Goal: Task Accomplishment & Management: Manage account settings

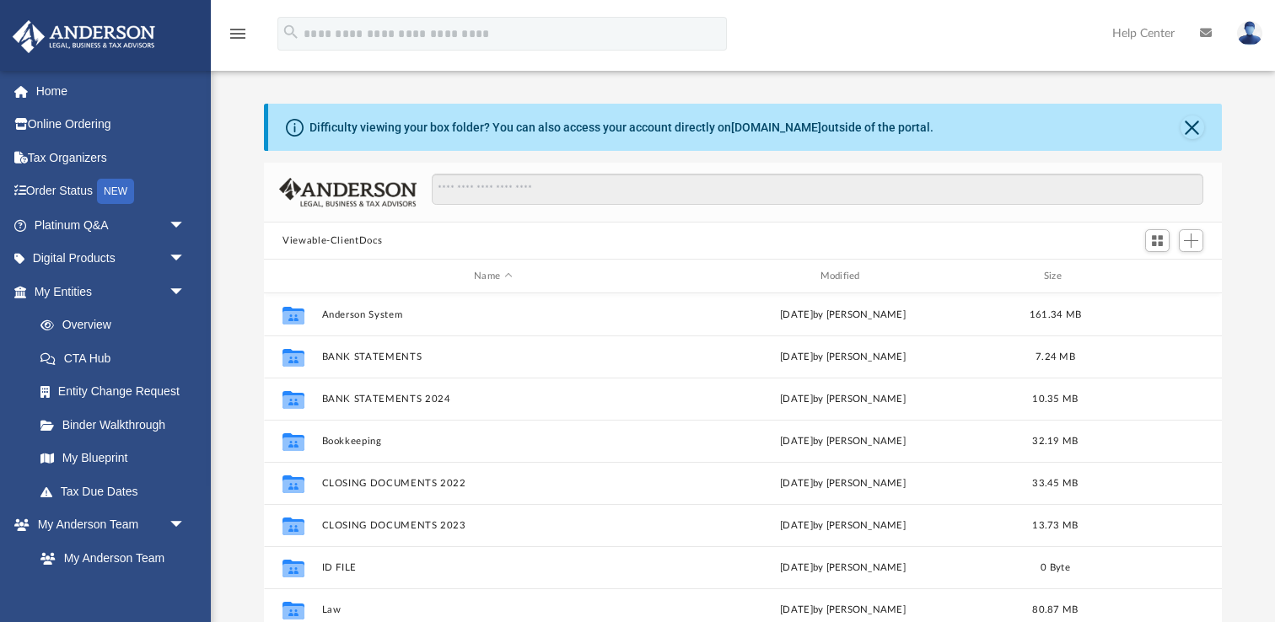
scroll to position [383, 957]
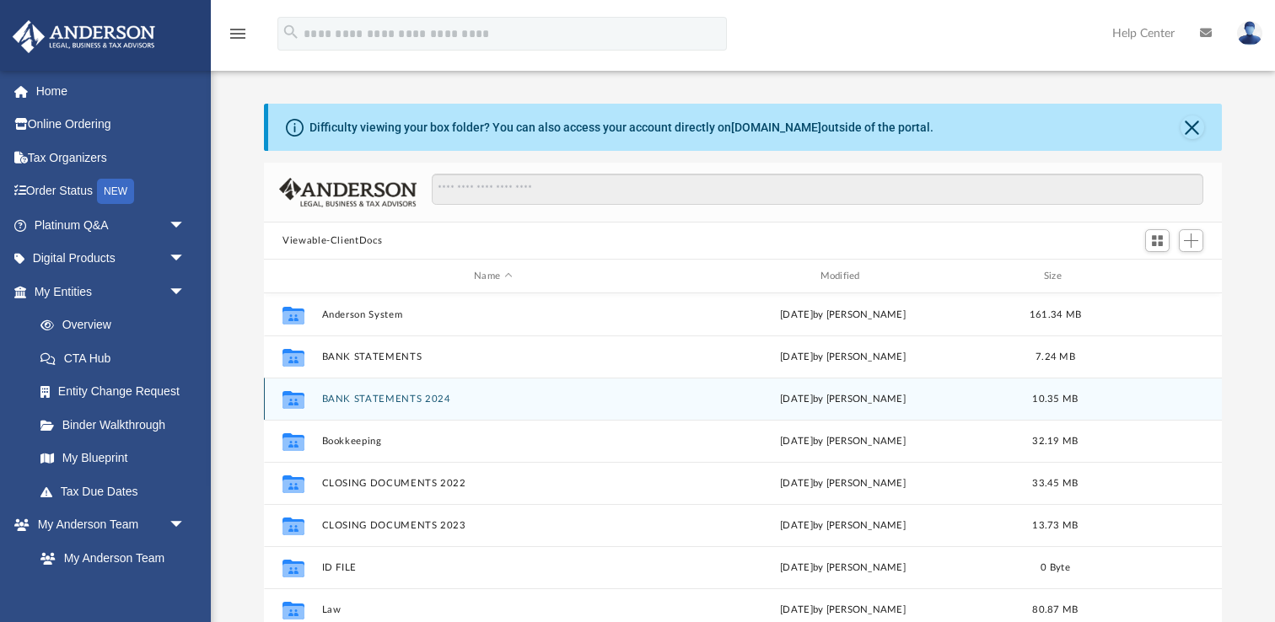
click at [407, 392] on div "Collaborated Folder BANK STATEMENTS 2024 [DATE] by [PERSON_NAME] 10.35 MB" at bounding box center [743, 399] width 958 height 42
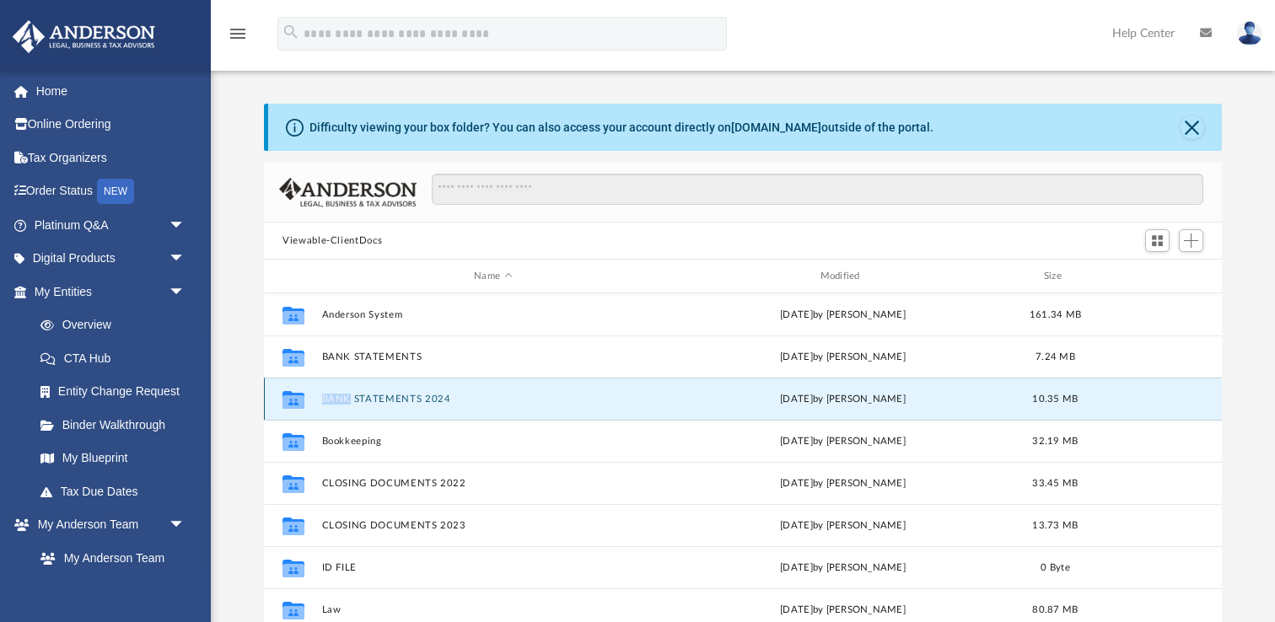
click at [407, 392] on div "Collaborated Folder BANK STATEMENTS 2024 [DATE] by [PERSON_NAME] 10.35 MB" at bounding box center [743, 399] width 958 height 42
click at [501, 399] on button "BANK STATEMENTS 2024" at bounding box center [493, 399] width 342 height 11
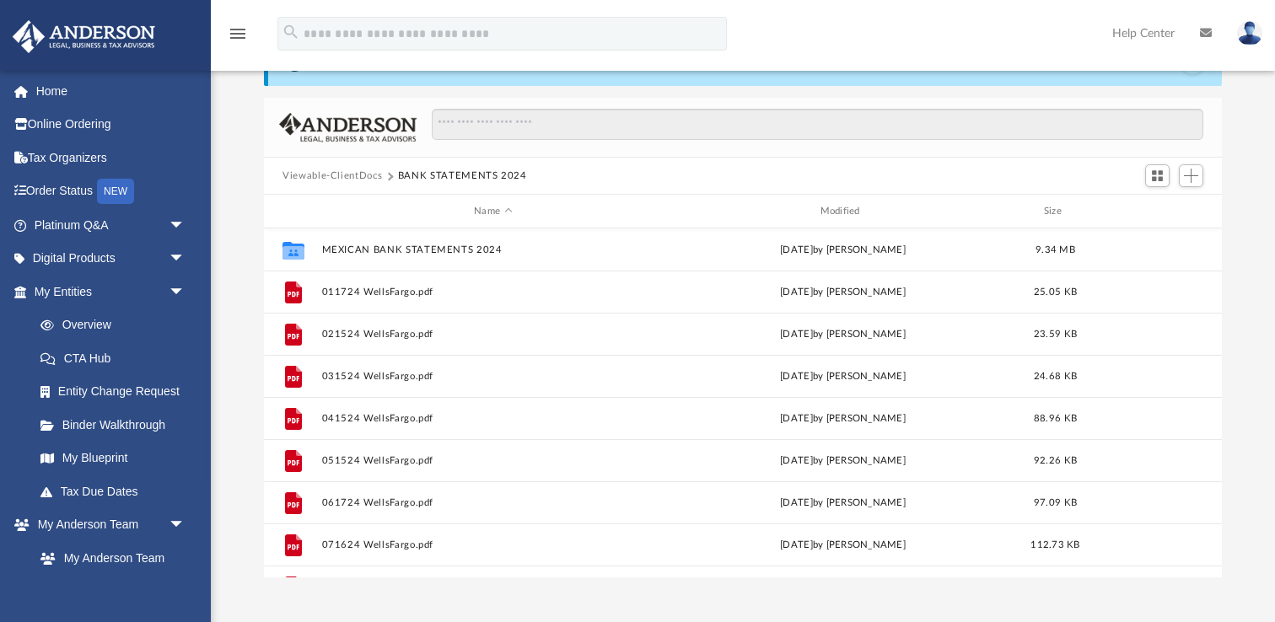
scroll to position [56, 0]
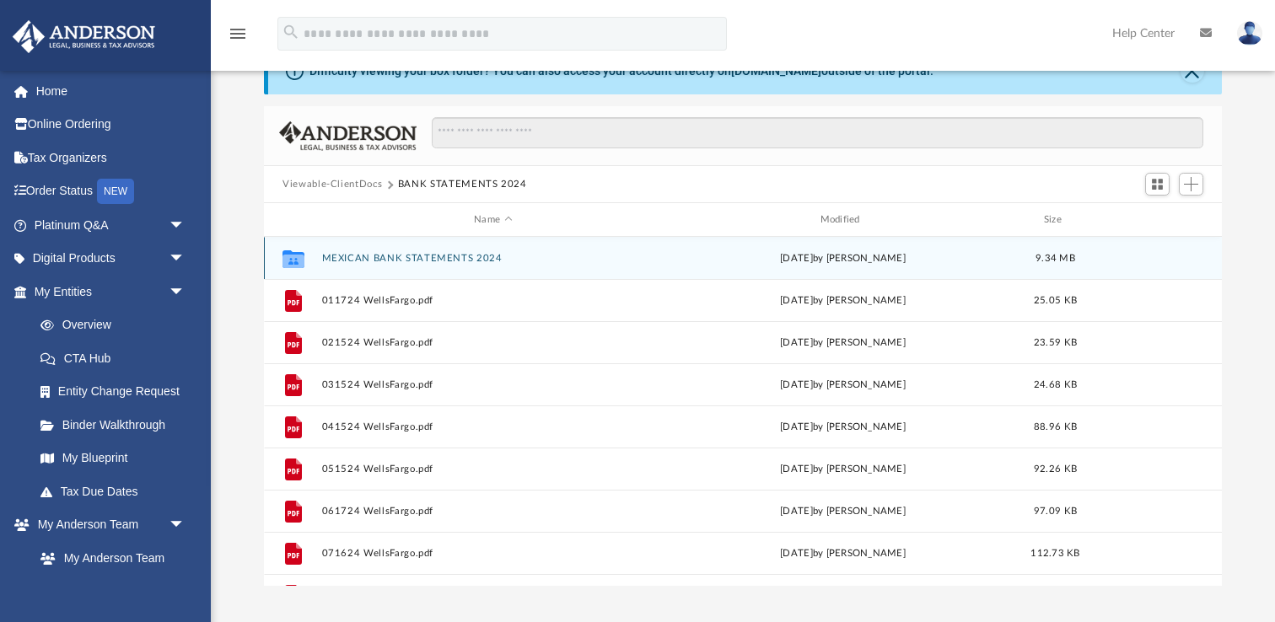
click at [486, 260] on button "MEXICAN BANK STATEMENTS 2024" at bounding box center [493, 258] width 342 height 11
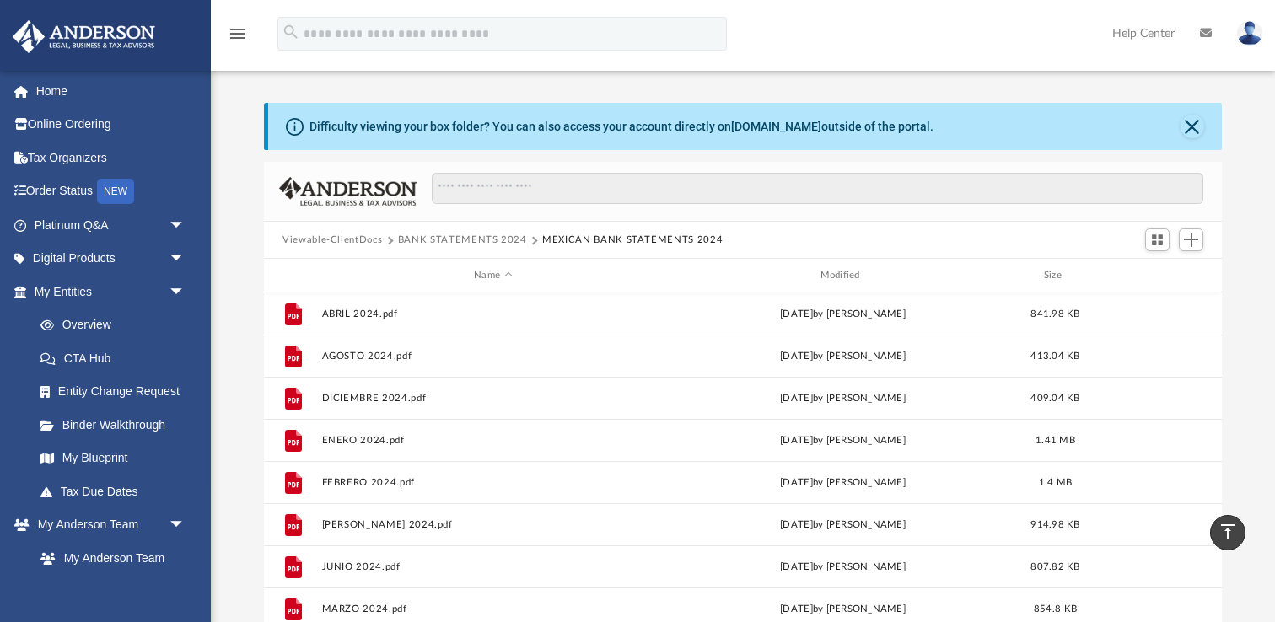
scroll to position [0, 0]
click at [481, 244] on button "BANK STATEMENTS 2024" at bounding box center [462, 241] width 129 height 15
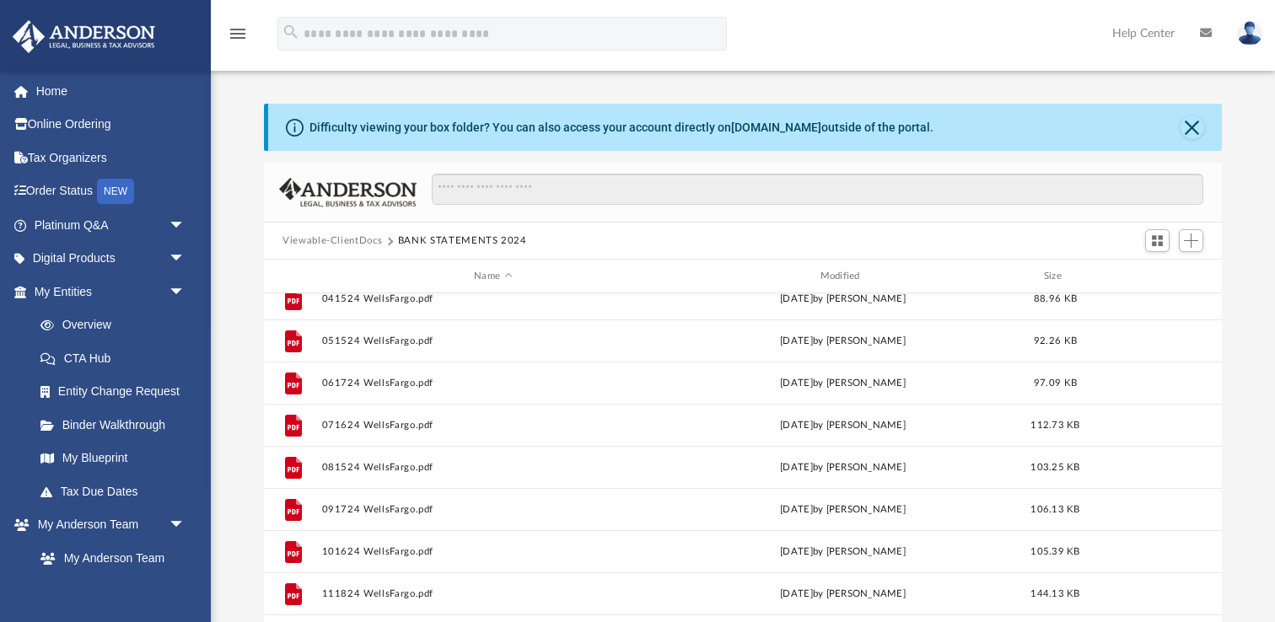
scroll to position [198, 0]
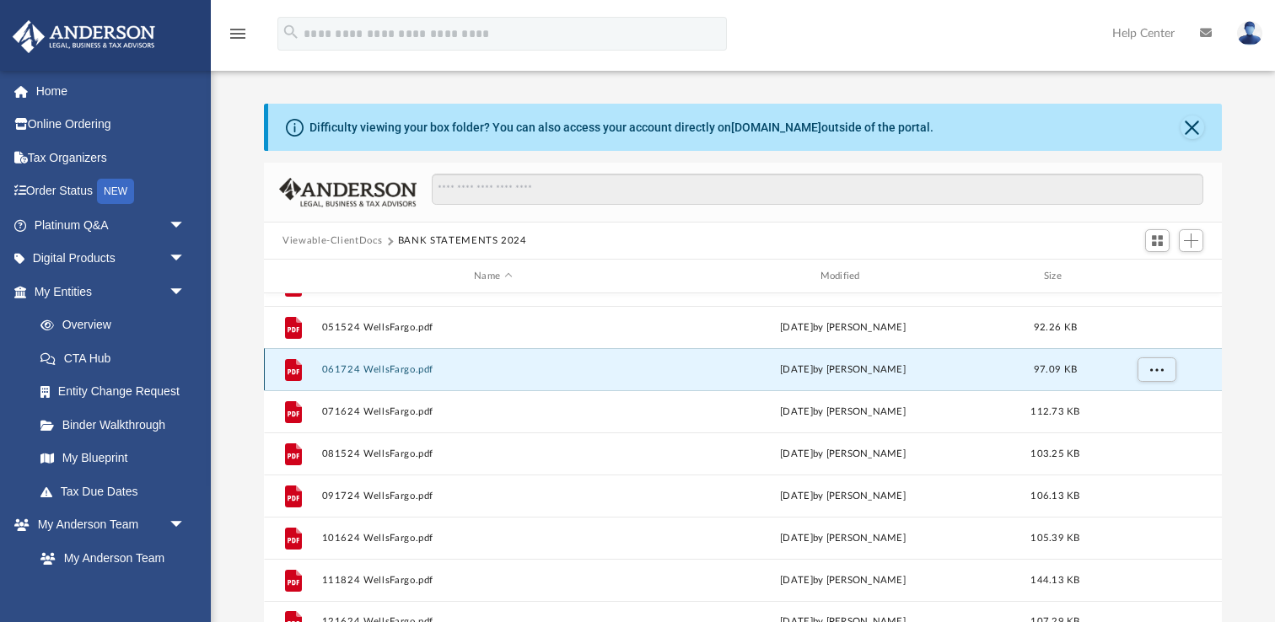
click at [394, 371] on button "061724 WellsFargo.pdf" at bounding box center [493, 369] width 342 height 11
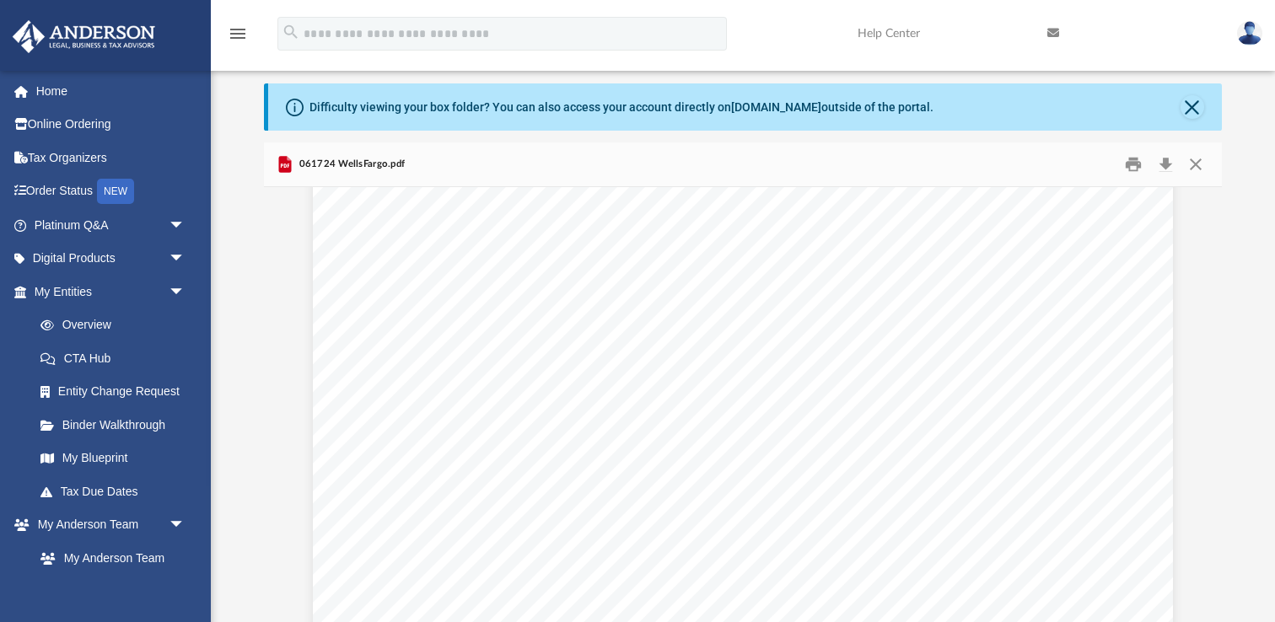
scroll to position [593, 0]
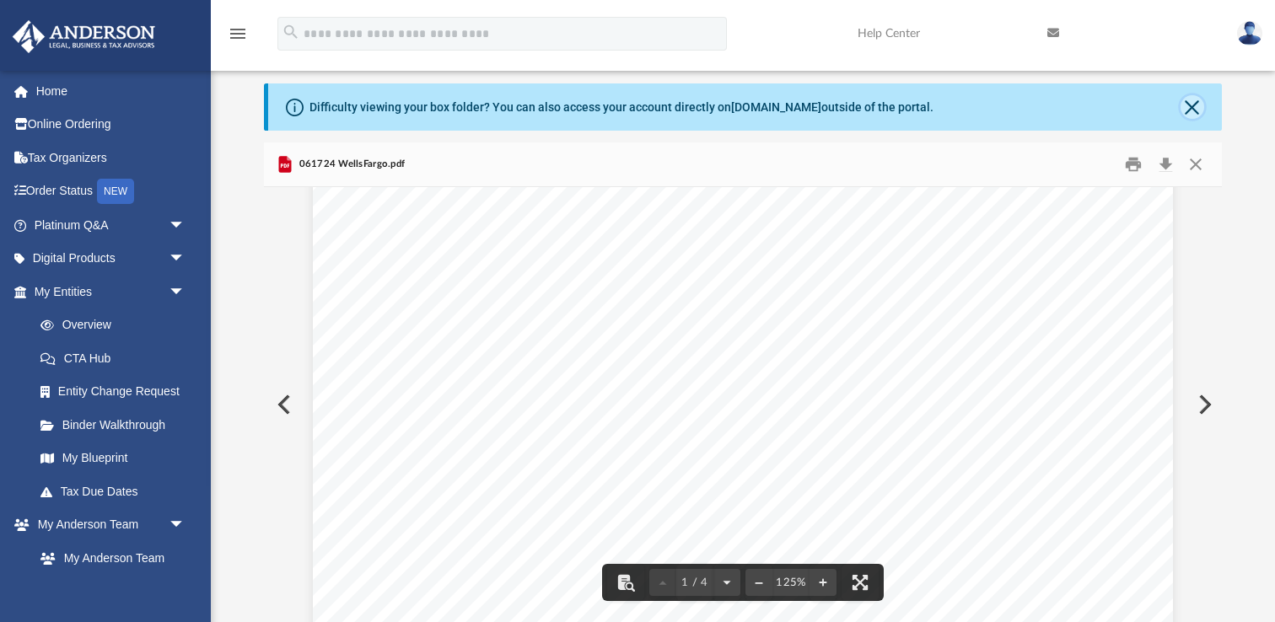
click at [1195, 106] on button "Close" at bounding box center [1192, 107] width 24 height 24
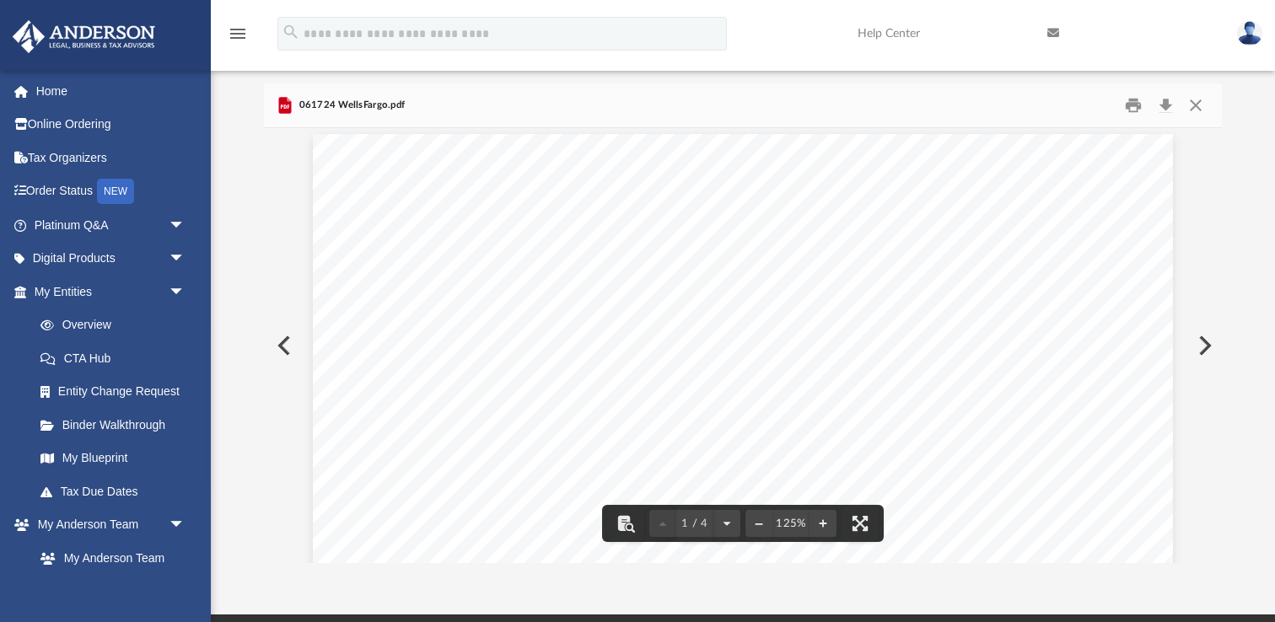
scroll to position [0, 0]
click at [1195, 108] on button "Close" at bounding box center [1195, 106] width 30 height 26
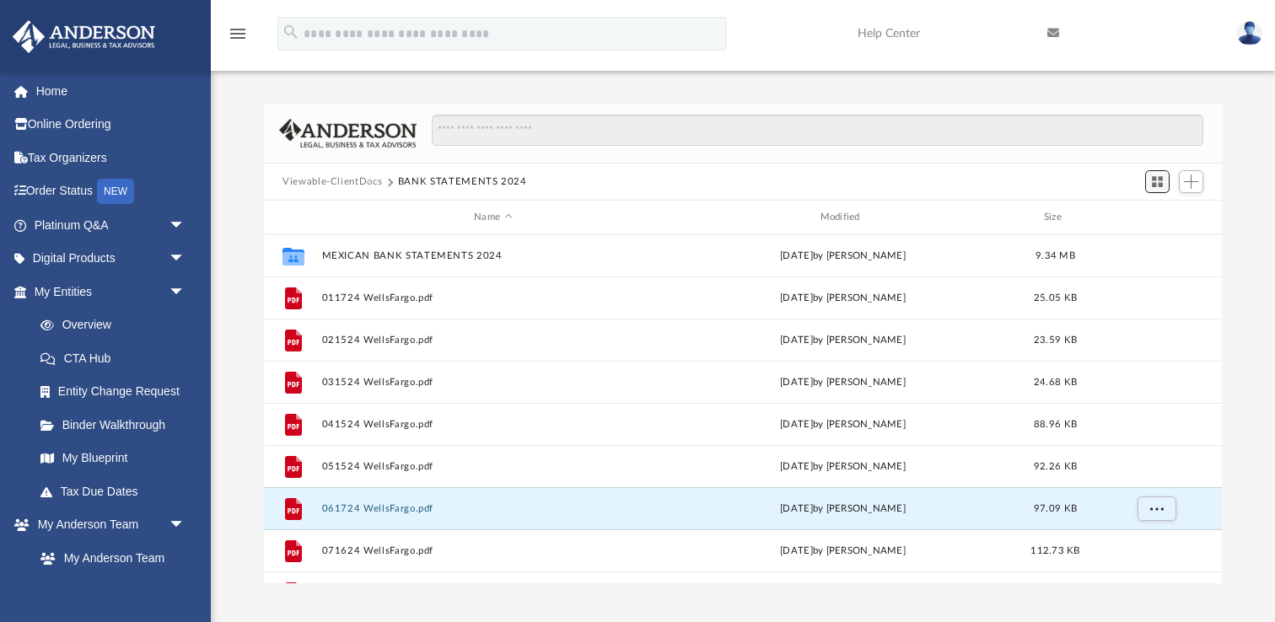
click at [1159, 181] on span "Switch to Grid View" at bounding box center [1157, 182] width 14 height 14
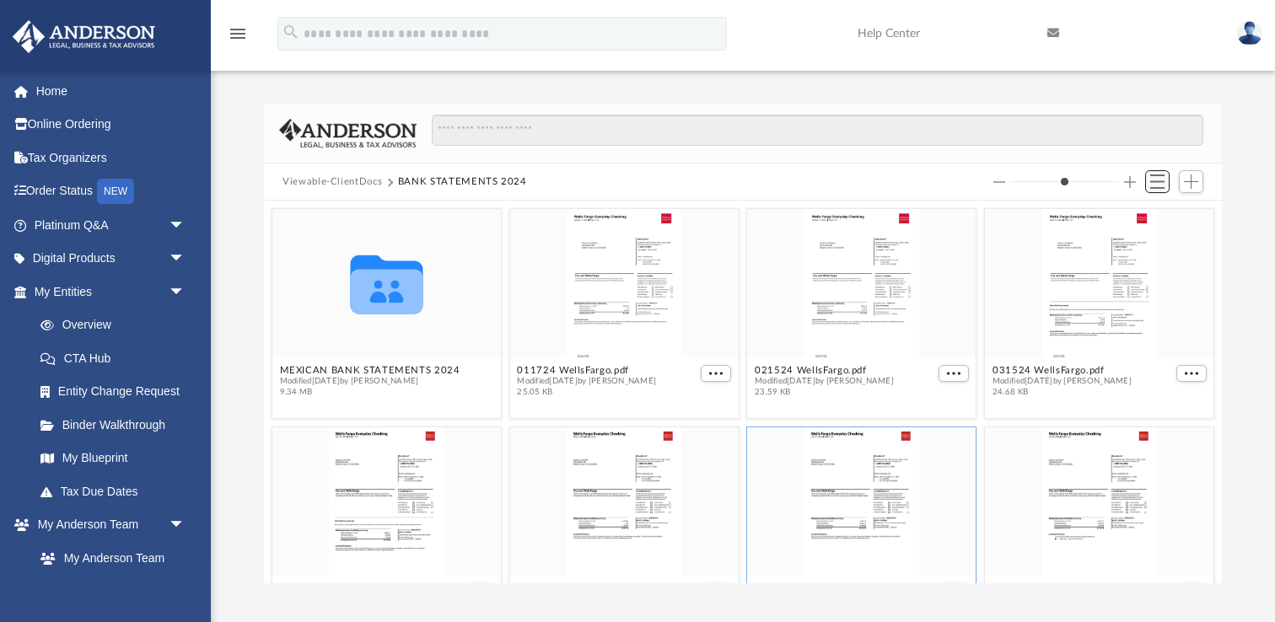
scroll to position [383, 957]
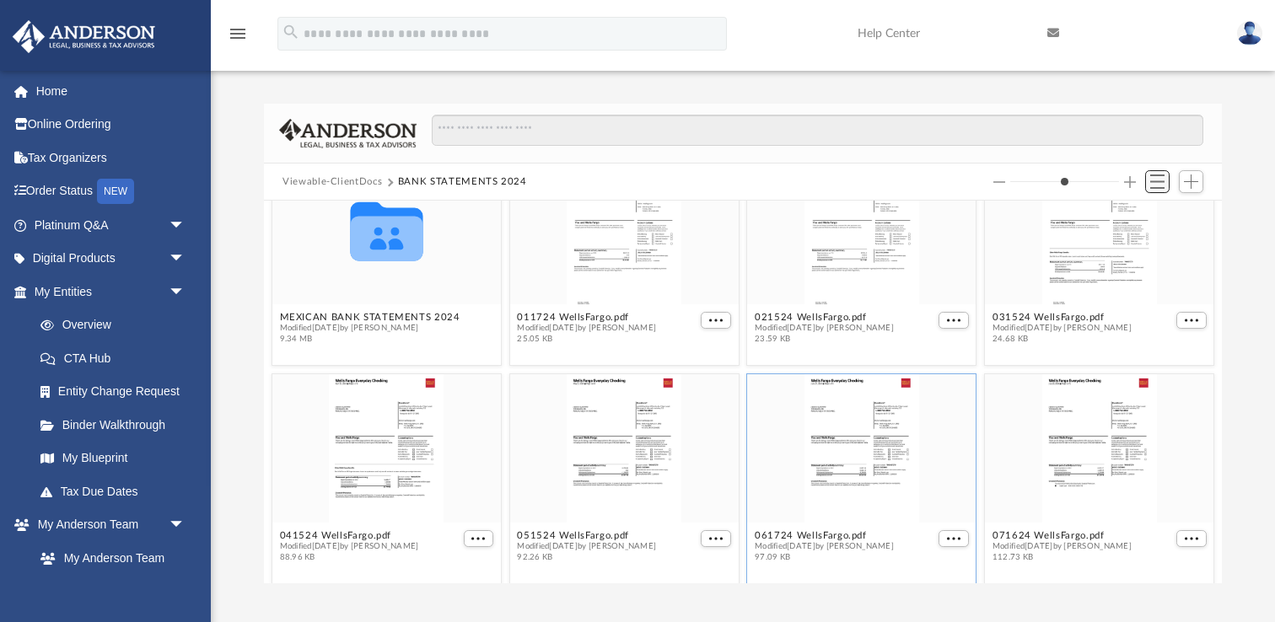
click at [1159, 181] on span "Switch to List View" at bounding box center [1157, 182] width 14 height 14
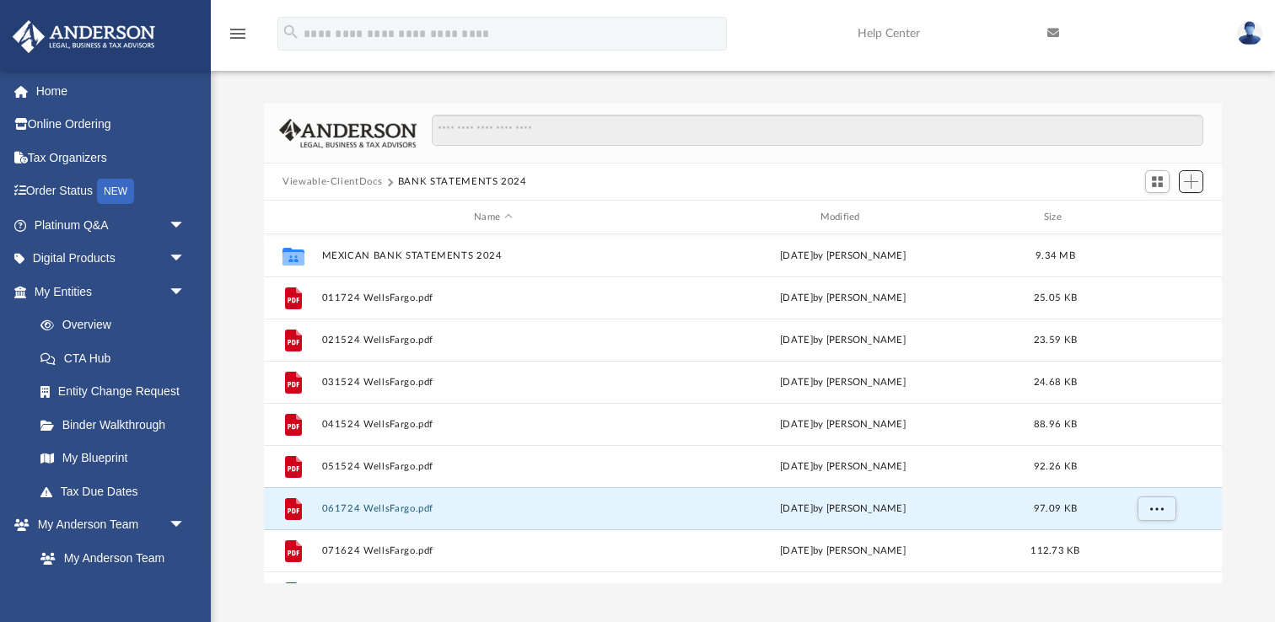
click at [1195, 184] on span "Add" at bounding box center [1191, 182] width 14 height 14
click at [1163, 240] on li "New Folder" at bounding box center [1167, 242] width 54 height 18
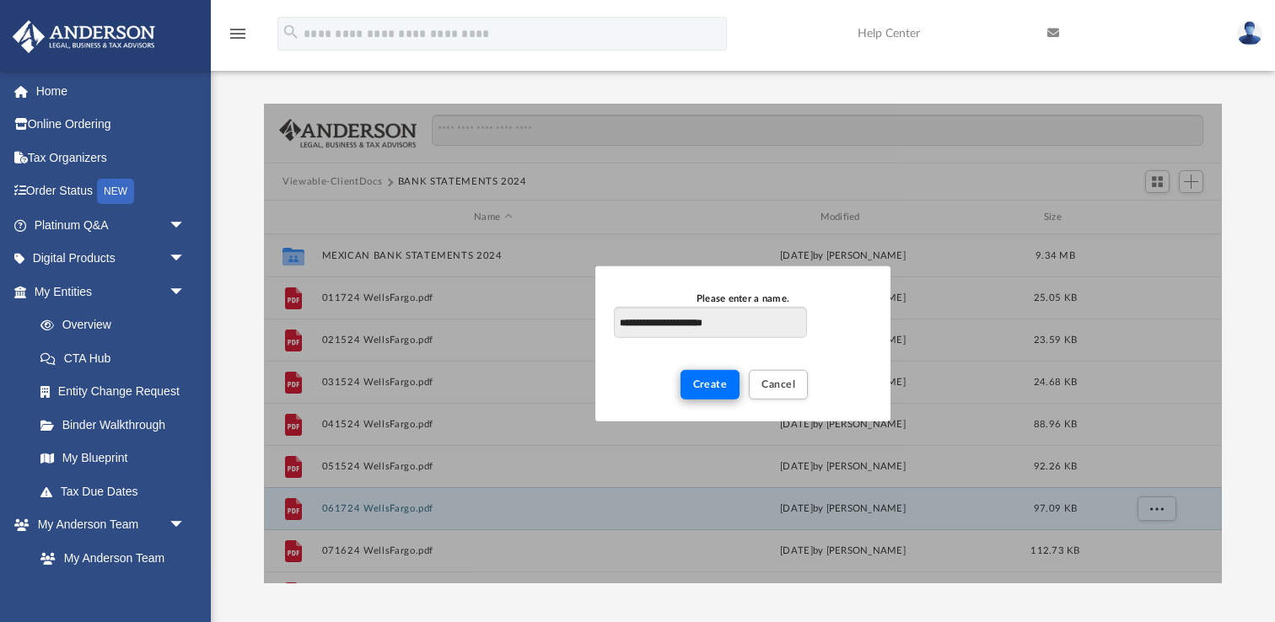
type input "**********"
click at [711, 386] on span "Create" at bounding box center [710, 384] width 35 height 10
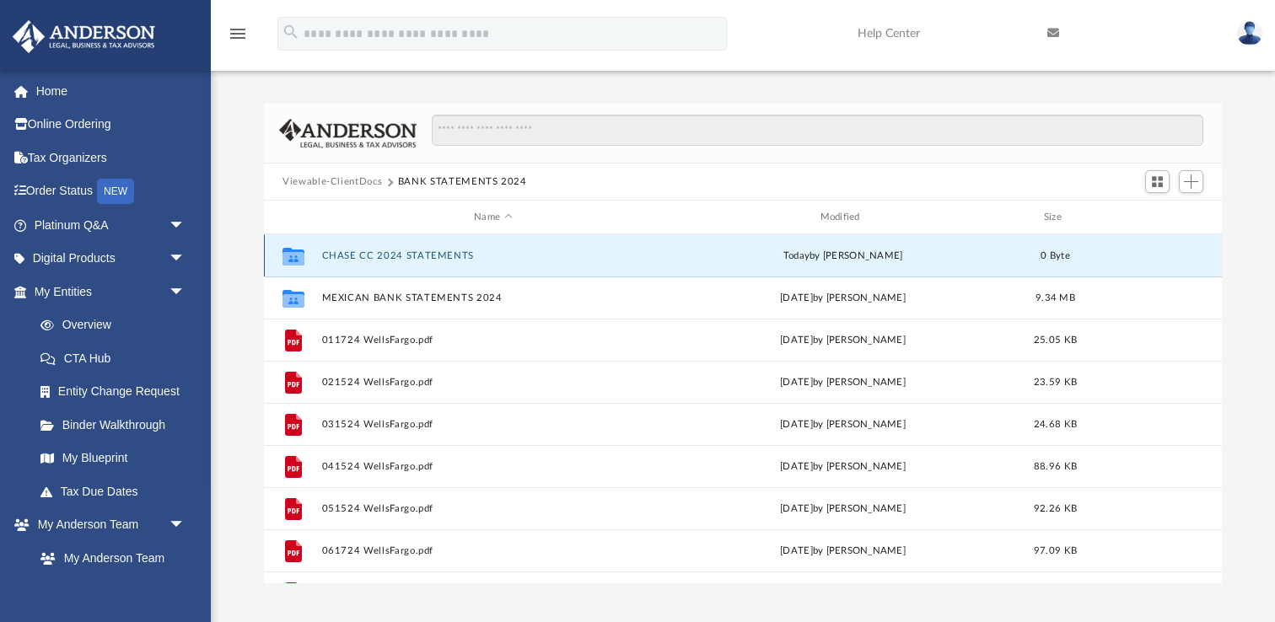
click at [432, 258] on button "CHASE CC 2024 STATEMENTS" at bounding box center [493, 255] width 342 height 11
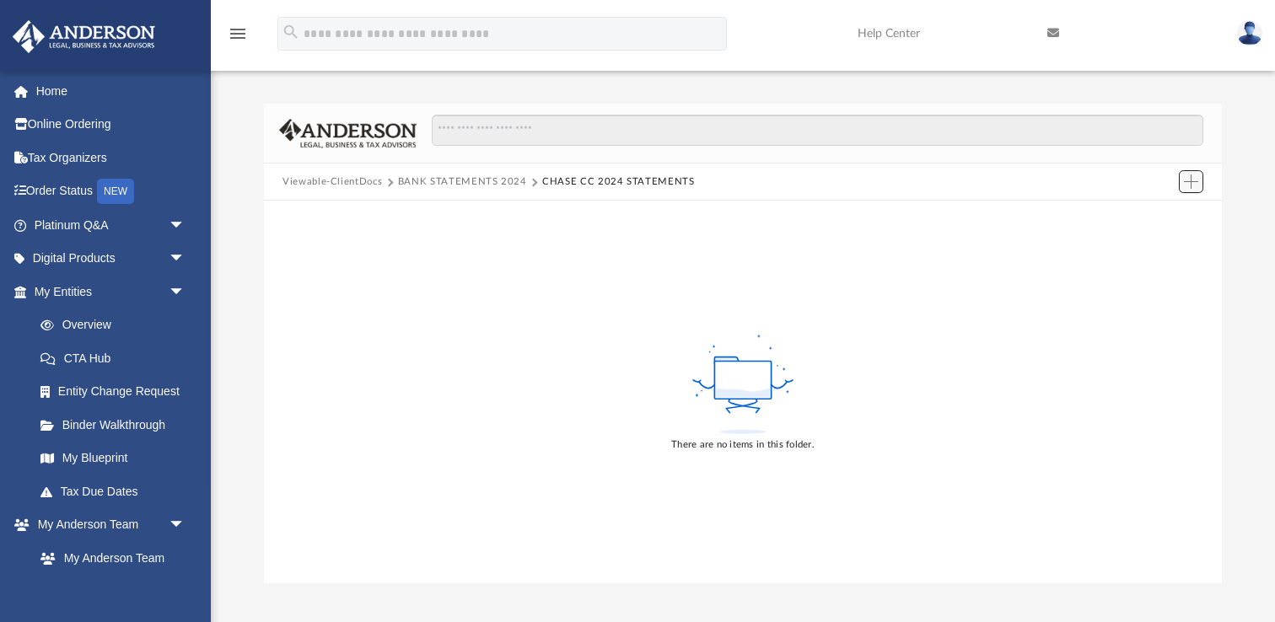
click at [1189, 180] on span "Add" at bounding box center [1191, 182] width 14 height 14
click at [1151, 215] on li "Upload" at bounding box center [1167, 215] width 54 height 18
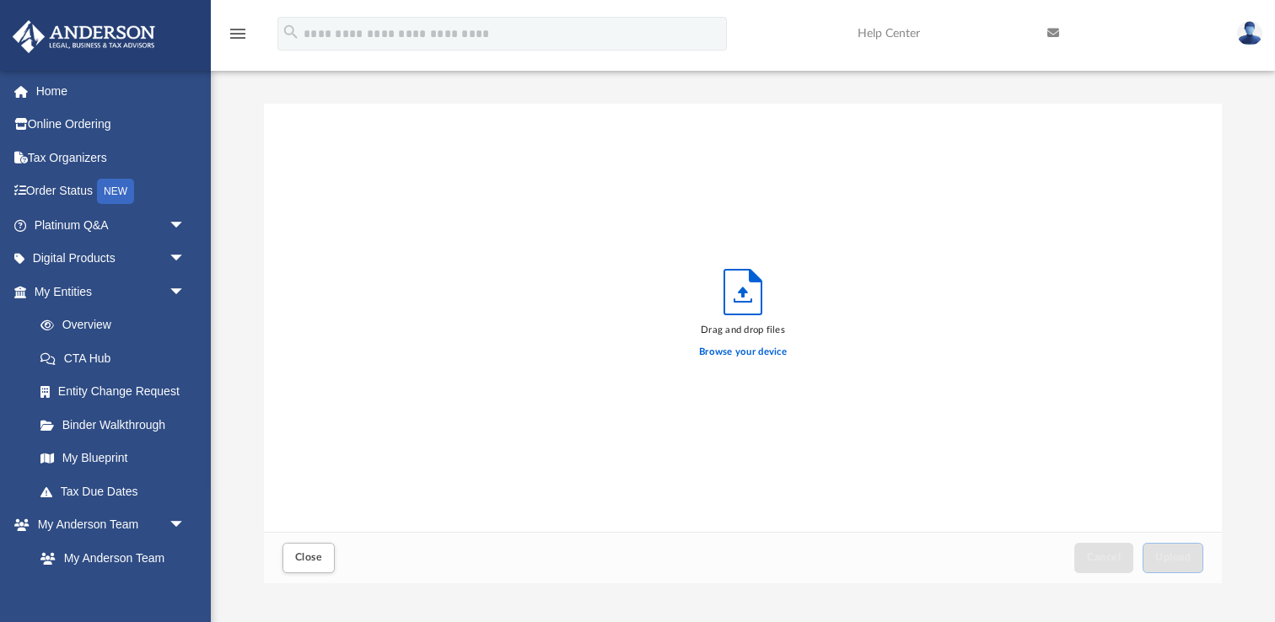
scroll to position [427, 957]
click at [738, 353] on label "Browse your device" at bounding box center [743, 352] width 88 height 15
click at [0, 0] on input "Browse your device" at bounding box center [0, 0] width 0 height 0
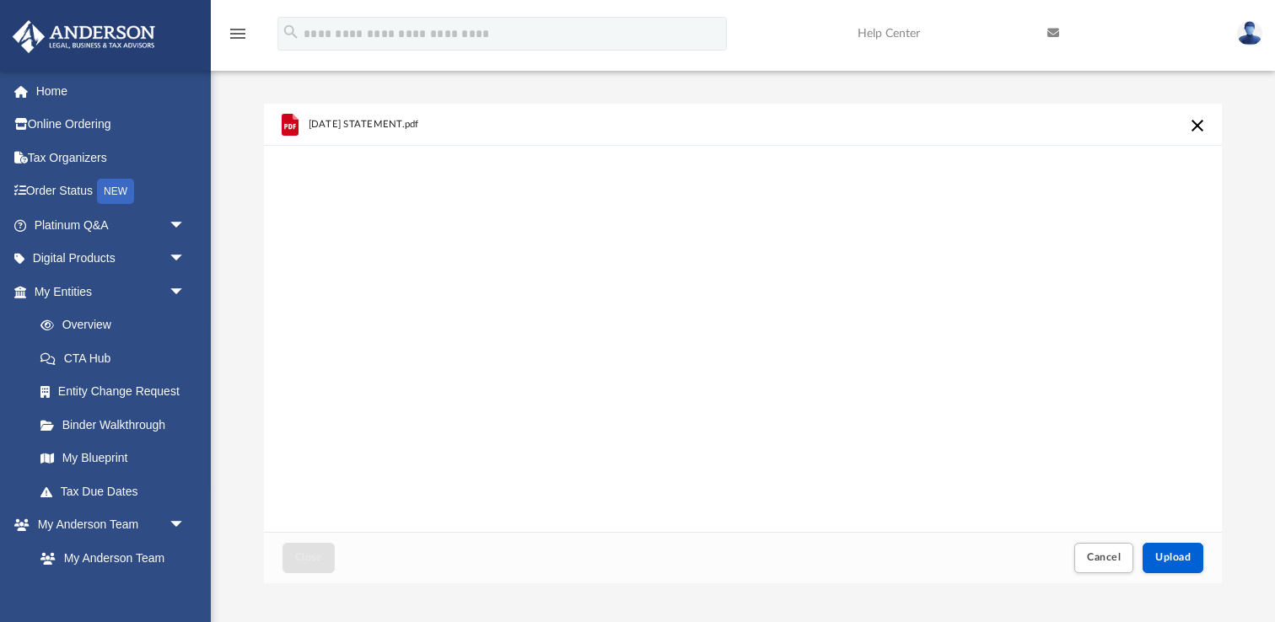
click at [1045, 575] on div "Close Cancel Upload" at bounding box center [743, 557] width 958 height 51
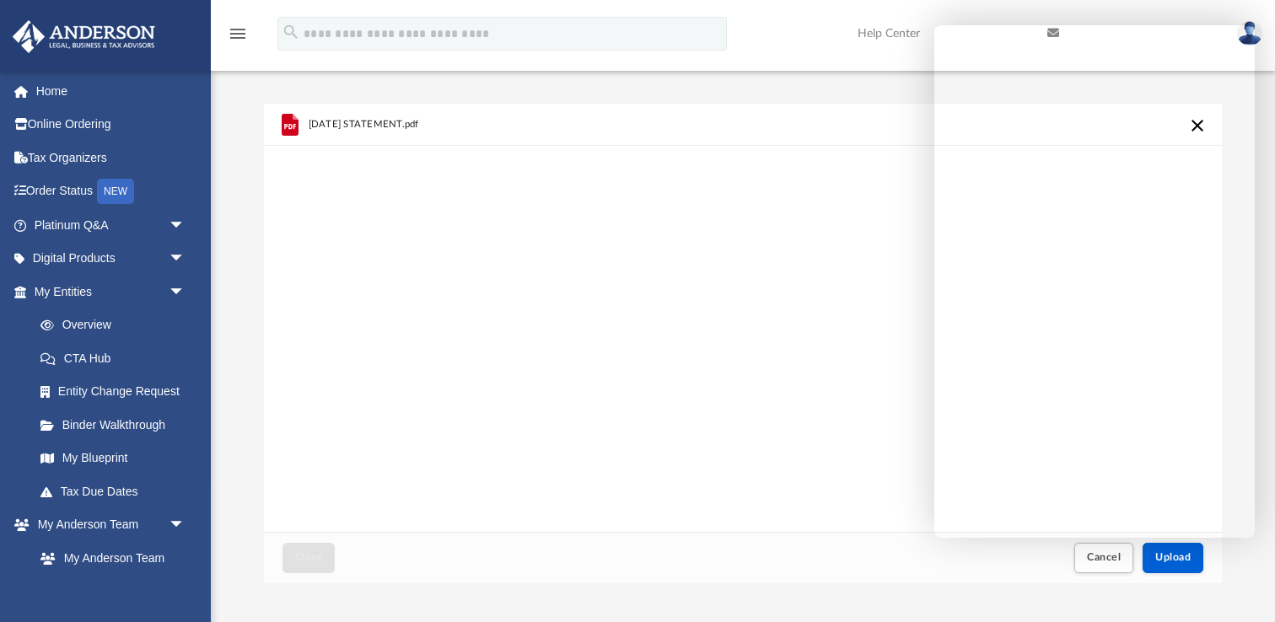
click at [853, 245] on div "[DATE] STATEMENT.pdf" at bounding box center [743, 318] width 958 height 428
click at [894, 175] on div "[DATE] STATEMENT.pdf" at bounding box center [743, 318] width 958 height 428
click at [784, 299] on div "[DATE] STATEMENT.pdf" at bounding box center [743, 318] width 958 height 428
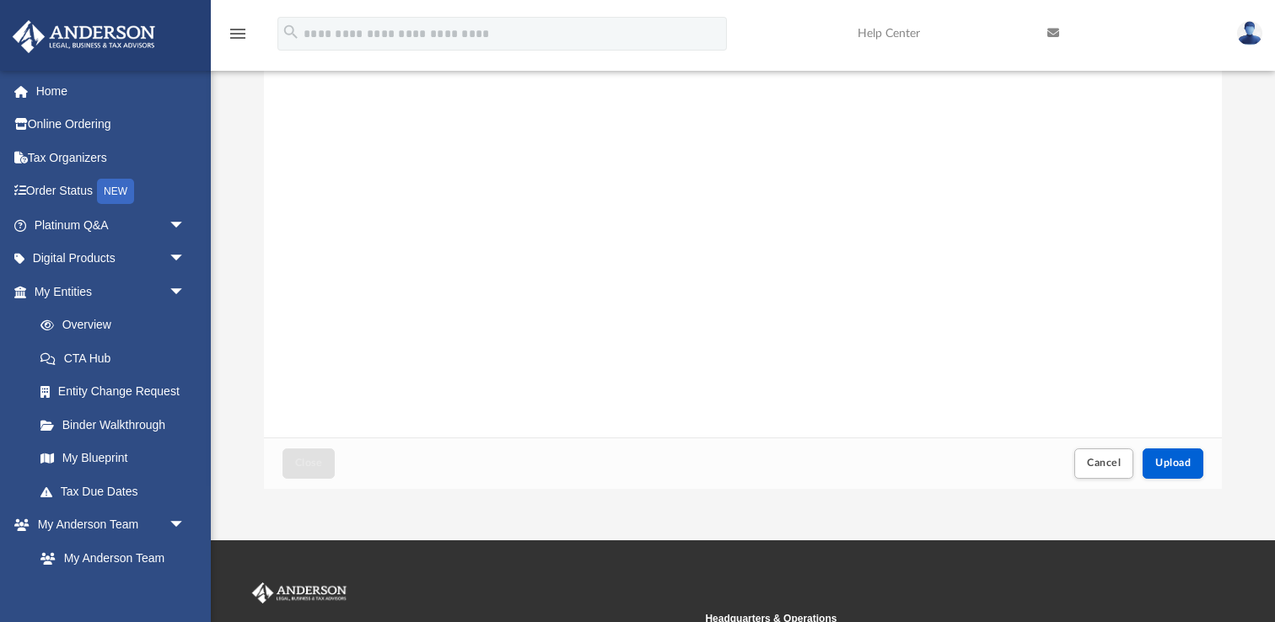
scroll to position [92, 0]
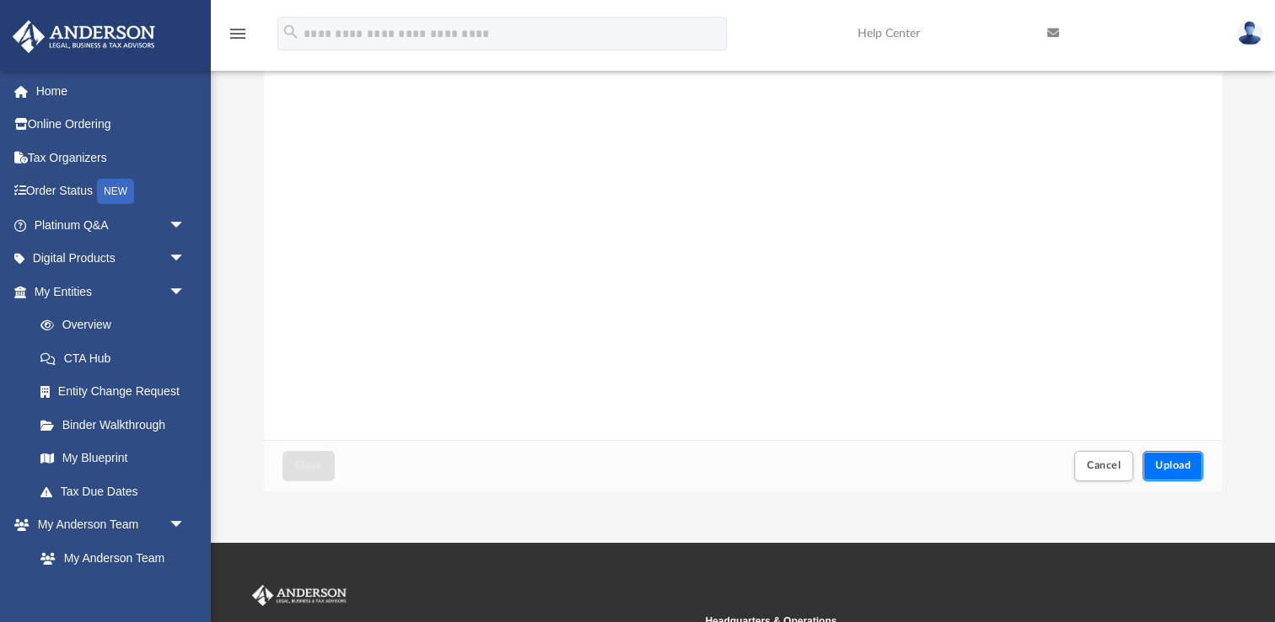
click at [1165, 463] on span "Upload" at bounding box center [1172, 465] width 35 height 10
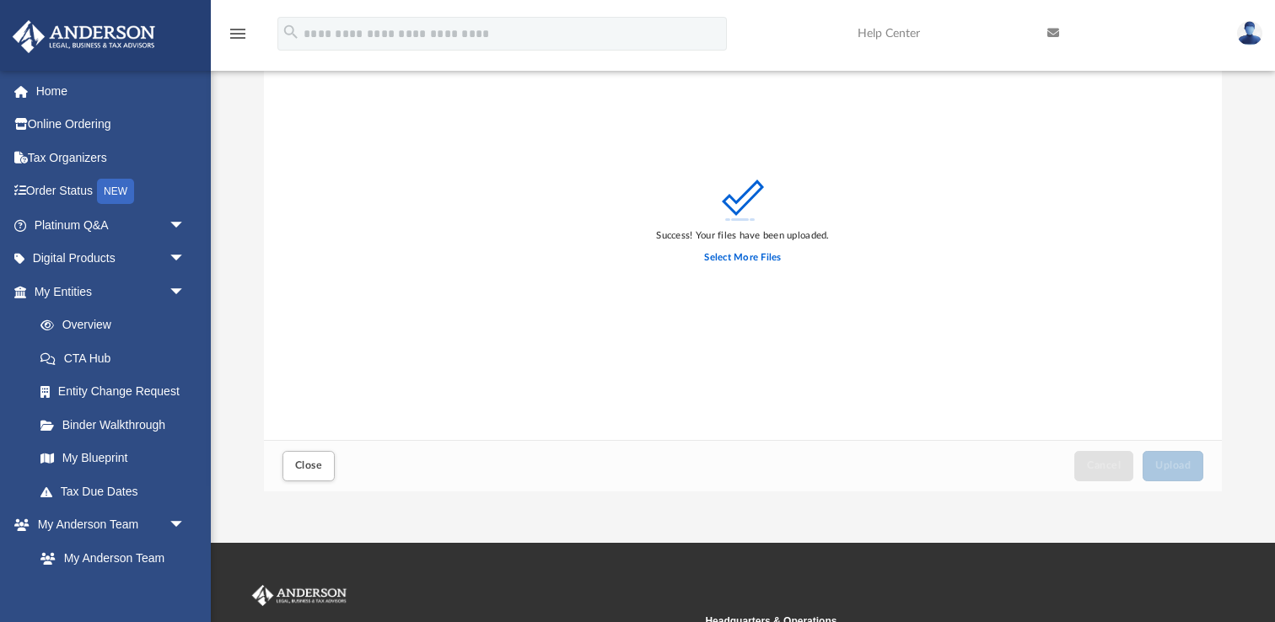
scroll to position [0, 0]
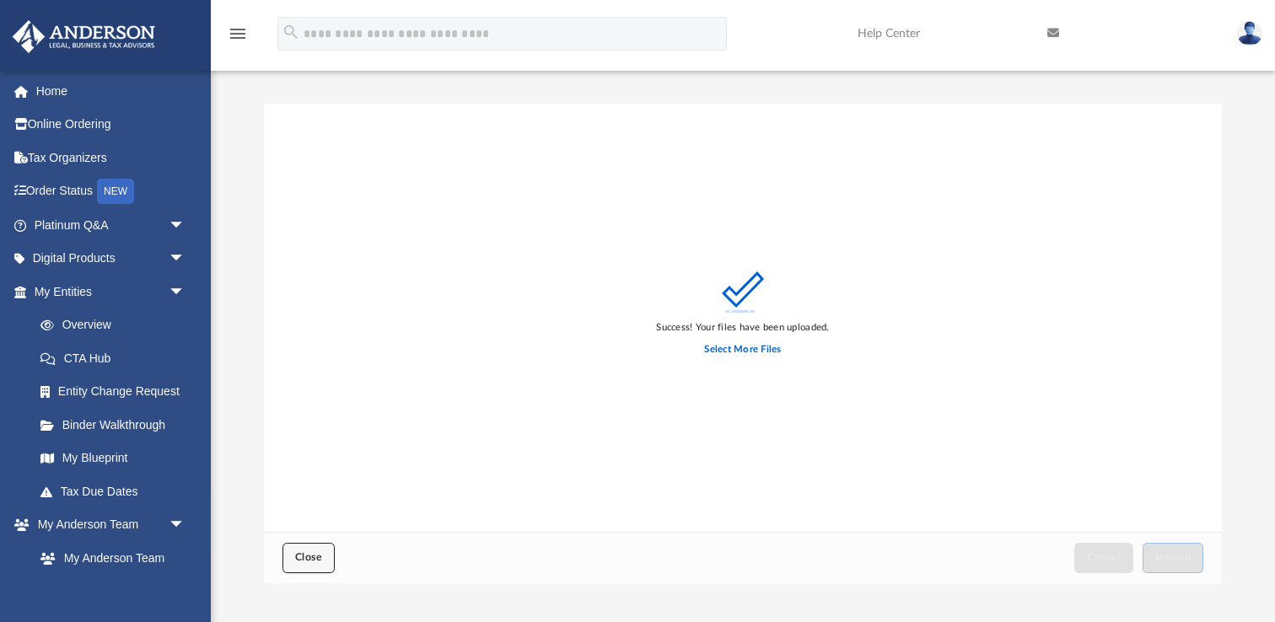
click at [307, 560] on span "Close" at bounding box center [308, 557] width 27 height 10
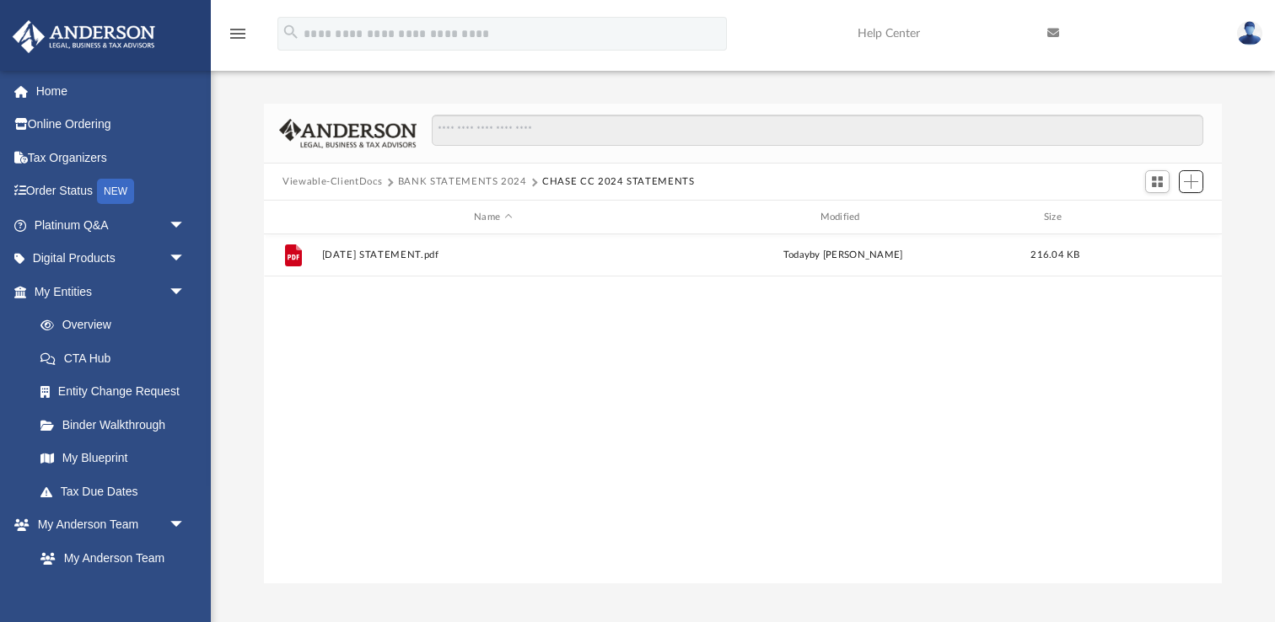
scroll to position [383, 957]
click at [1193, 182] on span "Add" at bounding box center [1191, 182] width 14 height 14
click at [1152, 215] on li "Upload" at bounding box center [1167, 215] width 54 height 18
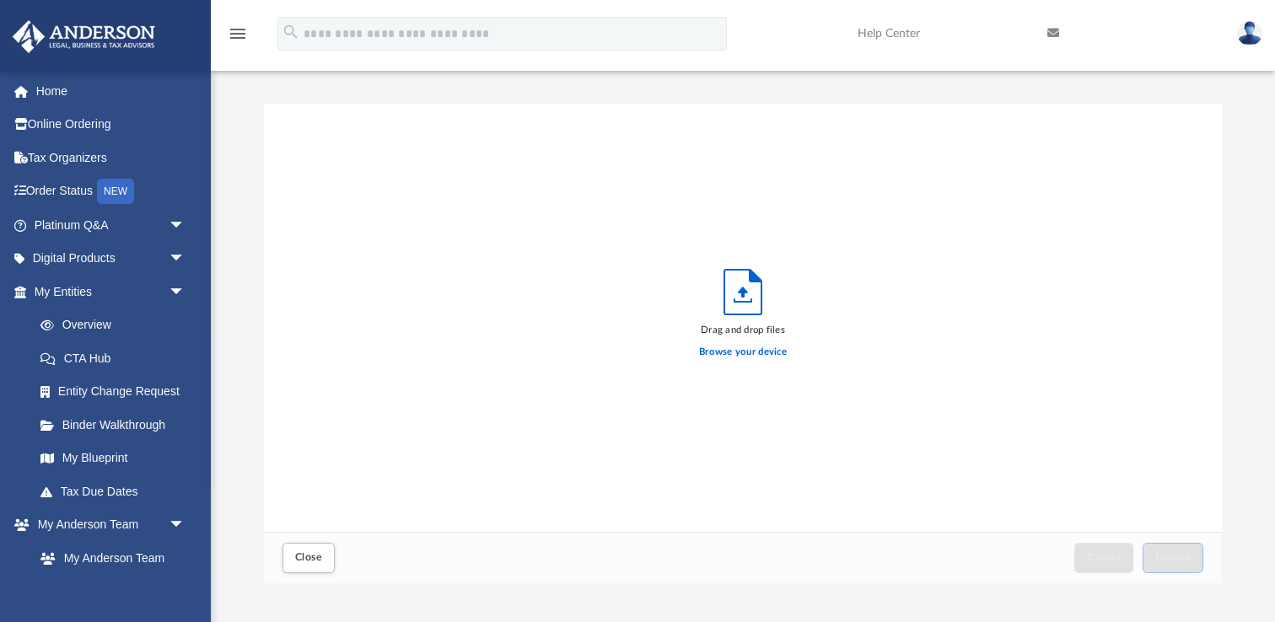
scroll to position [427, 957]
click at [702, 351] on label "Browse your device" at bounding box center [743, 352] width 88 height 15
click at [0, 0] on input "Browse your device" at bounding box center [0, 0] width 0 height 0
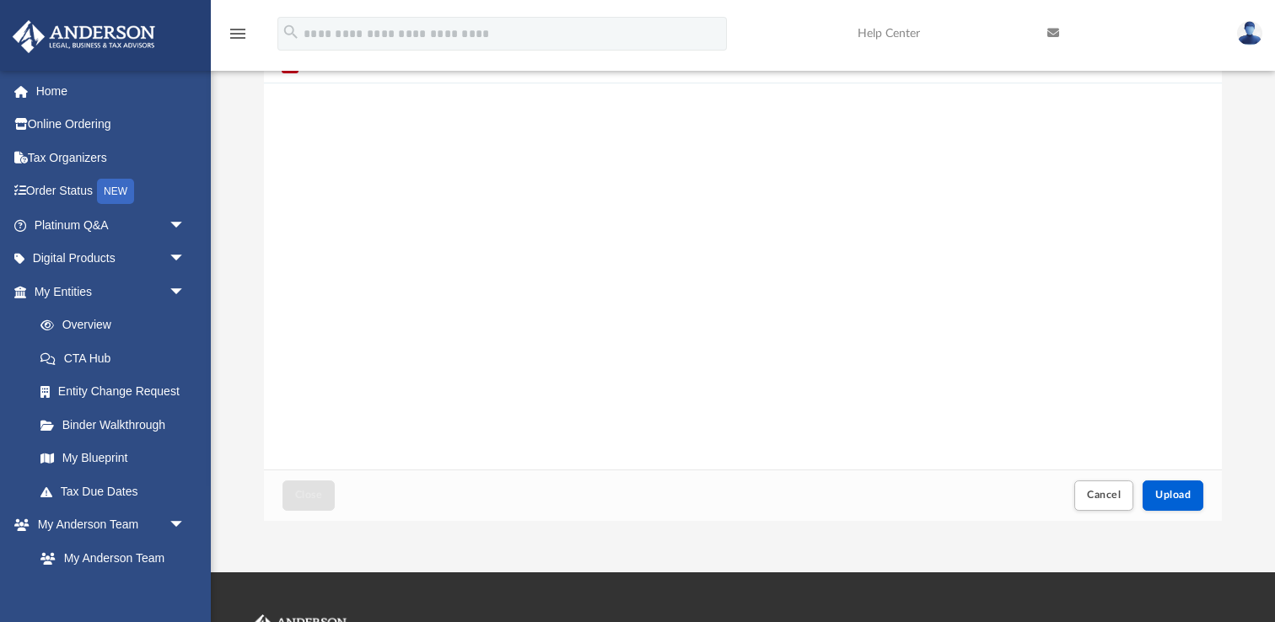
scroll to position [72, 0]
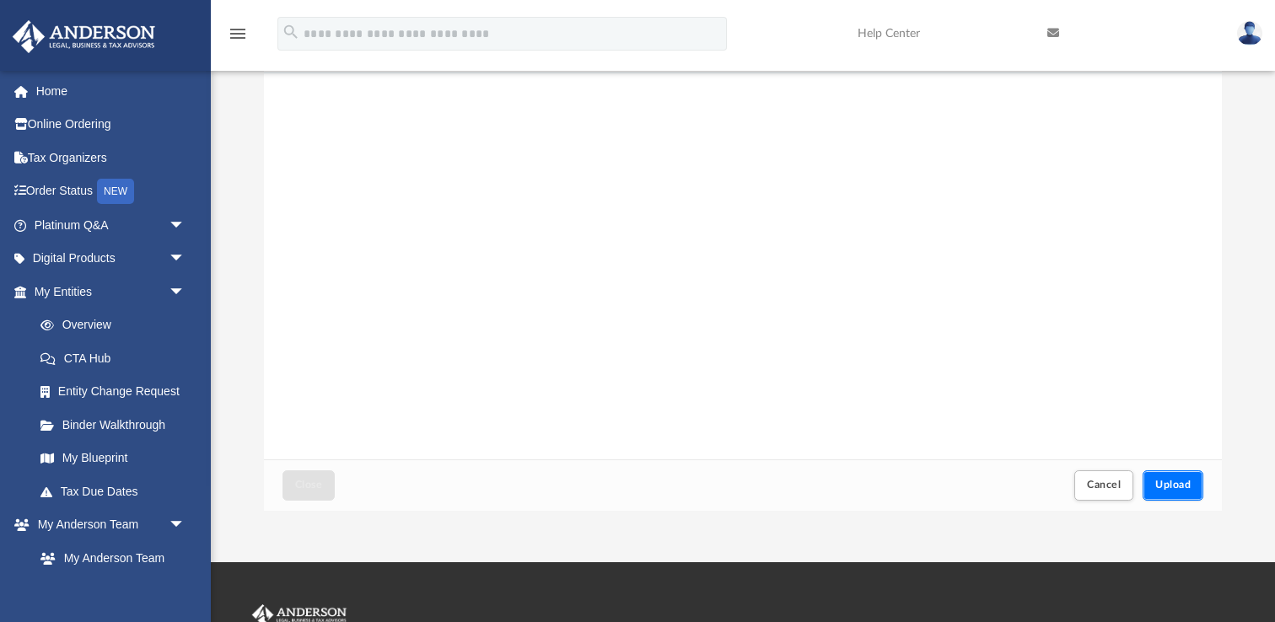
click at [1173, 487] on span "Upload" at bounding box center [1172, 485] width 35 height 10
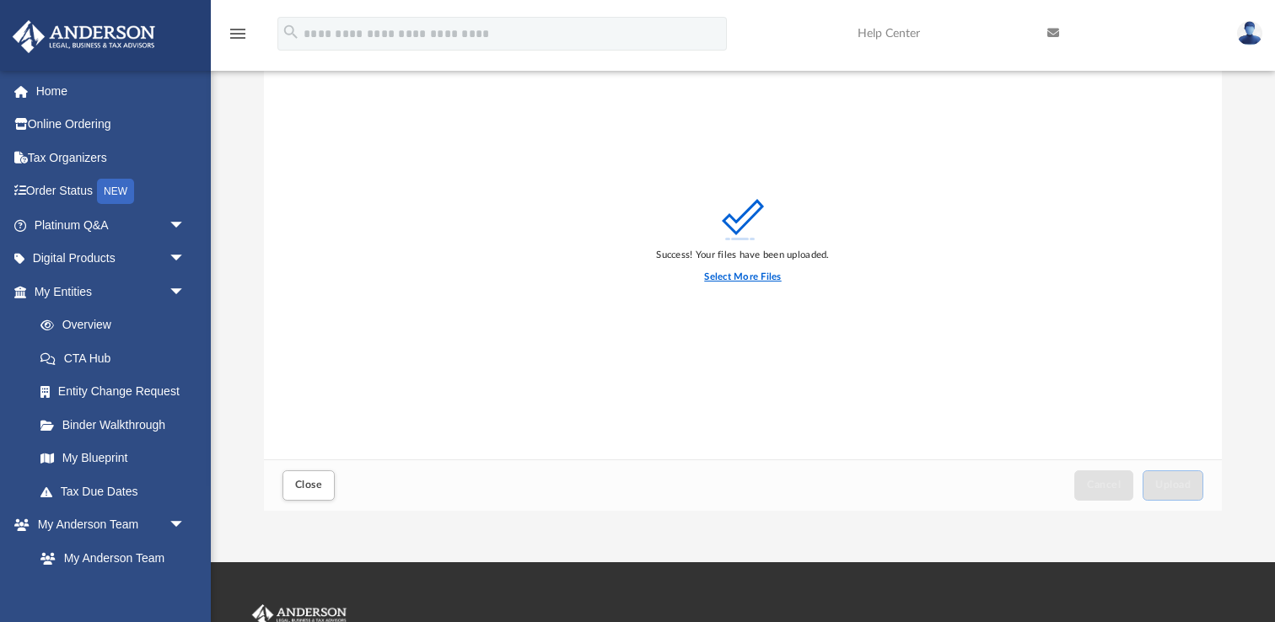
click at [750, 279] on label "Select More Files" at bounding box center [742, 277] width 77 height 15
click at [0, 0] on input "Select More Files" at bounding box center [0, 0] width 0 height 0
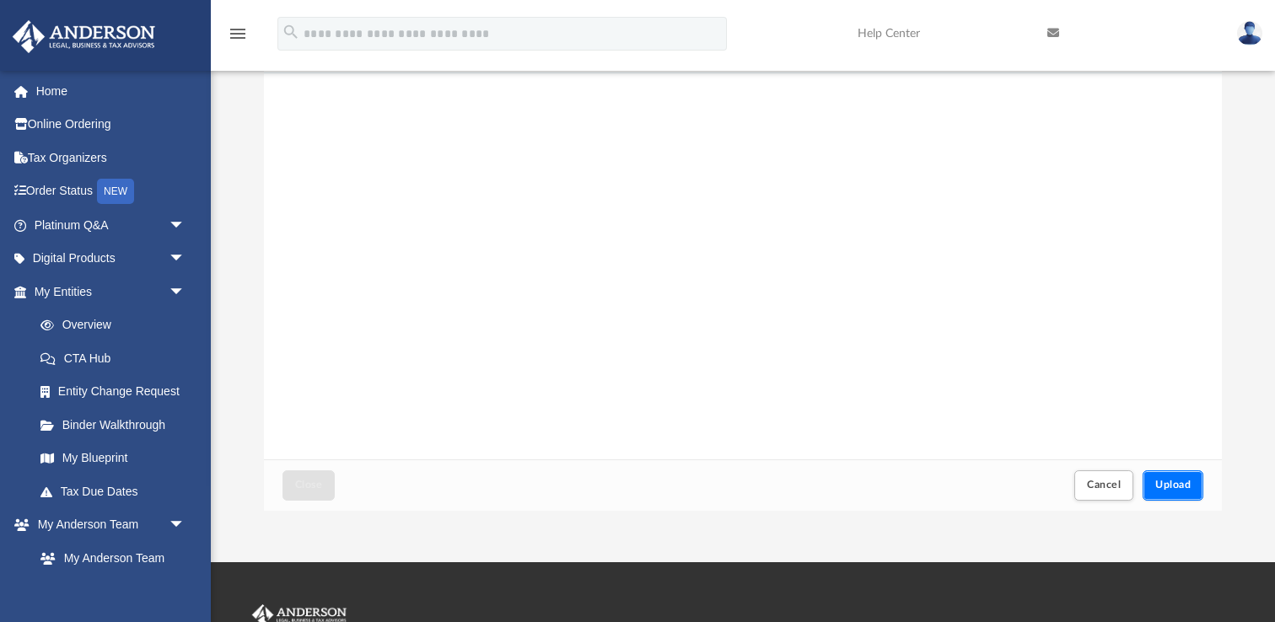
click at [1173, 488] on span "Upload" at bounding box center [1172, 485] width 35 height 10
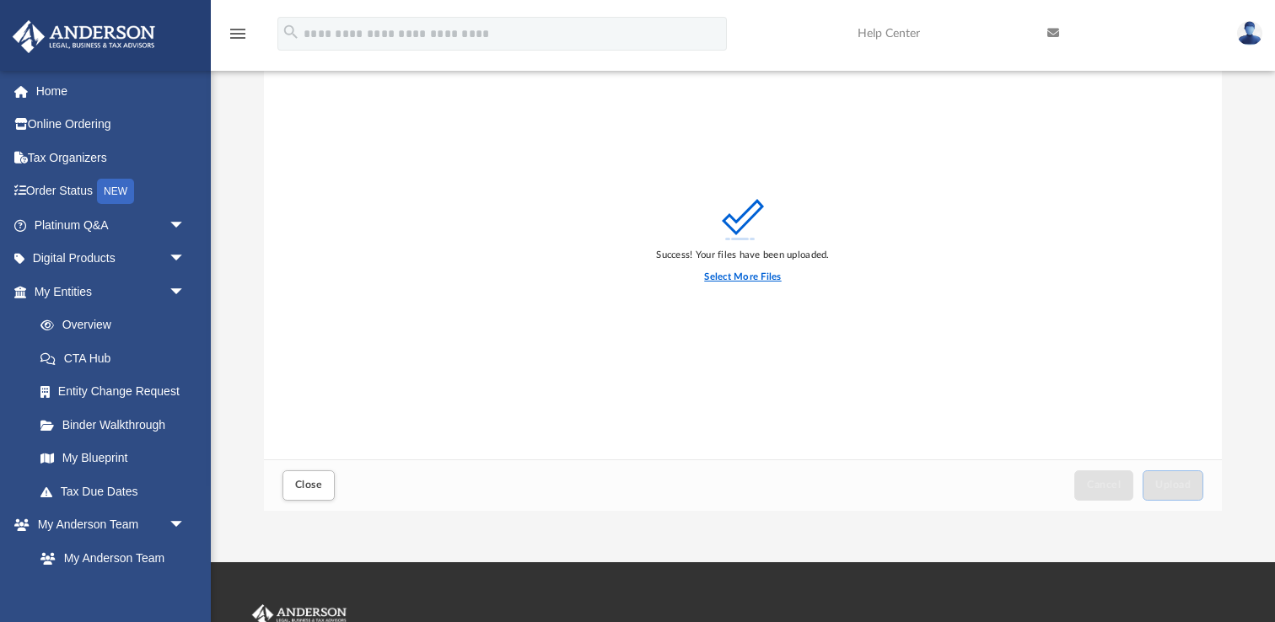
click at [735, 280] on label "Select More Files" at bounding box center [742, 277] width 77 height 15
click at [0, 0] on input "Select More Files" at bounding box center [0, 0] width 0 height 0
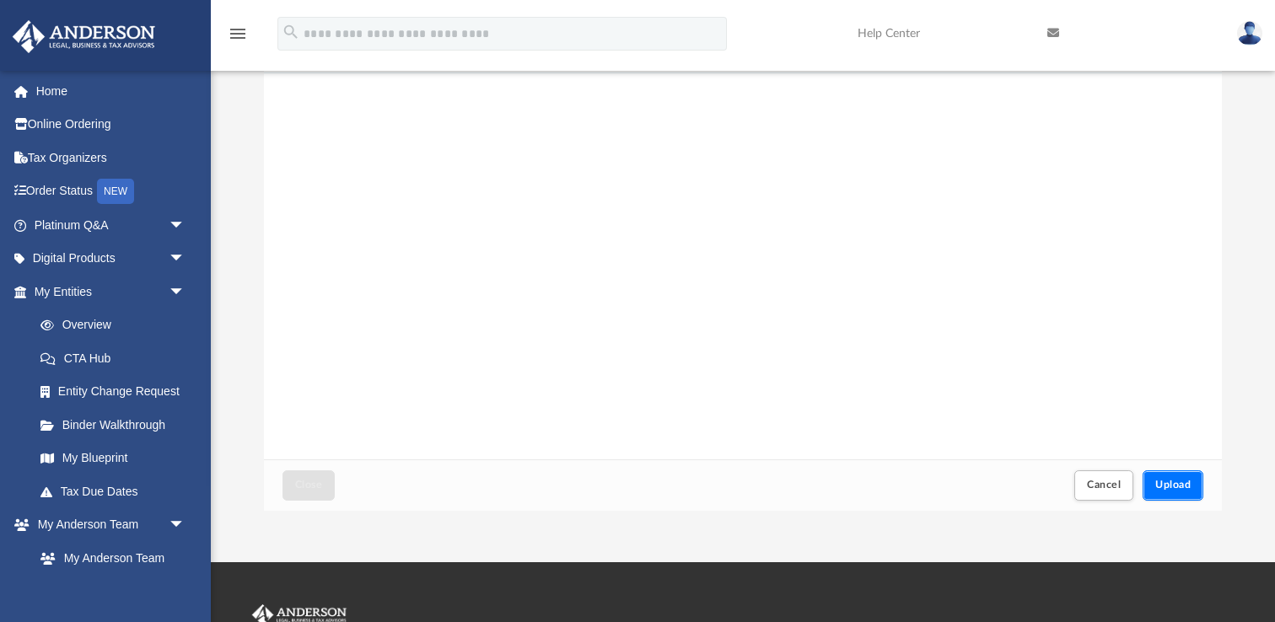
click at [1185, 488] on span "Upload" at bounding box center [1172, 485] width 35 height 10
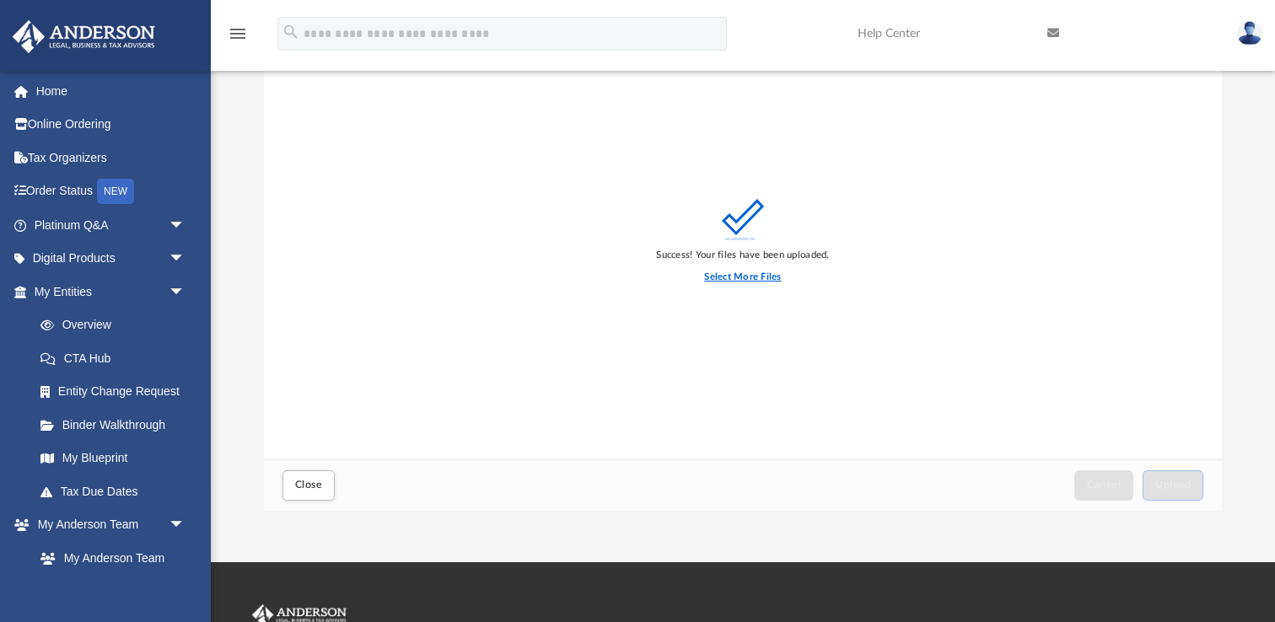
click at [741, 272] on label "Select More Files" at bounding box center [742, 277] width 77 height 15
click at [0, 0] on input "Select More Files" at bounding box center [0, 0] width 0 height 0
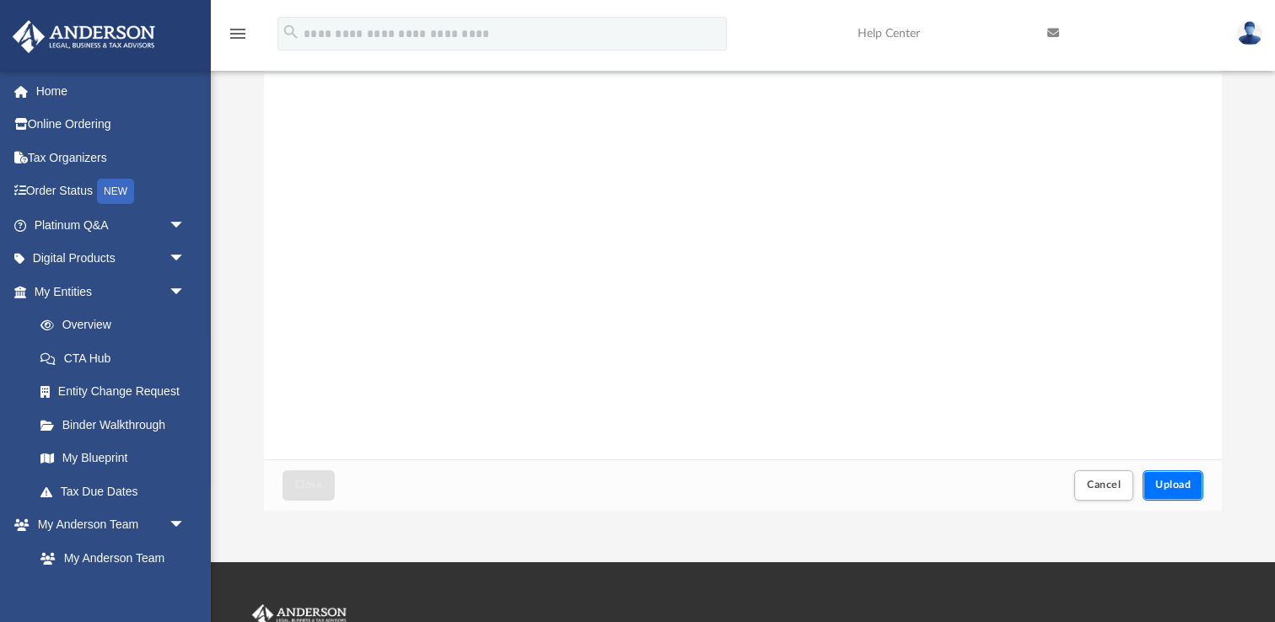
click at [1184, 485] on span "Upload" at bounding box center [1172, 485] width 35 height 10
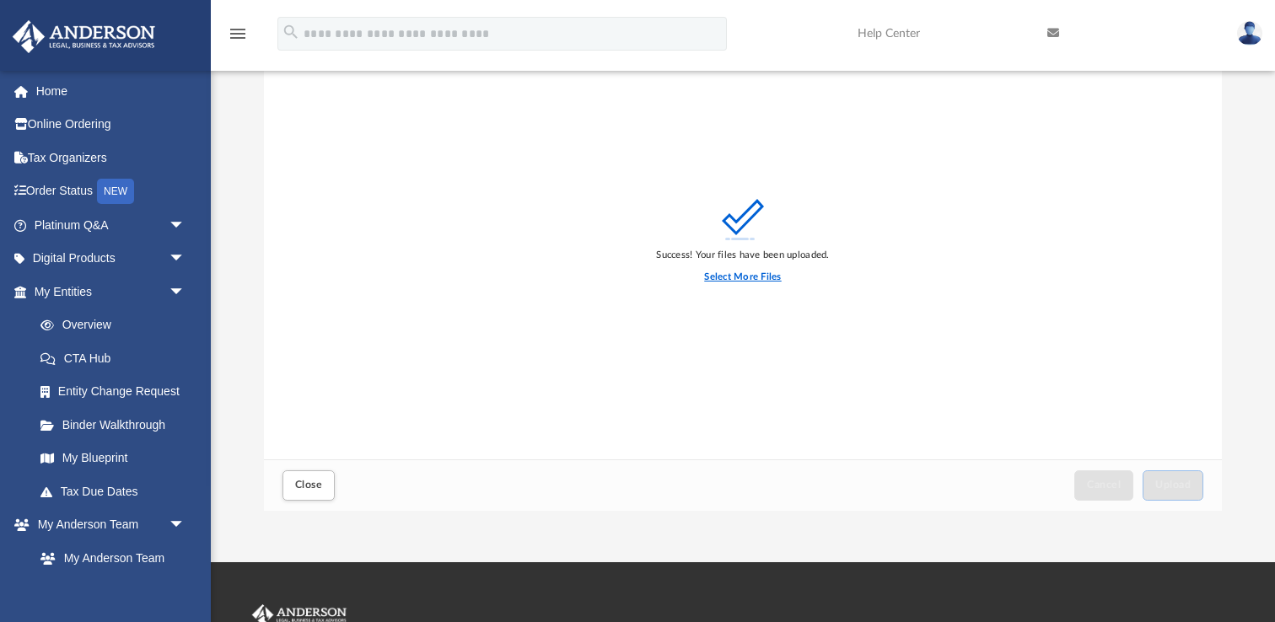
click at [722, 276] on label "Select More Files" at bounding box center [742, 277] width 77 height 15
click at [0, 0] on input "Select More Files" at bounding box center [0, 0] width 0 height 0
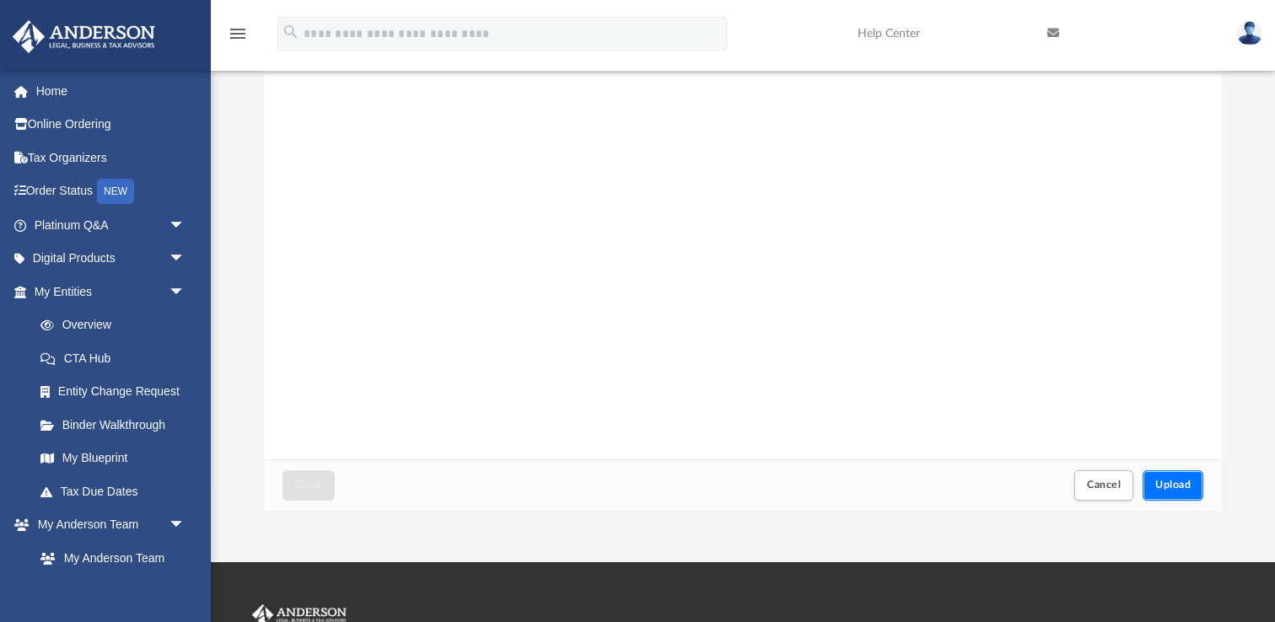
click at [1178, 481] on span "Upload" at bounding box center [1172, 485] width 35 height 10
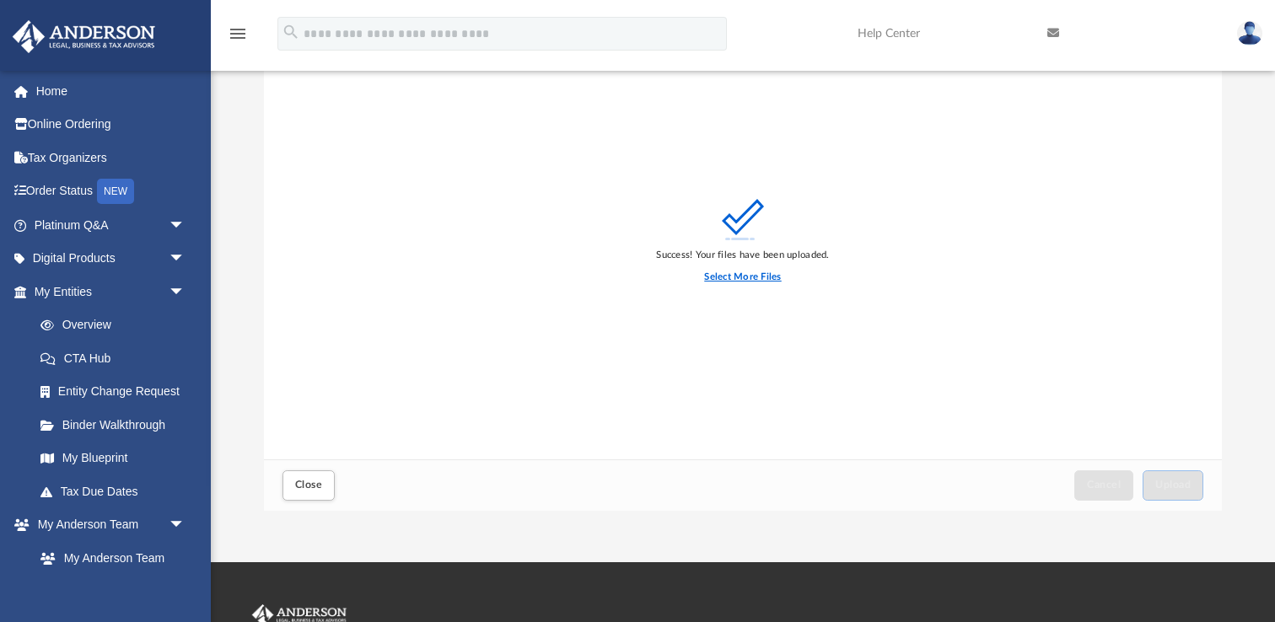
click at [742, 280] on label "Select More Files" at bounding box center [742, 277] width 77 height 15
click at [0, 0] on input "Select More Files" at bounding box center [0, 0] width 0 height 0
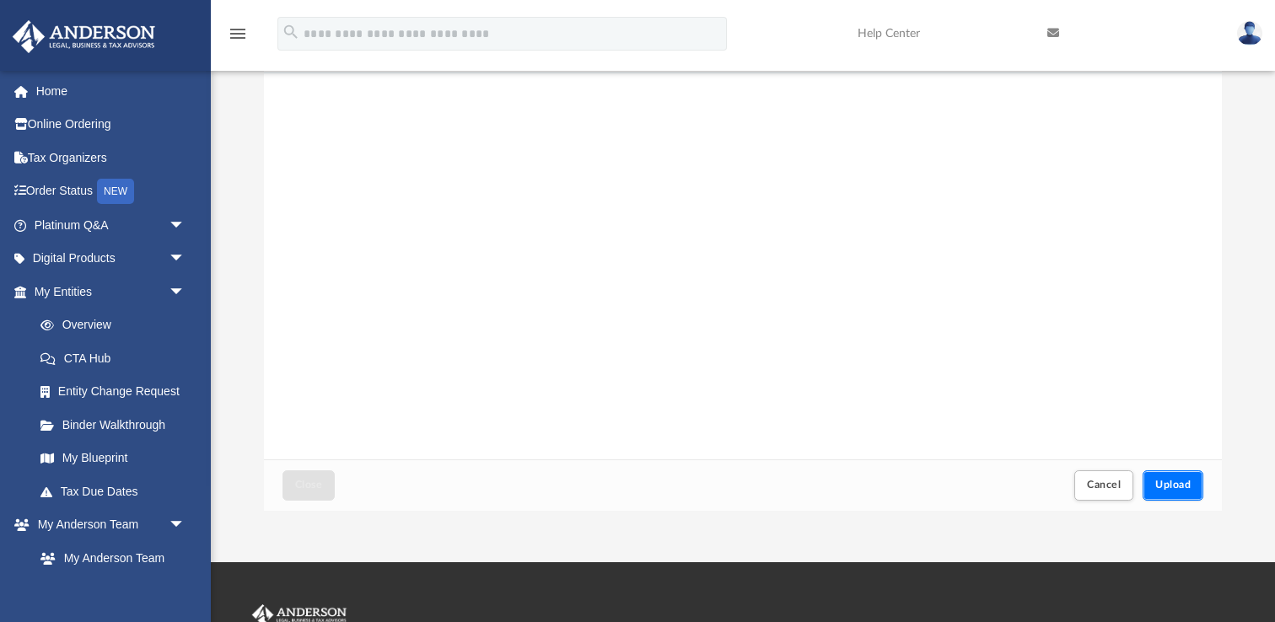
click at [1173, 485] on span "Upload" at bounding box center [1172, 485] width 35 height 10
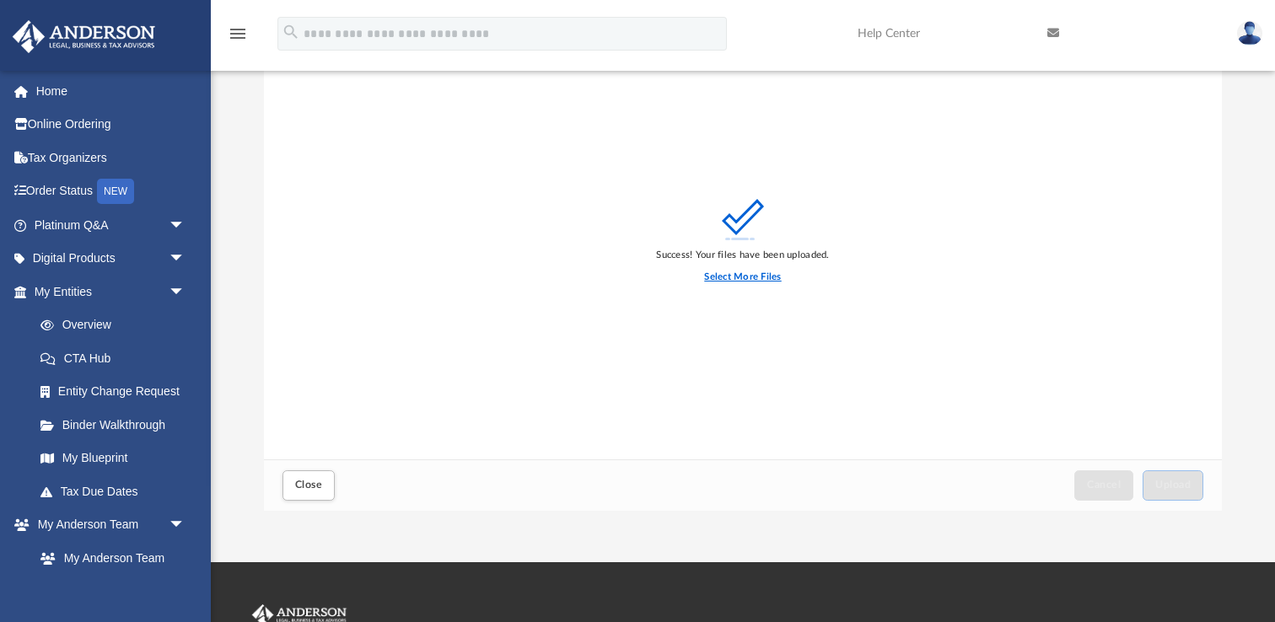
click at [735, 274] on label "Select More Files" at bounding box center [742, 277] width 77 height 15
click at [0, 0] on input "Select More Files" at bounding box center [0, 0] width 0 height 0
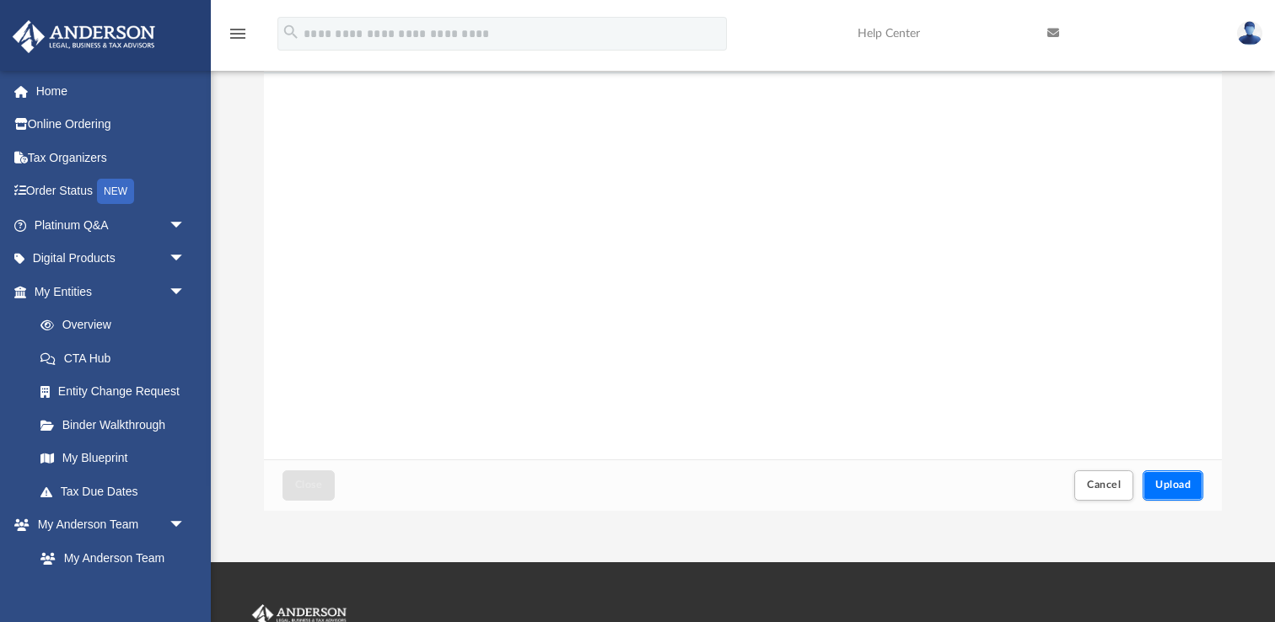
click at [1160, 482] on span "Upload" at bounding box center [1172, 485] width 35 height 10
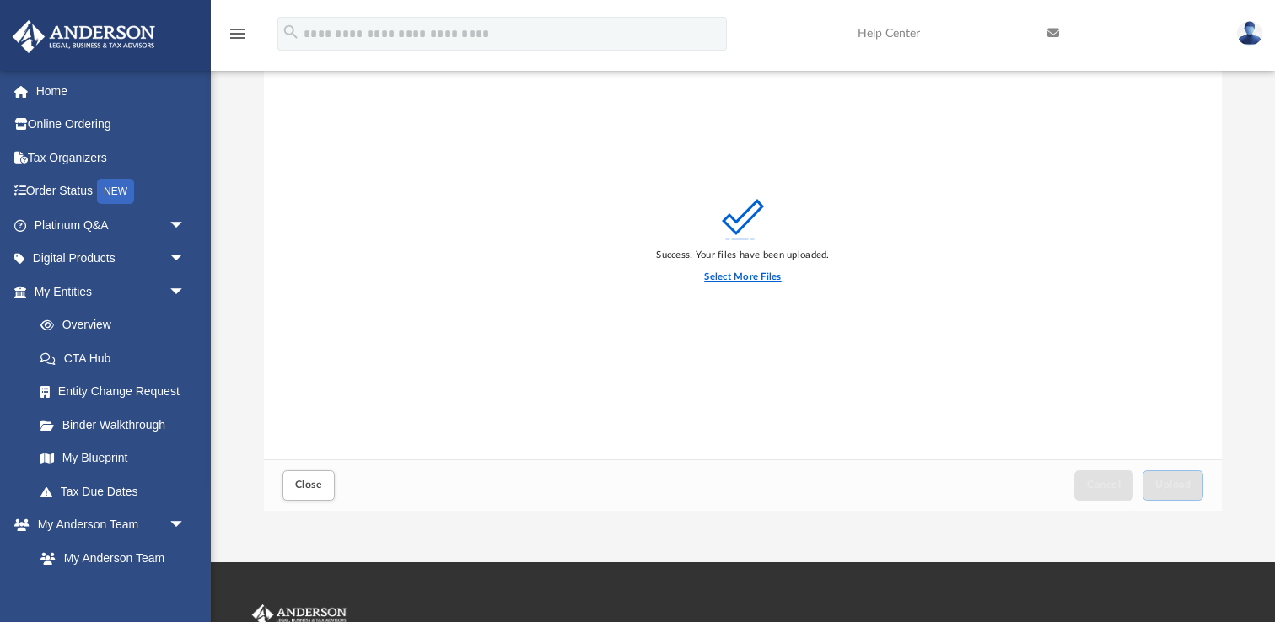
click at [727, 280] on label "Select More Files" at bounding box center [742, 277] width 77 height 15
click at [0, 0] on input "Select More Files" at bounding box center [0, 0] width 0 height 0
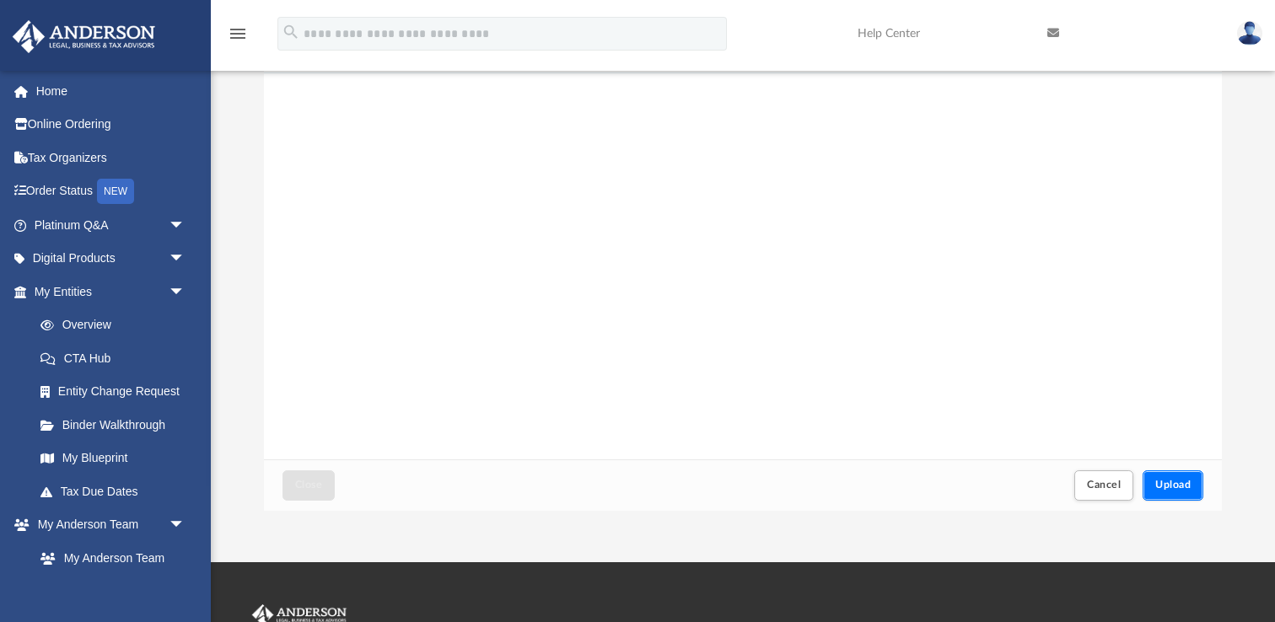
click at [1176, 481] on span "Upload" at bounding box center [1172, 485] width 35 height 10
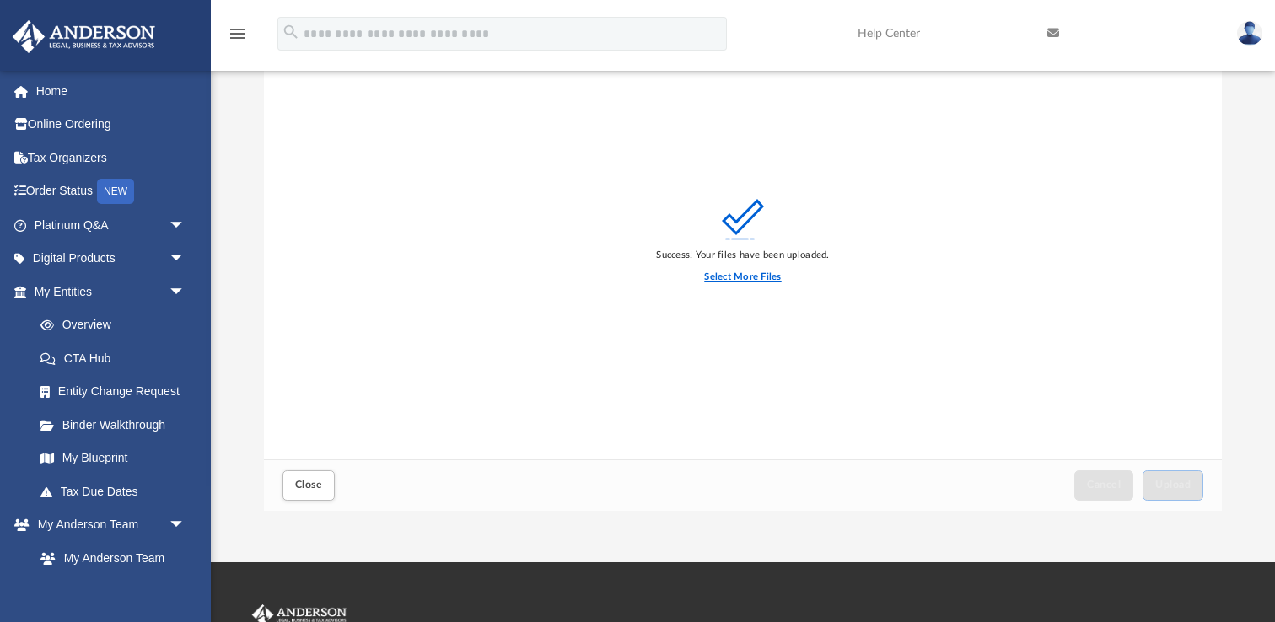
click at [745, 276] on label "Select More Files" at bounding box center [742, 277] width 77 height 15
click at [0, 0] on input "Select More Files" at bounding box center [0, 0] width 0 height 0
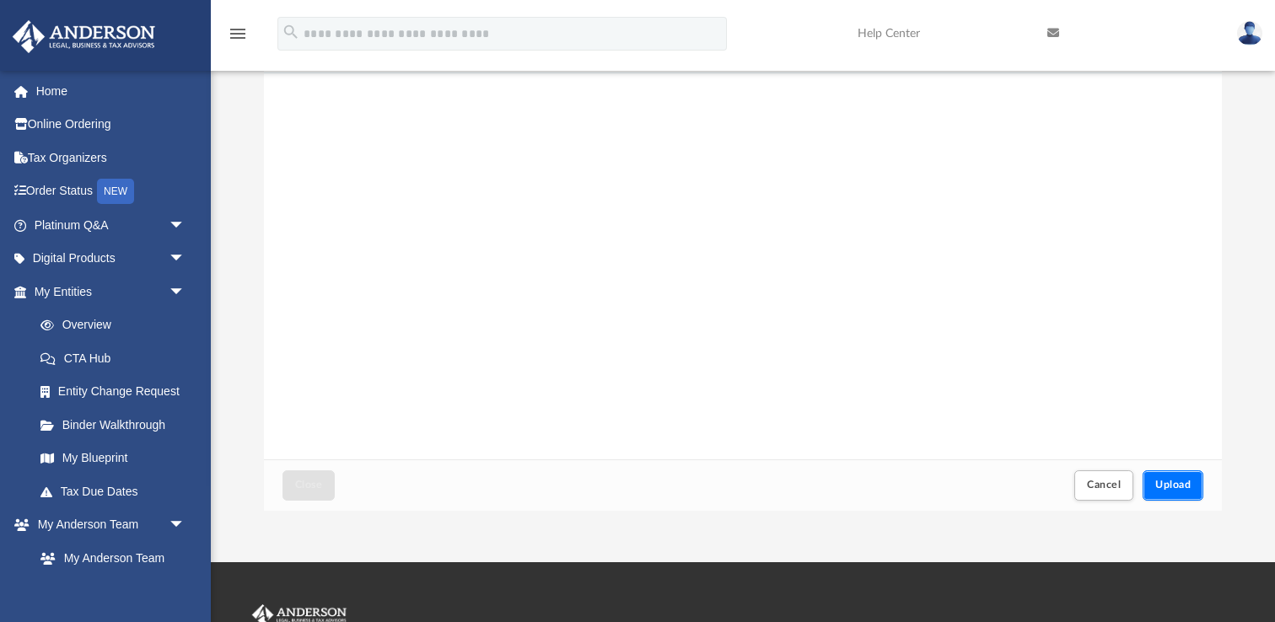
click at [1179, 484] on span "Upload" at bounding box center [1172, 485] width 35 height 10
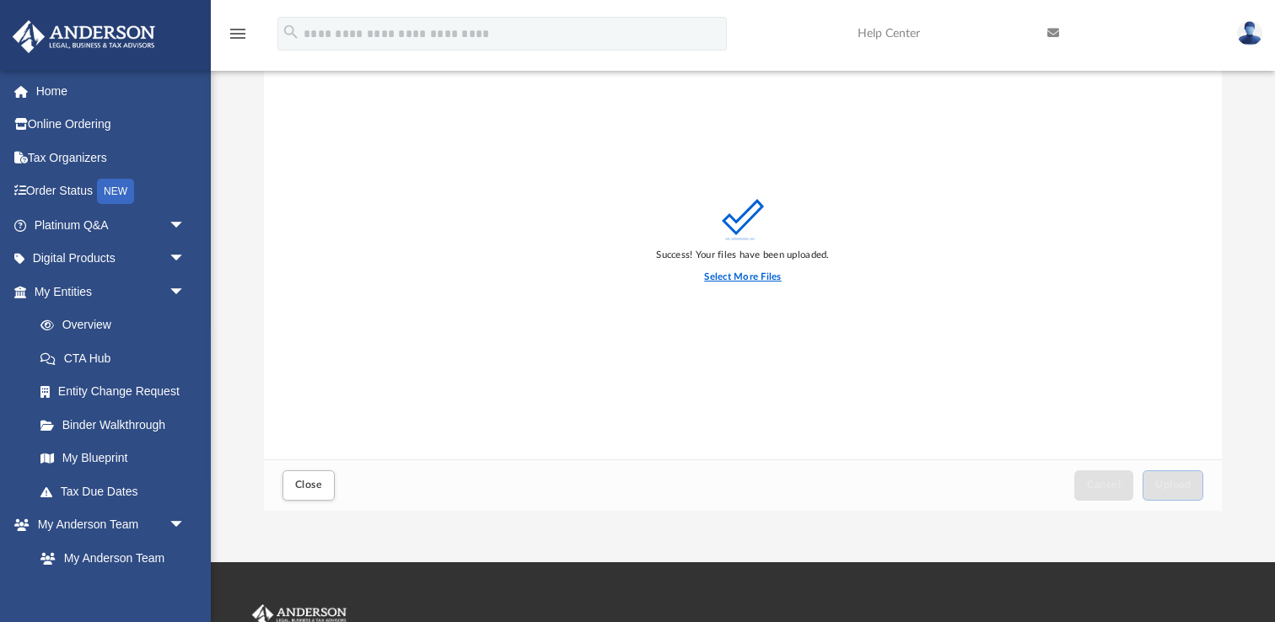
click at [749, 278] on label "Select More Files" at bounding box center [742, 277] width 77 height 15
click at [0, 0] on input "Select More Files" at bounding box center [0, 0] width 0 height 0
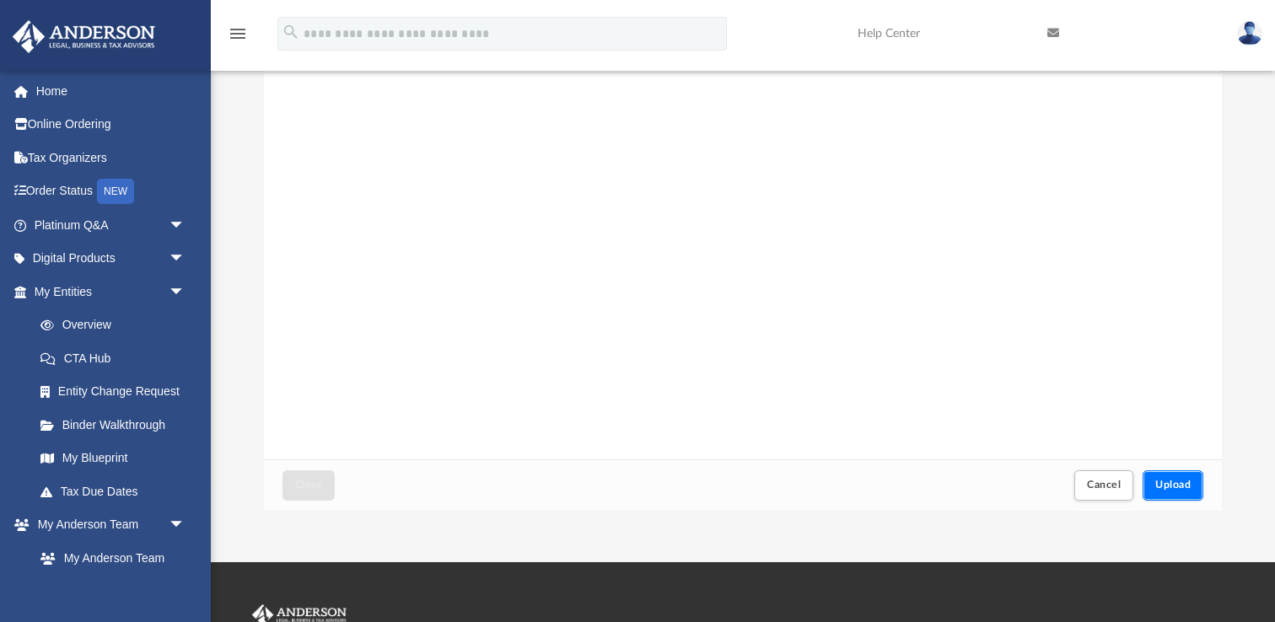
click at [1181, 486] on span "Upload" at bounding box center [1172, 485] width 35 height 10
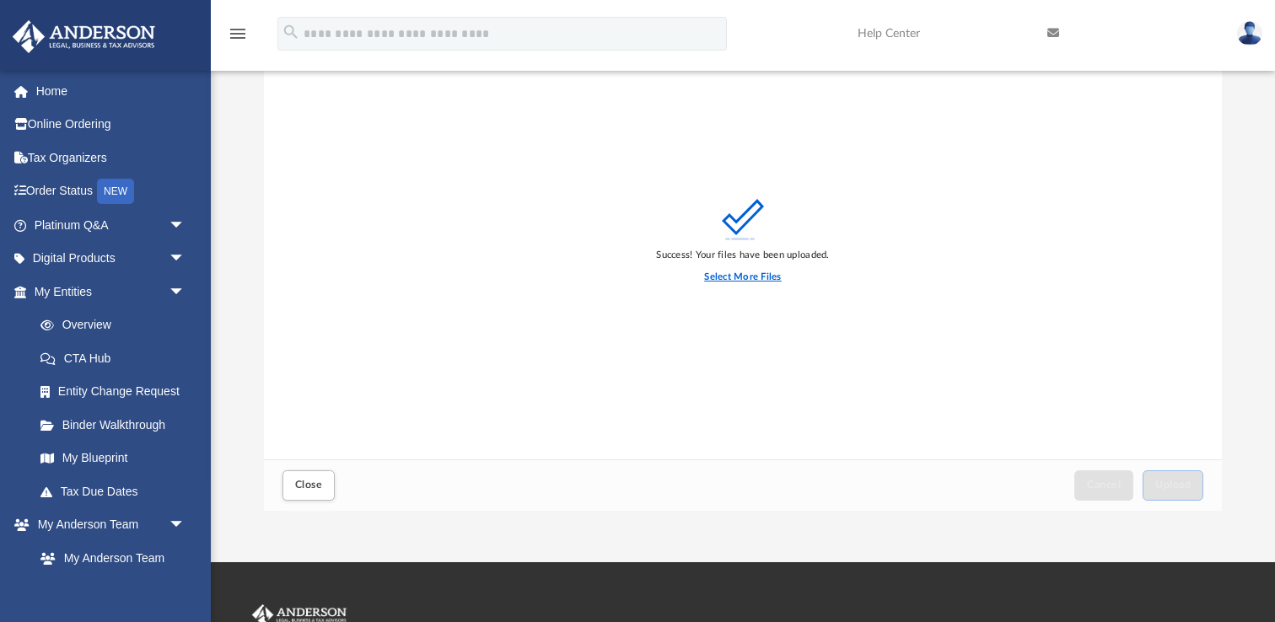
click at [707, 277] on label "Select More Files" at bounding box center [742, 277] width 77 height 15
click at [0, 0] on input "Select More Files" at bounding box center [0, 0] width 0 height 0
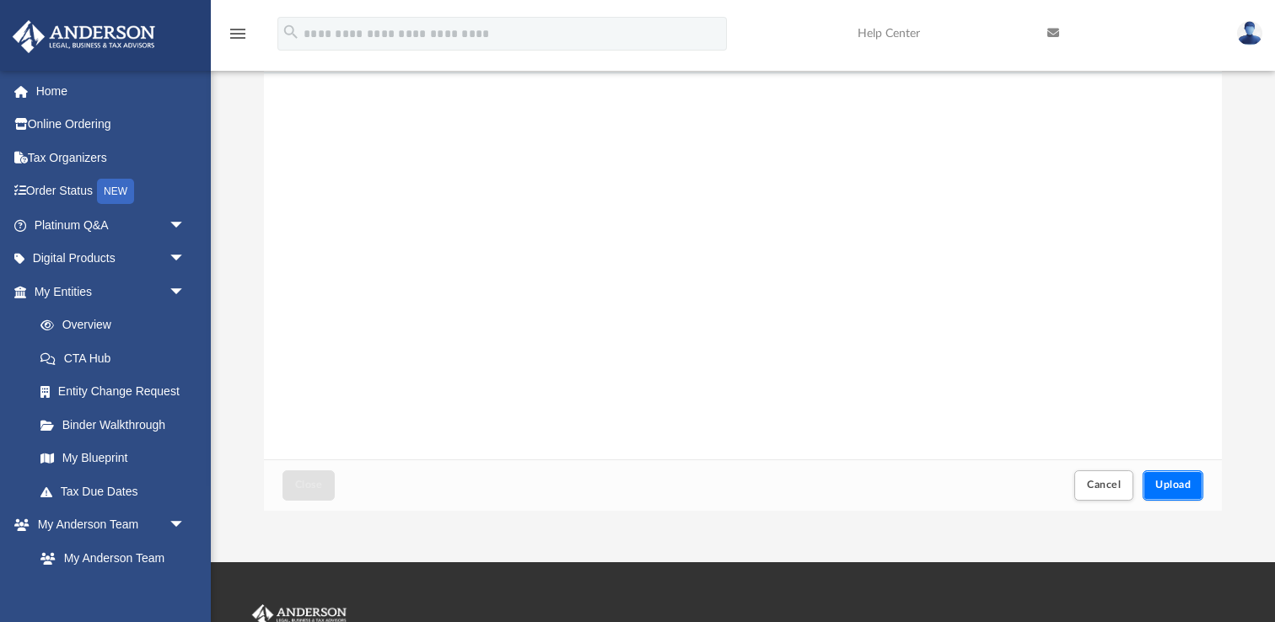
click at [1178, 490] on span "Upload" at bounding box center [1172, 485] width 35 height 10
click at [308, 482] on span "Close" at bounding box center [308, 485] width 27 height 10
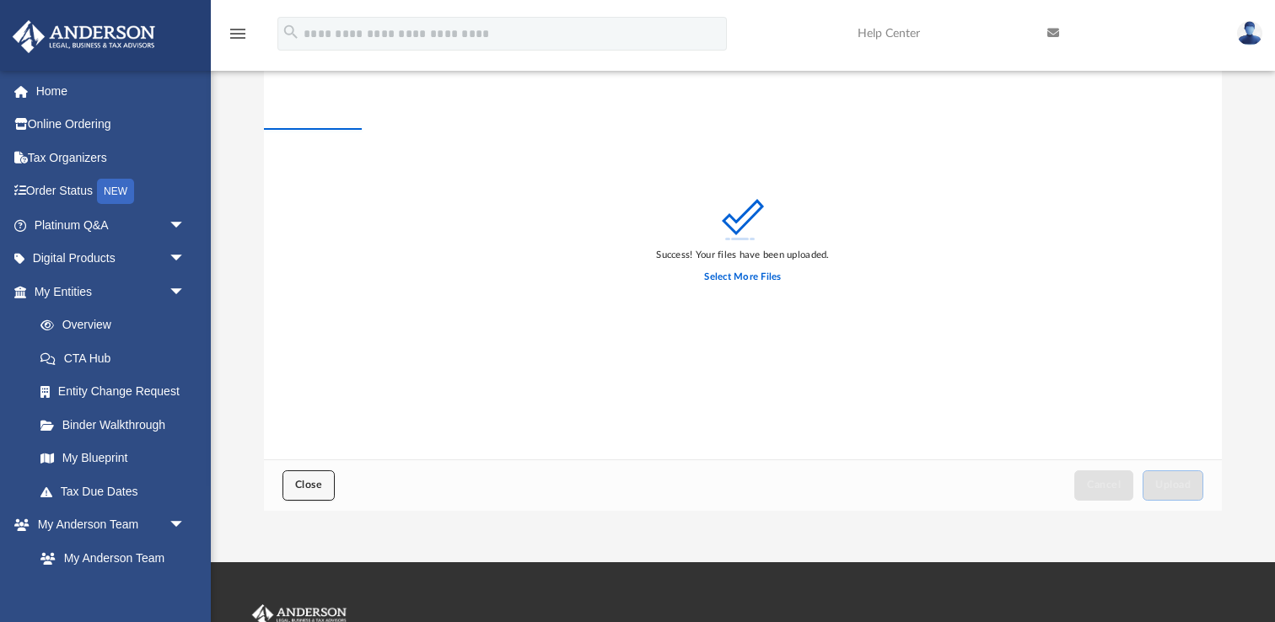
click at [314, 482] on span "Close" at bounding box center [308, 485] width 27 height 10
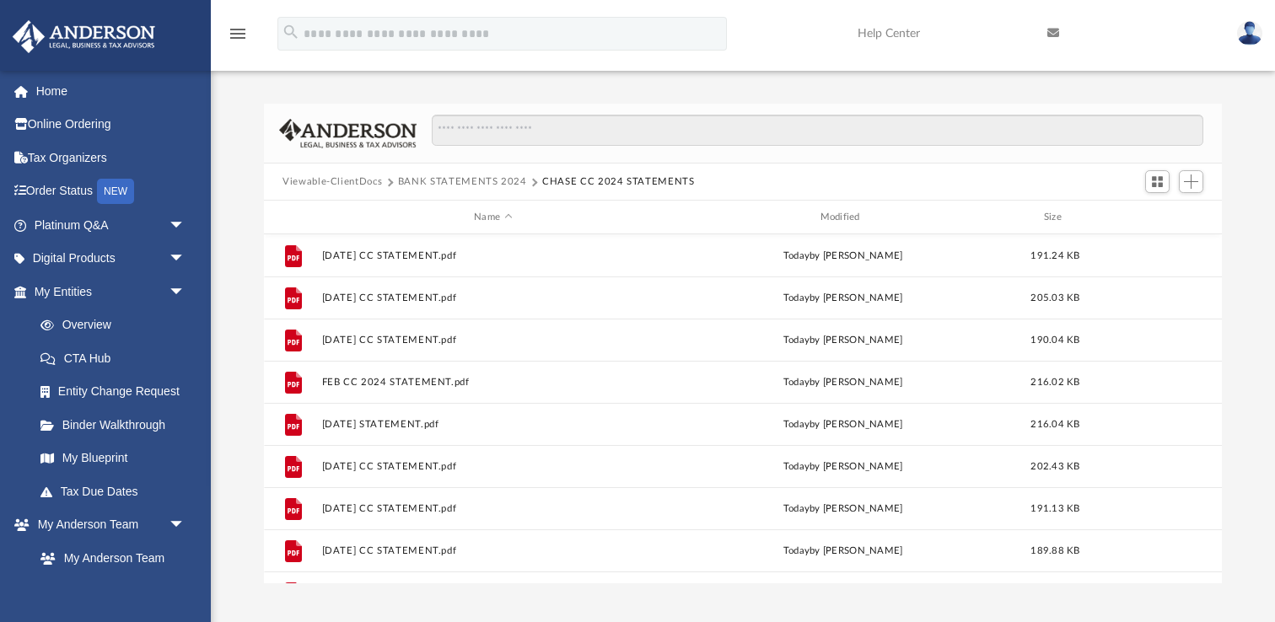
click at [574, 176] on button "CHASE CC 2024 STATEMENTS" at bounding box center [618, 182] width 153 height 15
click at [485, 180] on button "BANK STATEMENTS 2024" at bounding box center [462, 182] width 129 height 15
click at [1188, 180] on span "Add" at bounding box center [1191, 182] width 14 height 14
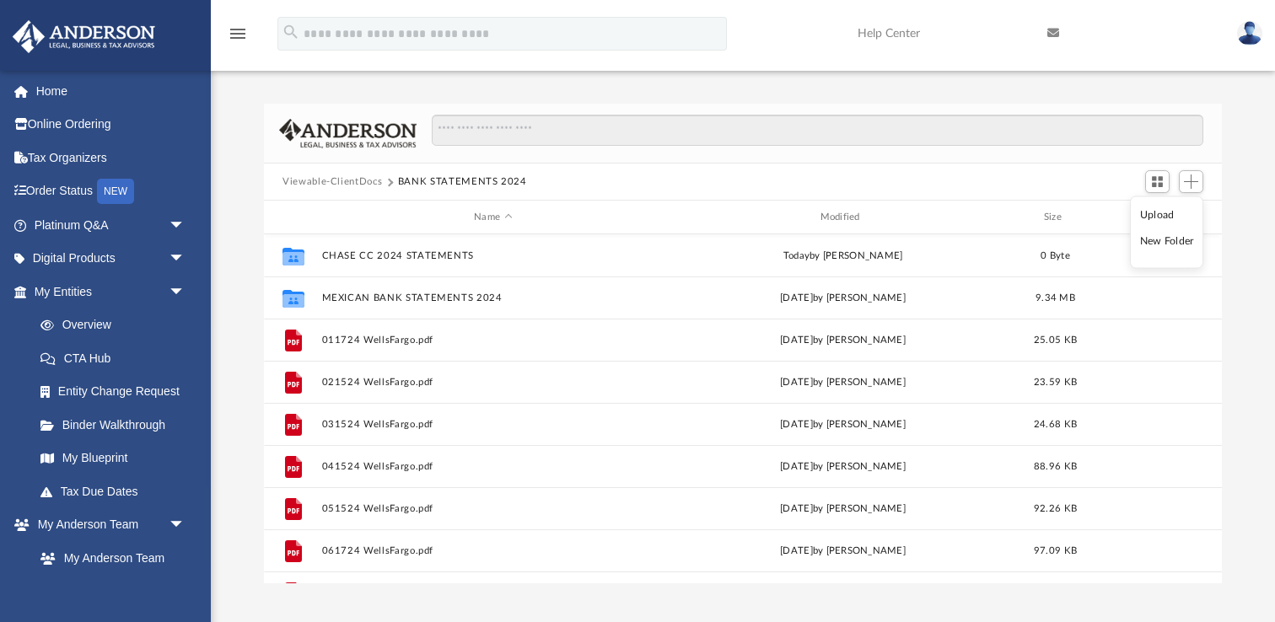
click at [1151, 243] on li "New Folder" at bounding box center [1167, 242] width 54 height 18
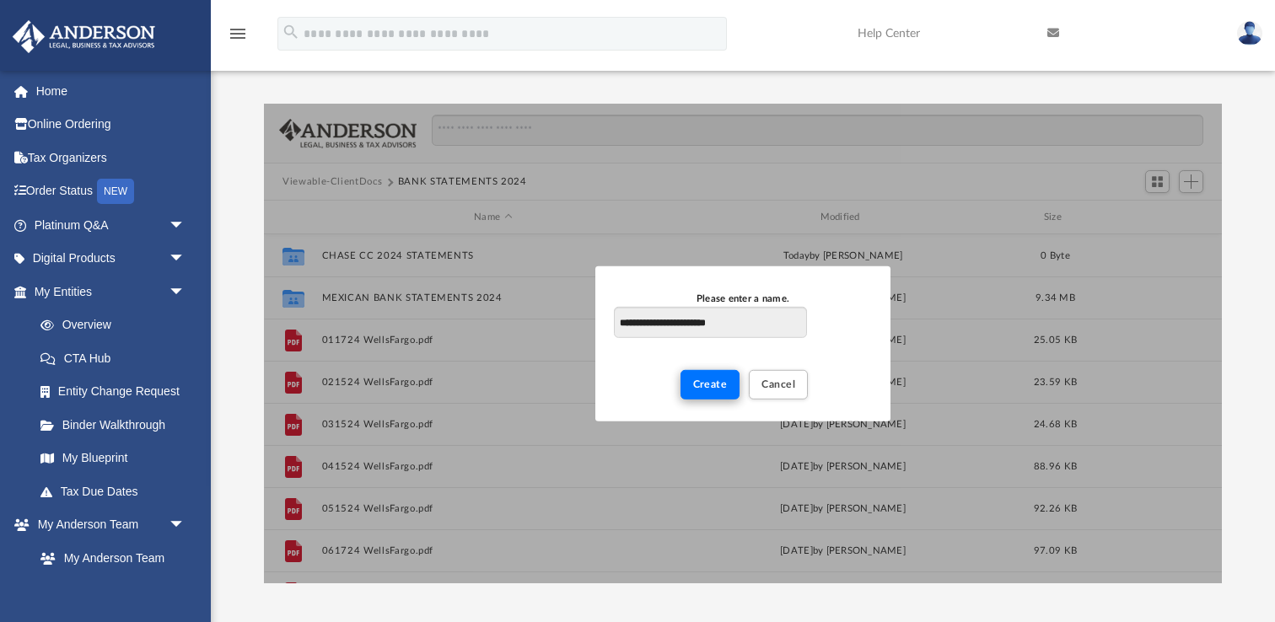
type input "**********"
click at [719, 392] on button "Create" at bounding box center [710, 385] width 60 height 30
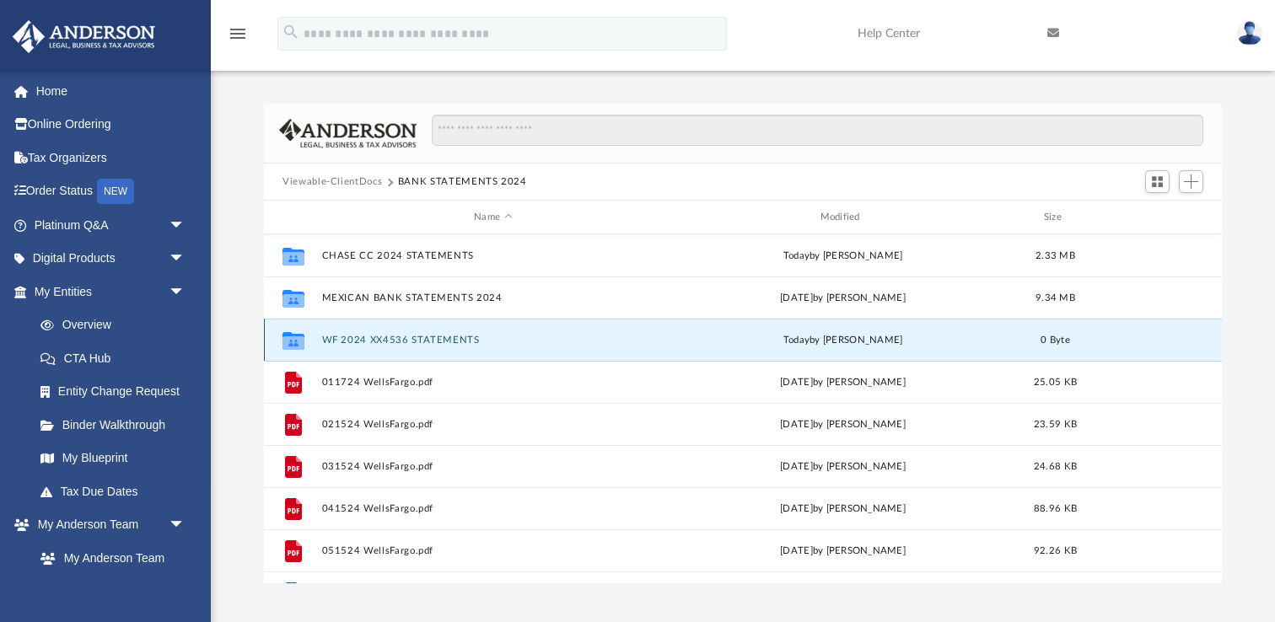
click at [471, 336] on button "WF 2024 XX4536 STATEMENTS" at bounding box center [493, 340] width 342 height 11
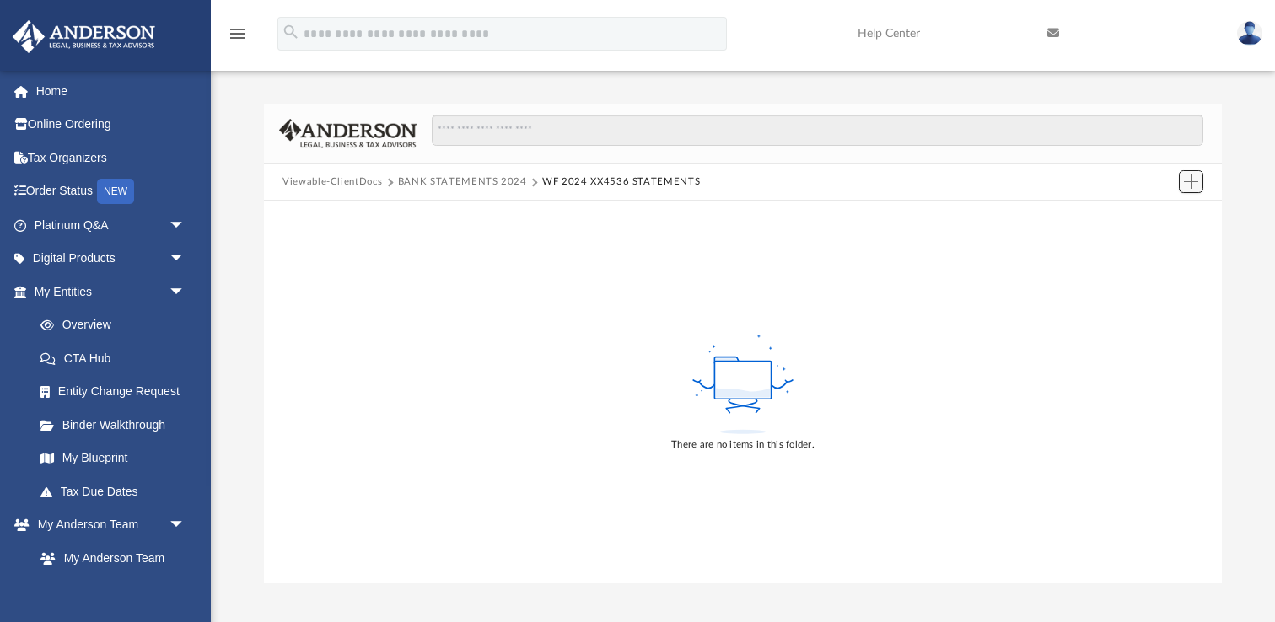
click at [1187, 181] on span "Add" at bounding box center [1191, 182] width 14 height 14
click at [1153, 214] on li "Upload" at bounding box center [1167, 215] width 54 height 18
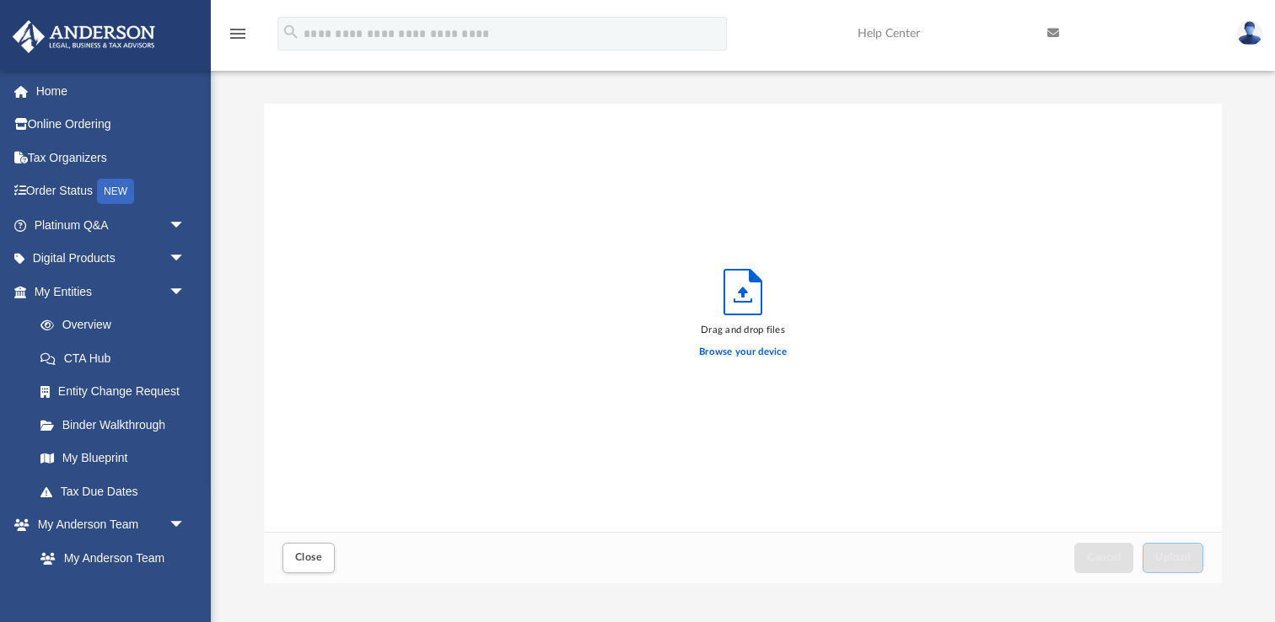
scroll to position [427, 957]
click at [740, 348] on label "Browse your device" at bounding box center [743, 352] width 88 height 15
click at [0, 0] on input "Browse your device" at bounding box center [0, 0] width 0 height 0
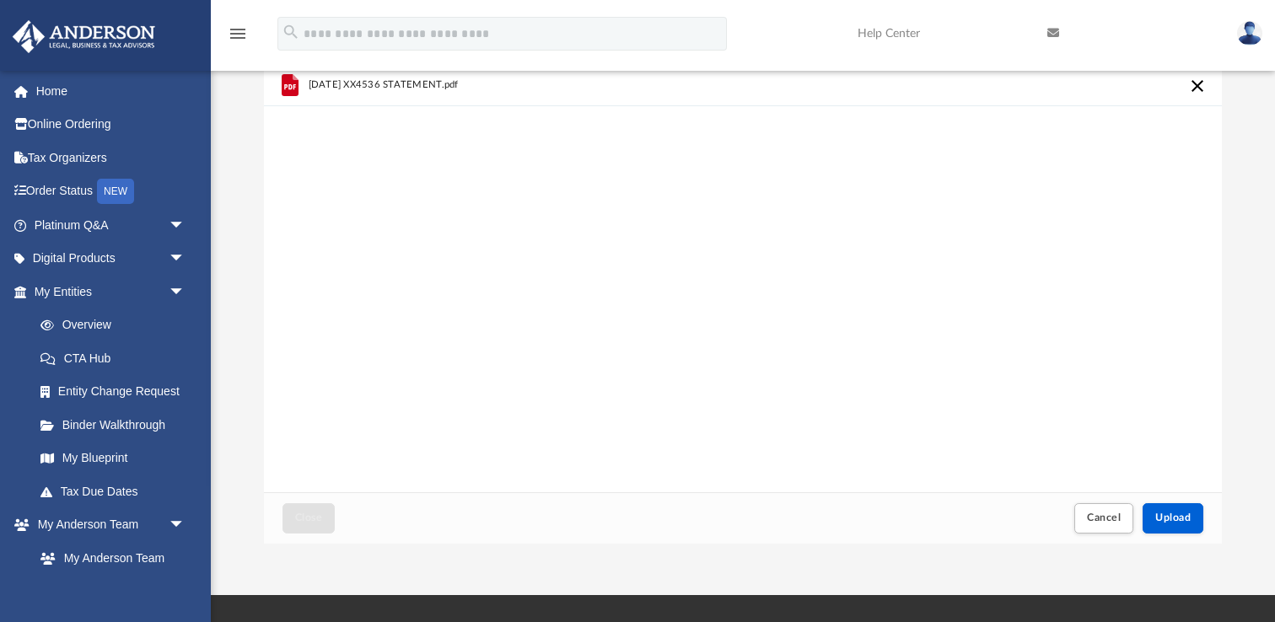
scroll to position [39, 0]
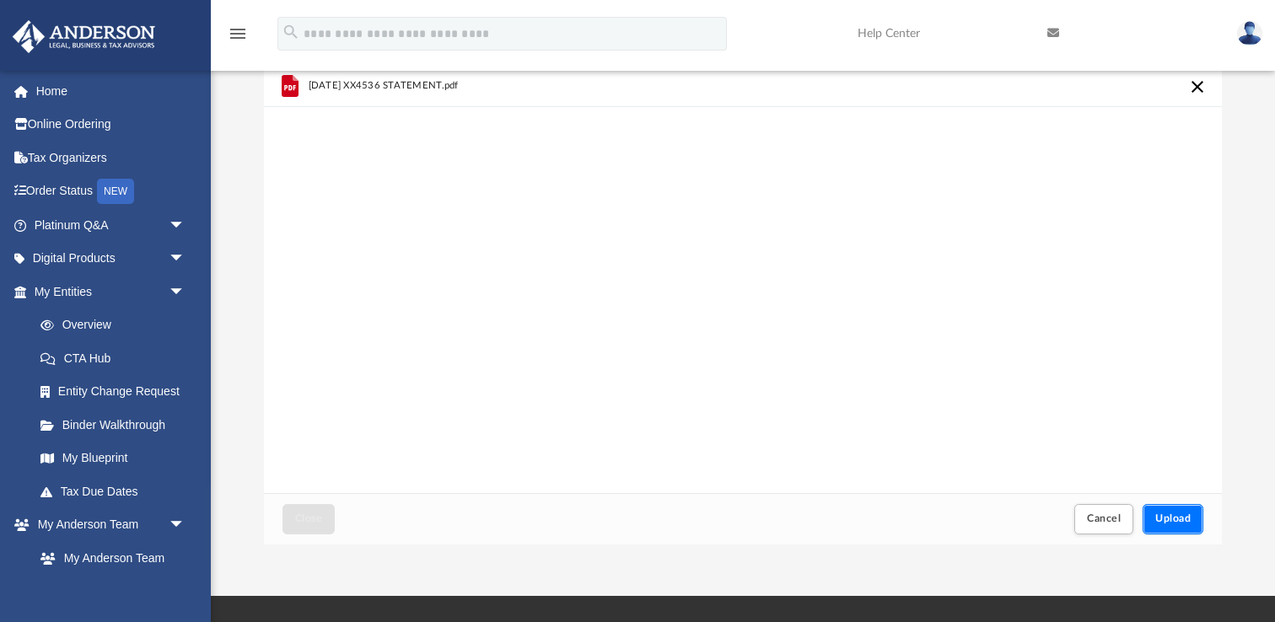
click at [1179, 516] on span "Upload" at bounding box center [1172, 518] width 35 height 10
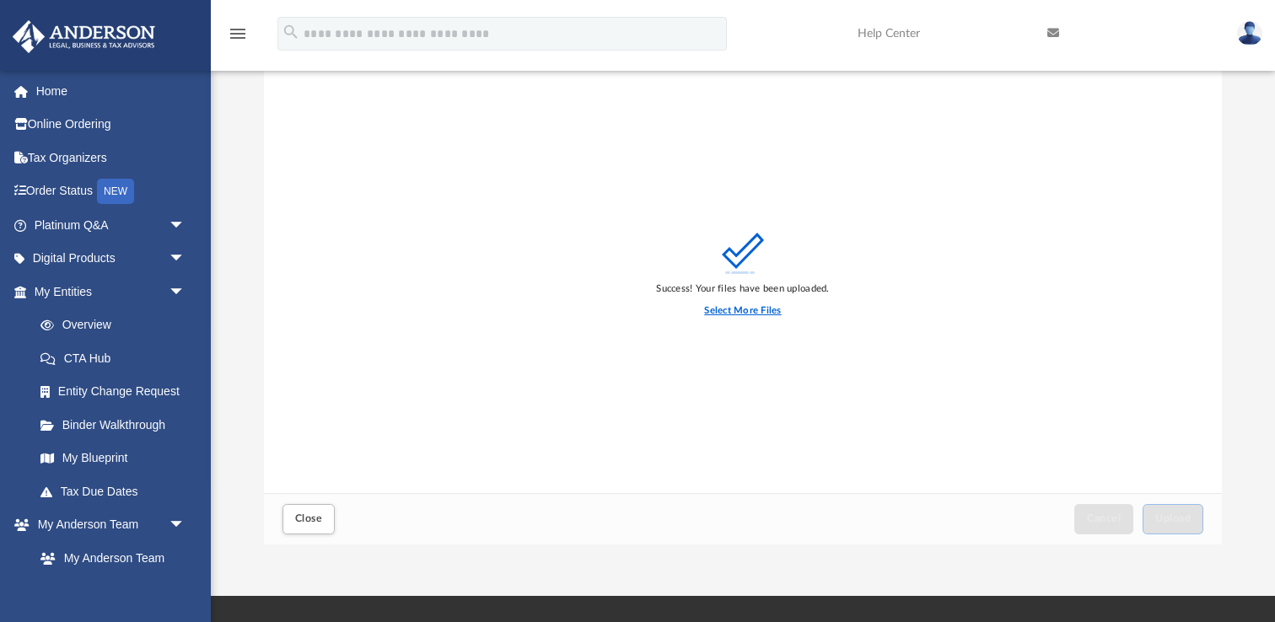
click at [725, 308] on label "Select More Files" at bounding box center [742, 310] width 77 height 15
click at [0, 0] on input "Select More Files" at bounding box center [0, 0] width 0 height 0
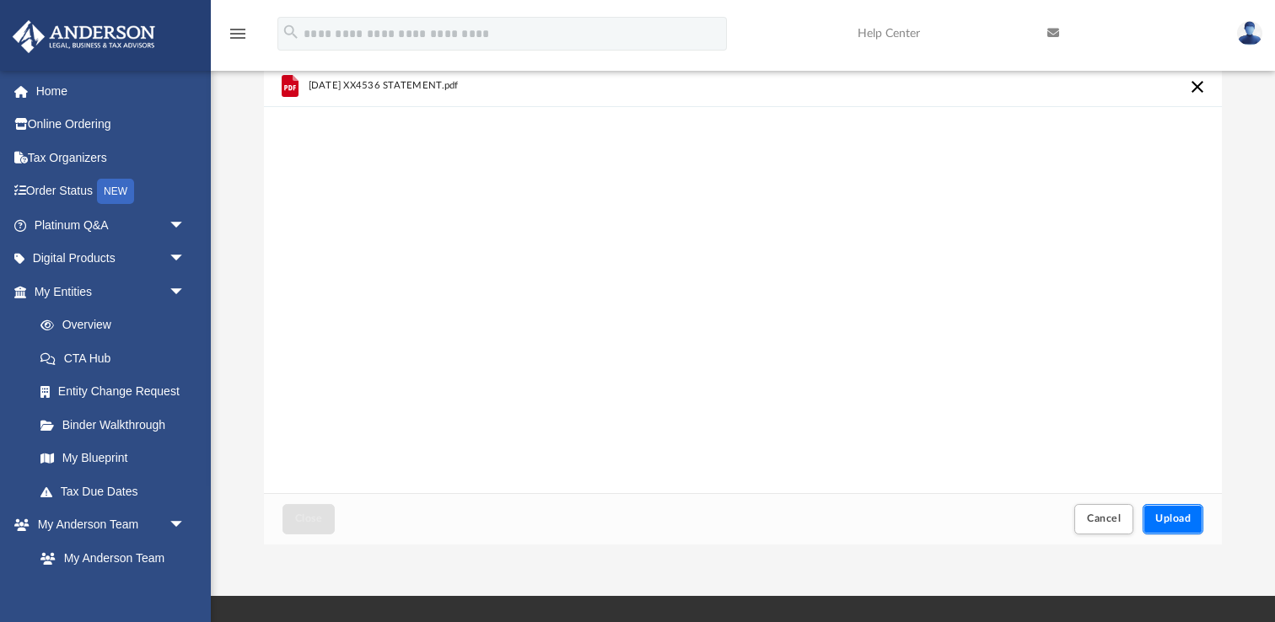
click at [1173, 513] on span "Upload" at bounding box center [1172, 518] width 35 height 10
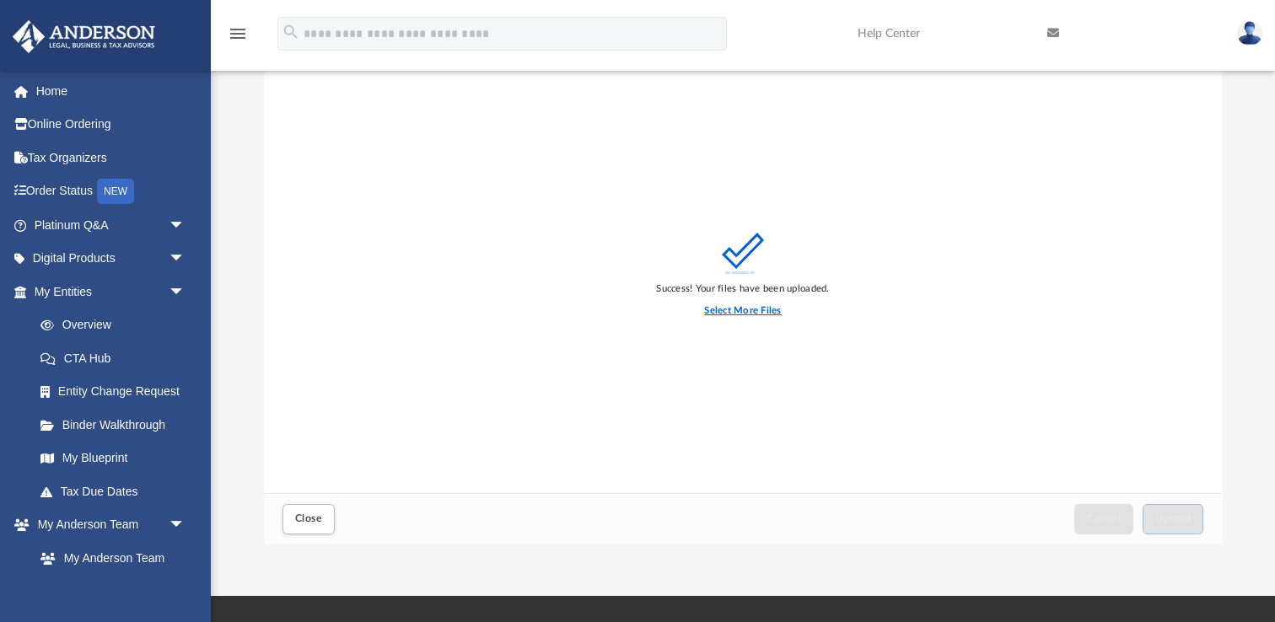
click at [720, 309] on label "Select More Files" at bounding box center [742, 310] width 77 height 15
click at [0, 0] on input "Select More Files" at bounding box center [0, 0] width 0 height 0
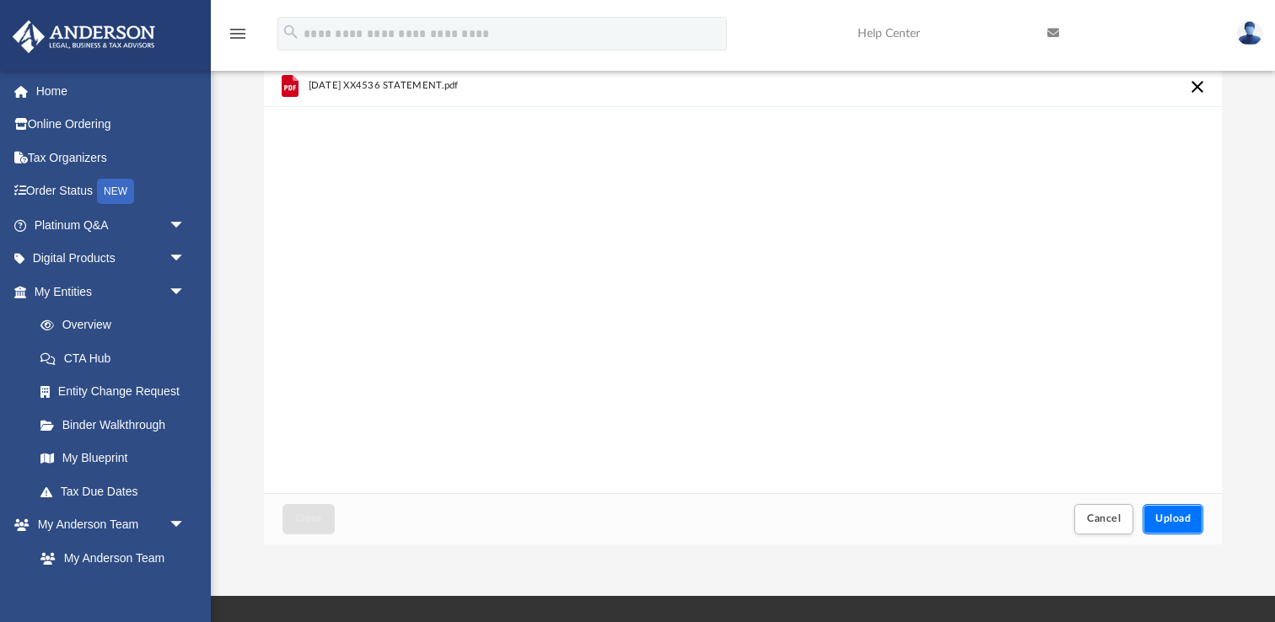
click at [1182, 513] on span "Upload" at bounding box center [1172, 518] width 35 height 10
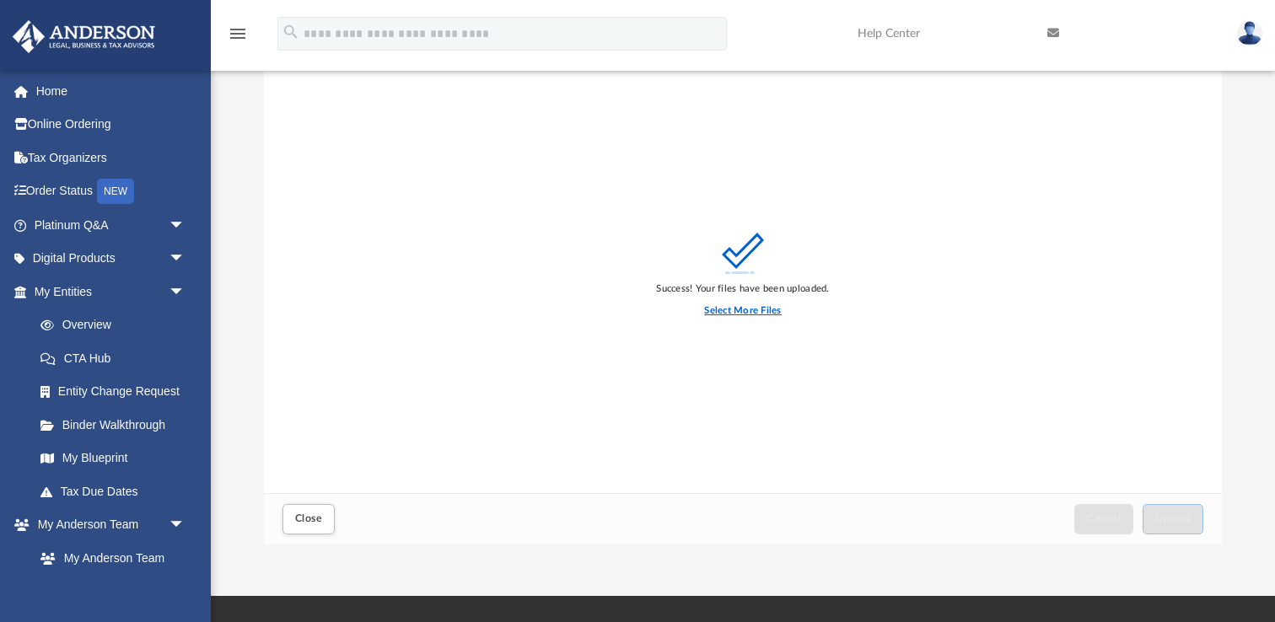
click at [731, 308] on label "Select More Files" at bounding box center [742, 310] width 77 height 15
click at [0, 0] on input "Select More Files" at bounding box center [0, 0] width 0 height 0
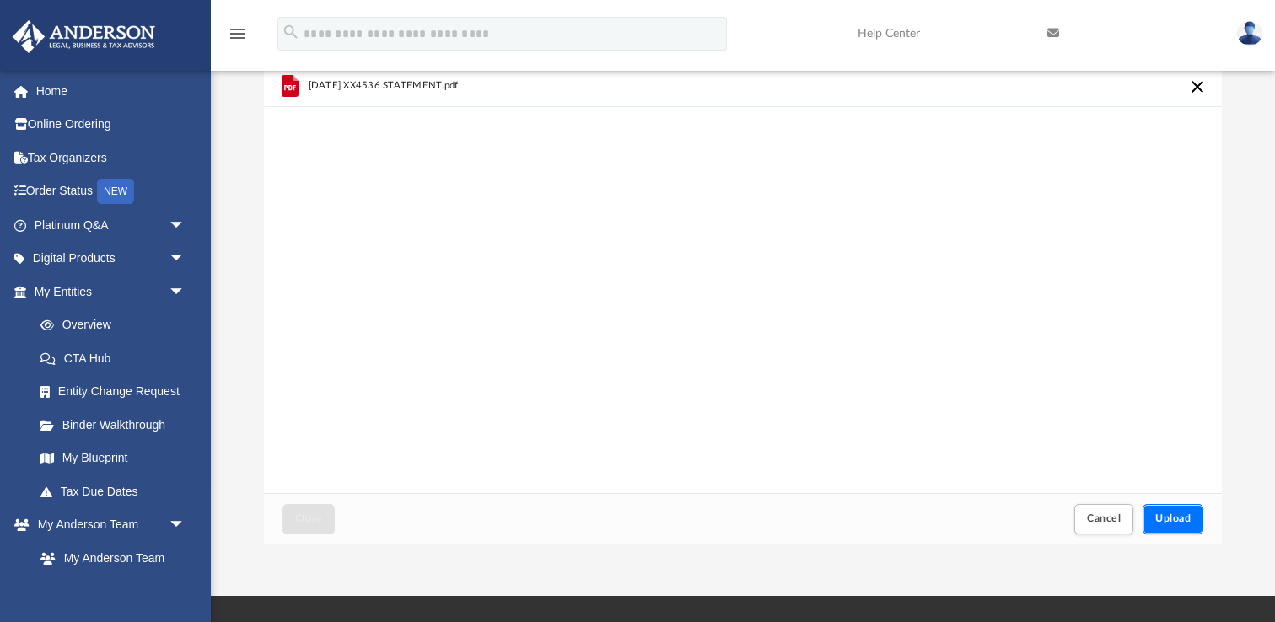
click at [1170, 516] on span "Upload" at bounding box center [1172, 518] width 35 height 10
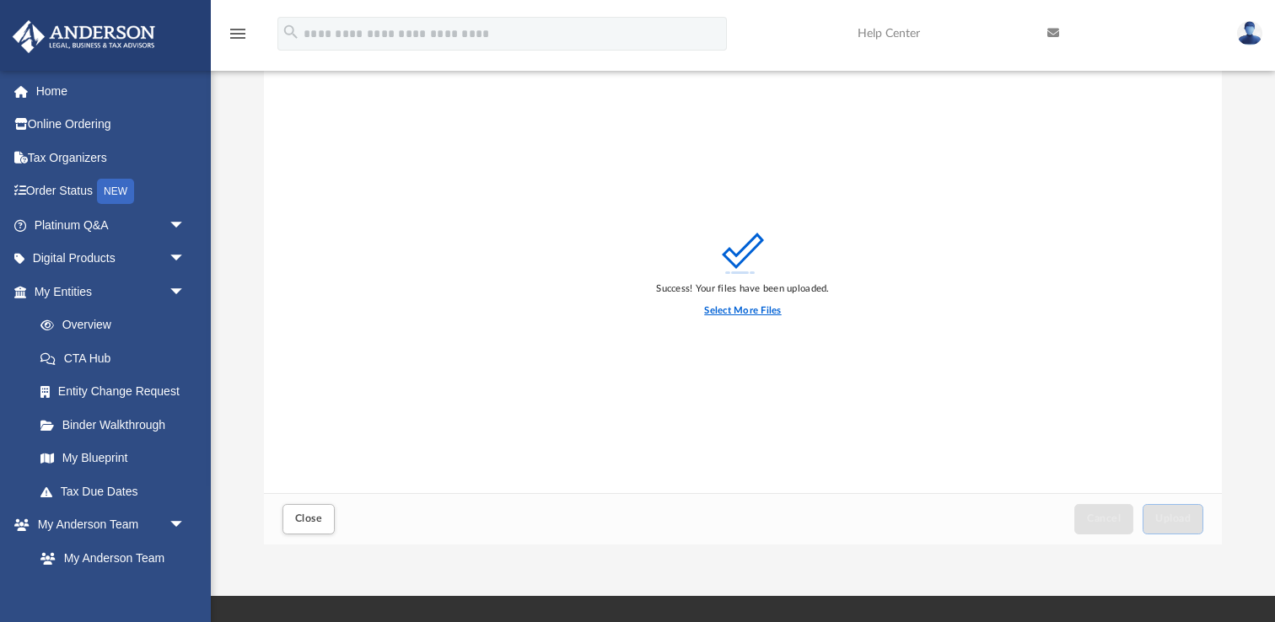
click at [747, 309] on label "Select More Files" at bounding box center [742, 310] width 77 height 15
click at [0, 0] on input "Select More Files" at bounding box center [0, 0] width 0 height 0
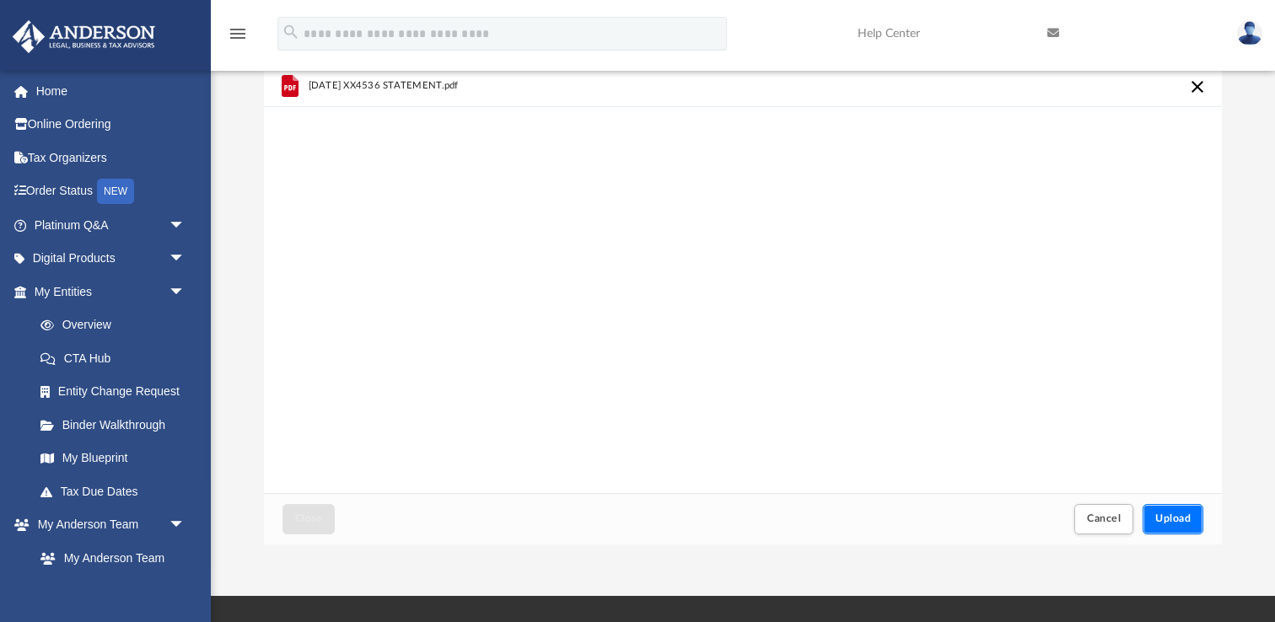
click at [1185, 510] on button "Upload" at bounding box center [1172, 519] width 61 height 30
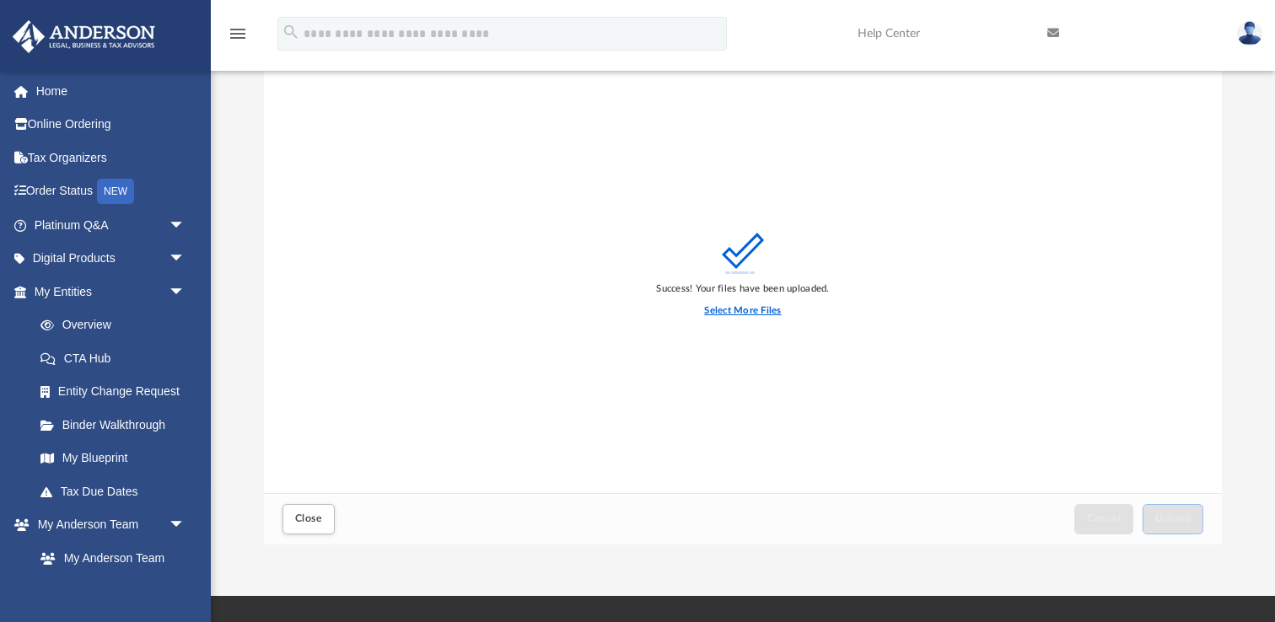
click at [740, 304] on label "Select More Files" at bounding box center [742, 310] width 77 height 15
click at [0, 0] on input "Select More Files" at bounding box center [0, 0] width 0 height 0
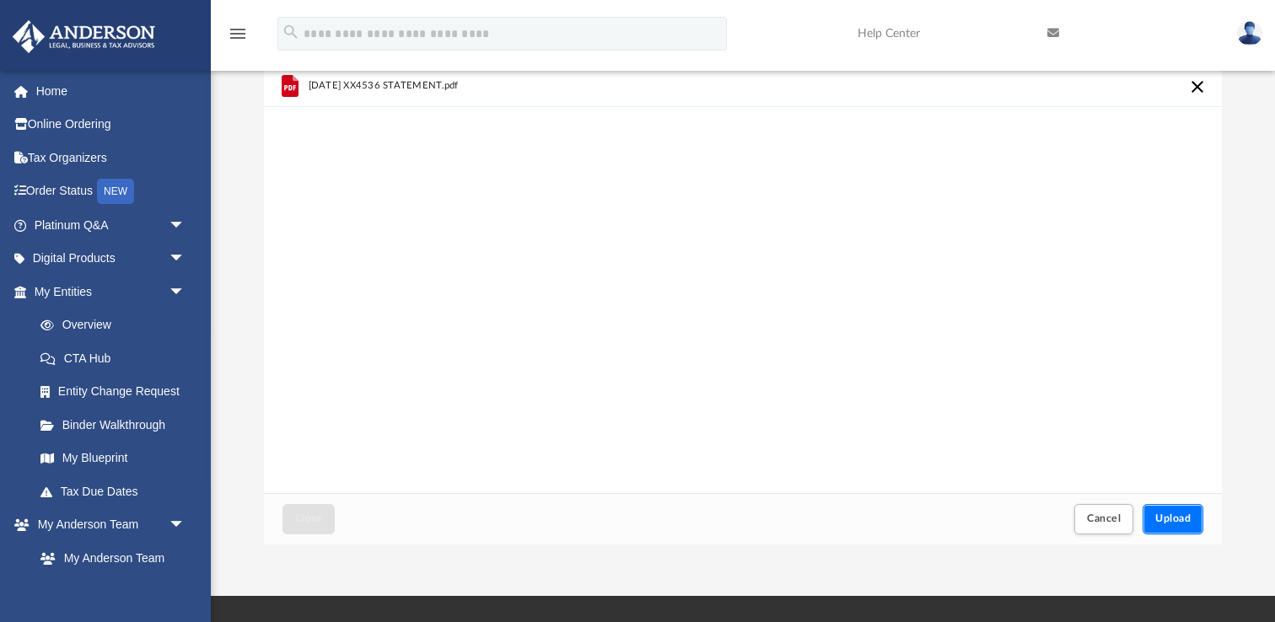
click at [1175, 523] on span "Upload" at bounding box center [1172, 518] width 35 height 10
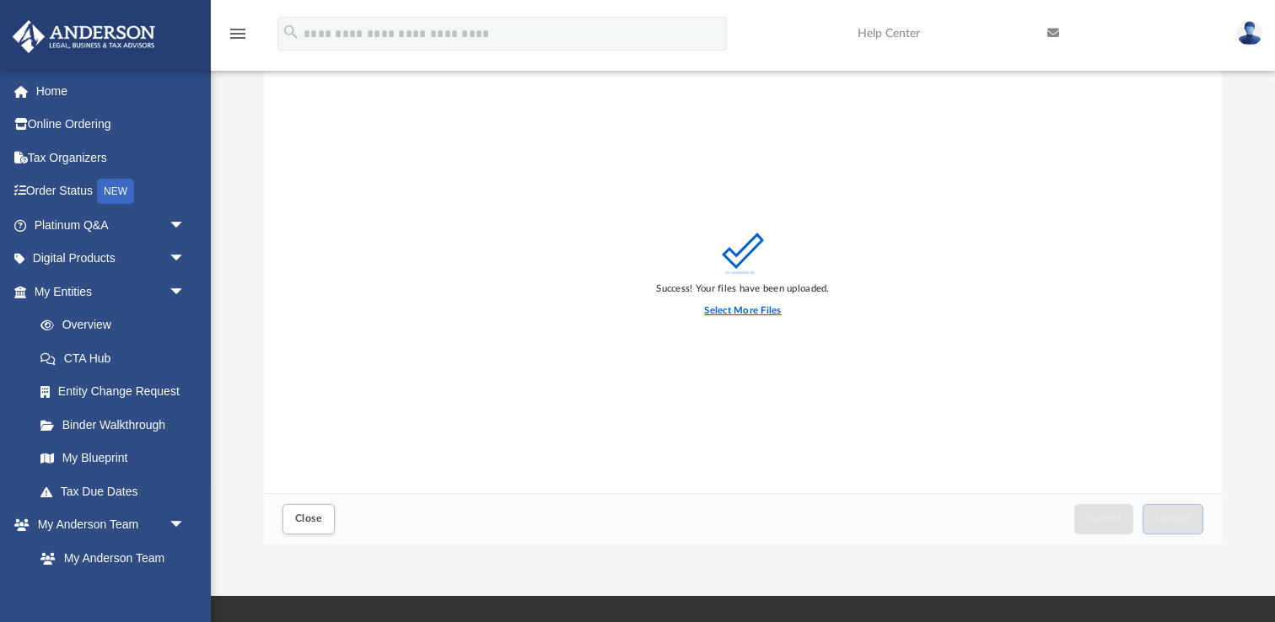
click at [712, 312] on label "Select More Files" at bounding box center [742, 310] width 77 height 15
click at [0, 0] on input "Select More Files" at bounding box center [0, 0] width 0 height 0
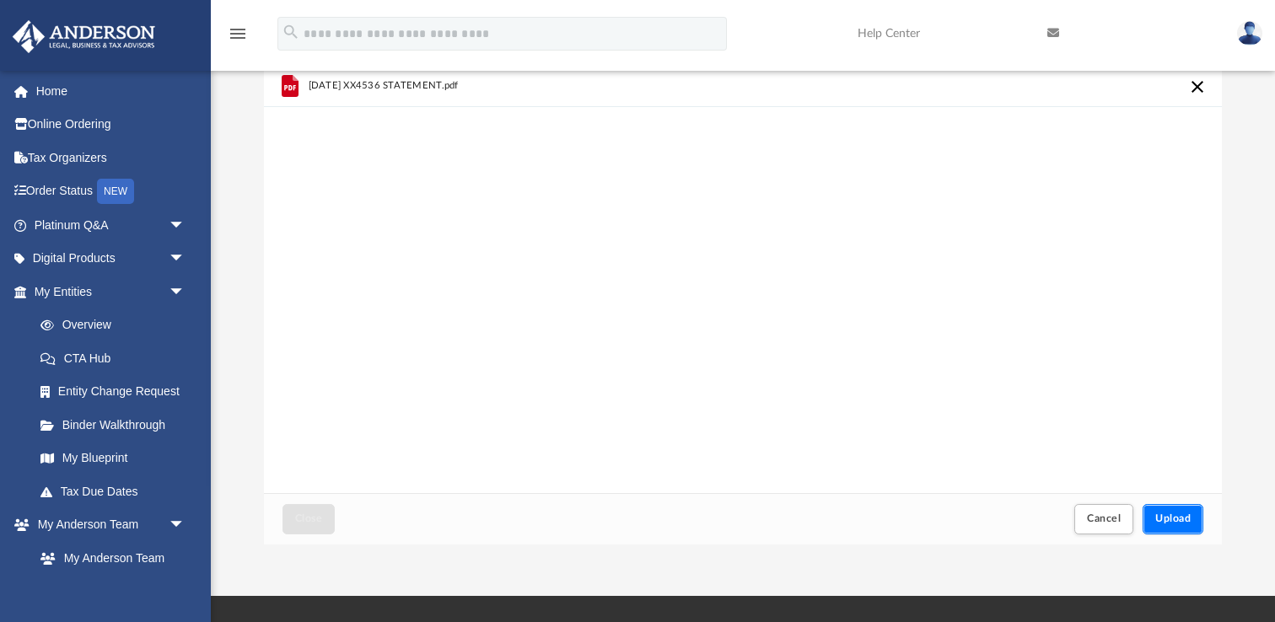
click at [1169, 521] on span "Upload" at bounding box center [1172, 518] width 35 height 10
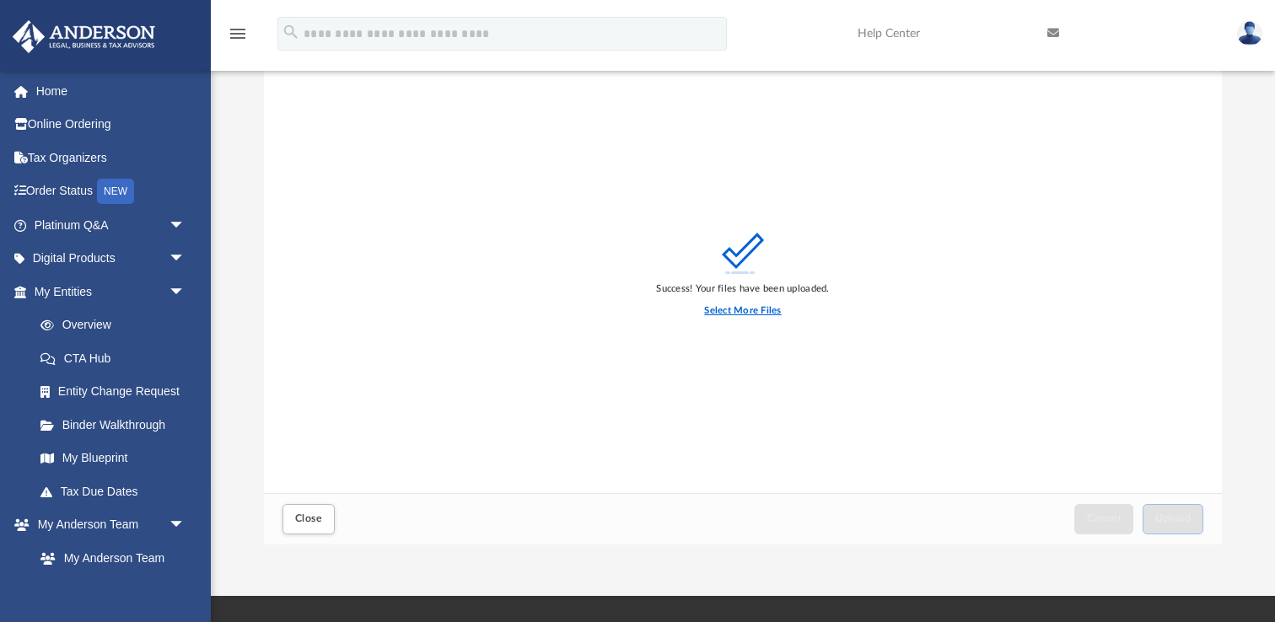
click at [728, 312] on label "Select More Files" at bounding box center [742, 310] width 77 height 15
click at [0, 0] on input "Select More Files" at bounding box center [0, 0] width 0 height 0
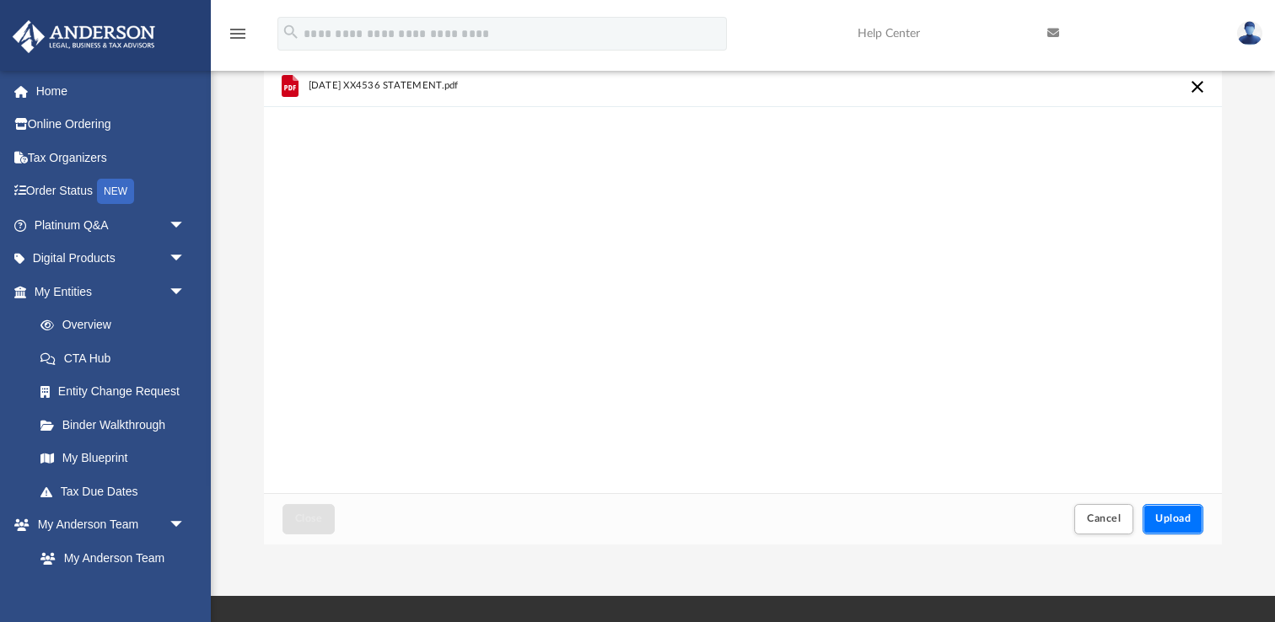
click at [1180, 518] on span "Upload" at bounding box center [1172, 518] width 35 height 10
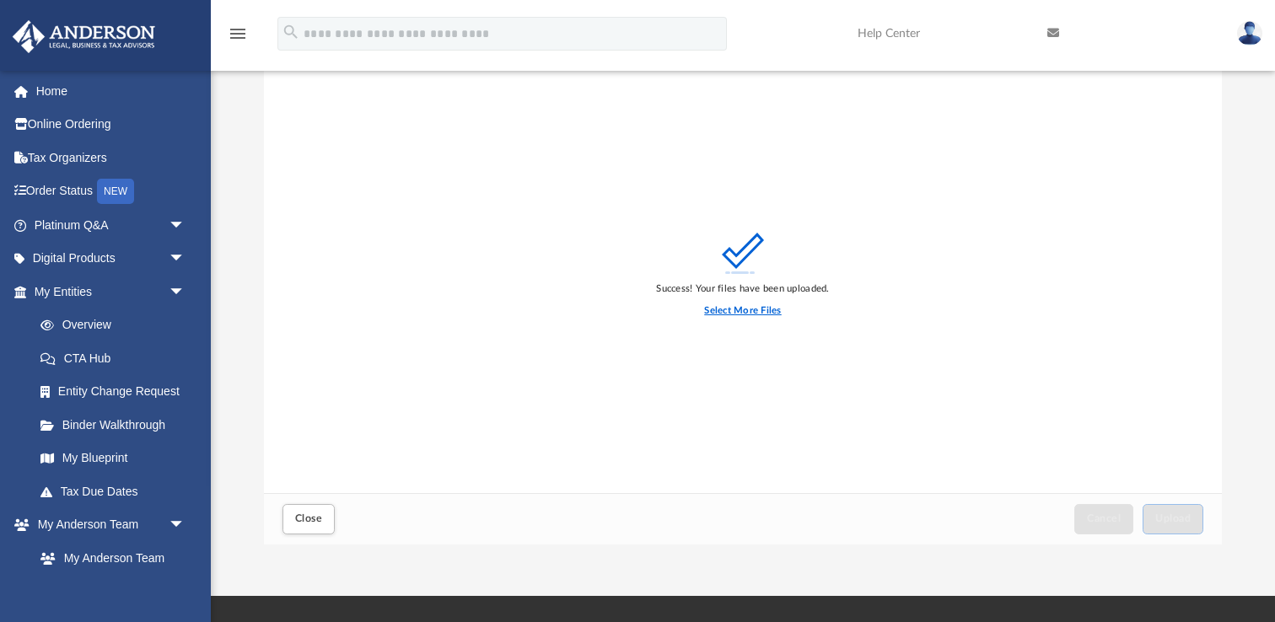
click at [741, 307] on label "Select More Files" at bounding box center [742, 310] width 77 height 15
click at [0, 0] on input "Select More Files" at bounding box center [0, 0] width 0 height 0
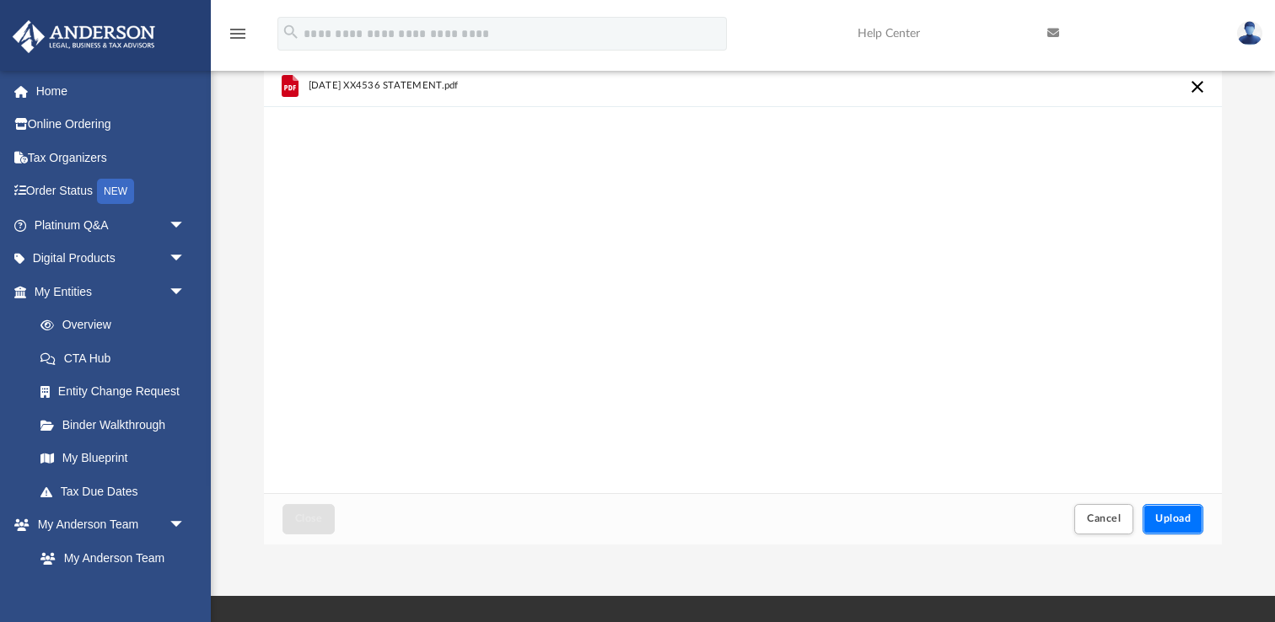
click at [1170, 515] on span "Upload" at bounding box center [1172, 518] width 35 height 10
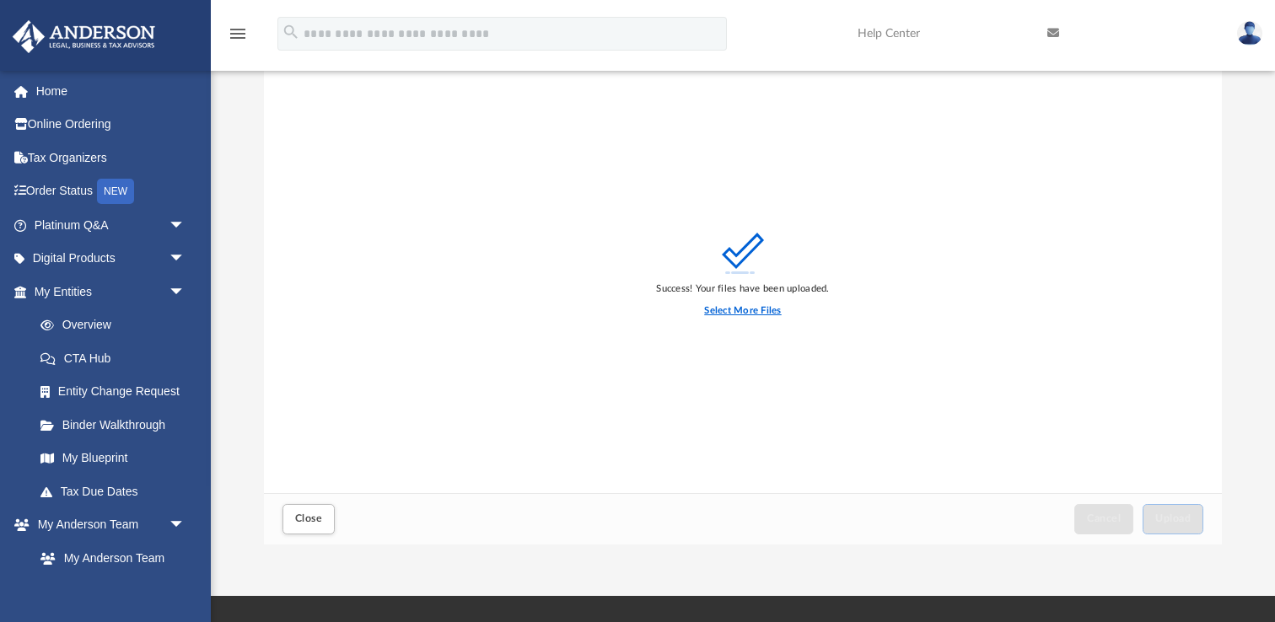
click at [717, 311] on label "Select More Files" at bounding box center [742, 310] width 77 height 15
click at [0, 0] on input "Select More Files" at bounding box center [0, 0] width 0 height 0
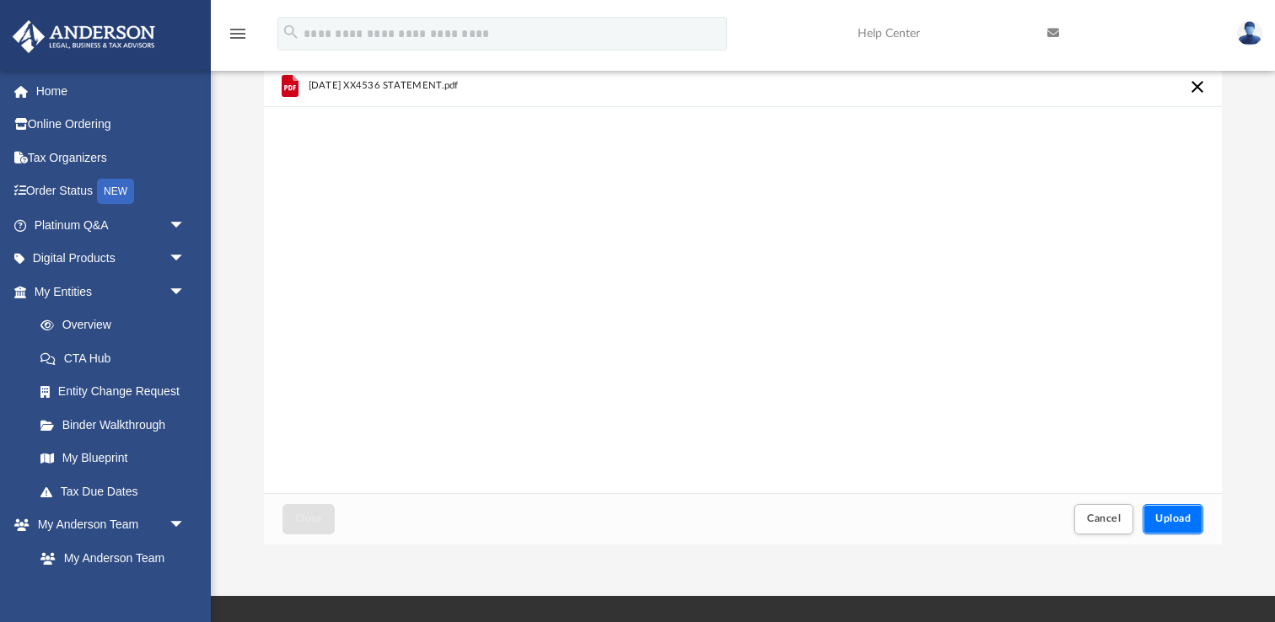
click at [1166, 513] on span "Upload" at bounding box center [1172, 518] width 35 height 10
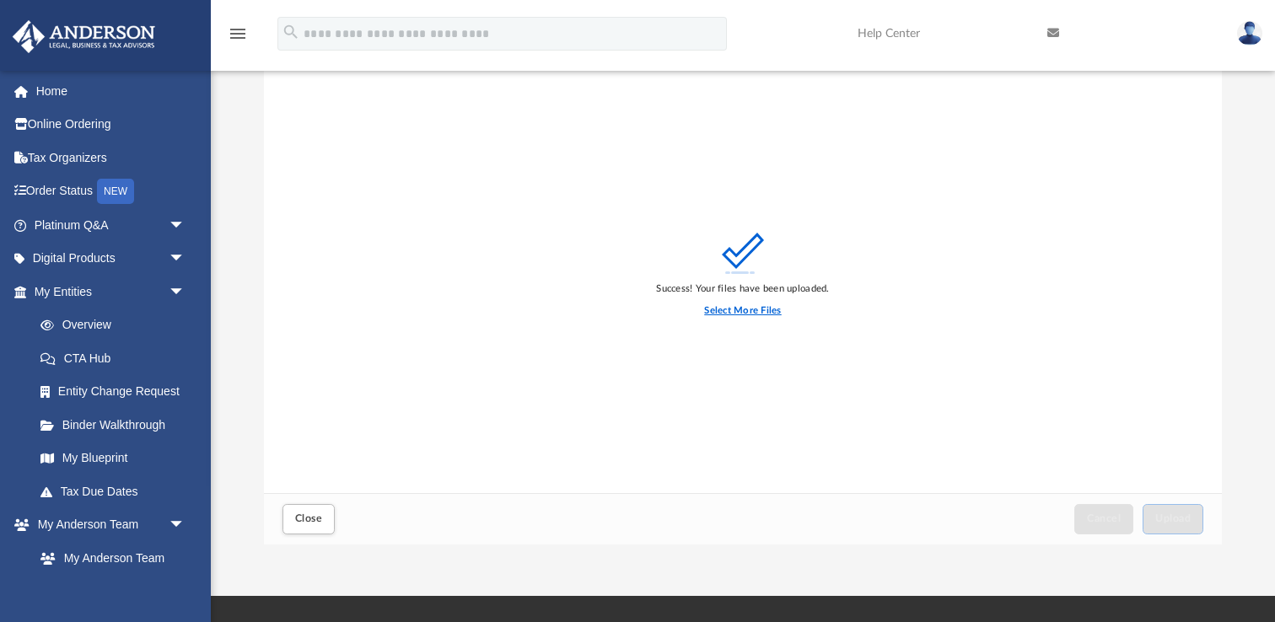
click at [711, 310] on label "Select More Files" at bounding box center [742, 310] width 77 height 15
click at [0, 0] on input "Select More Files" at bounding box center [0, 0] width 0 height 0
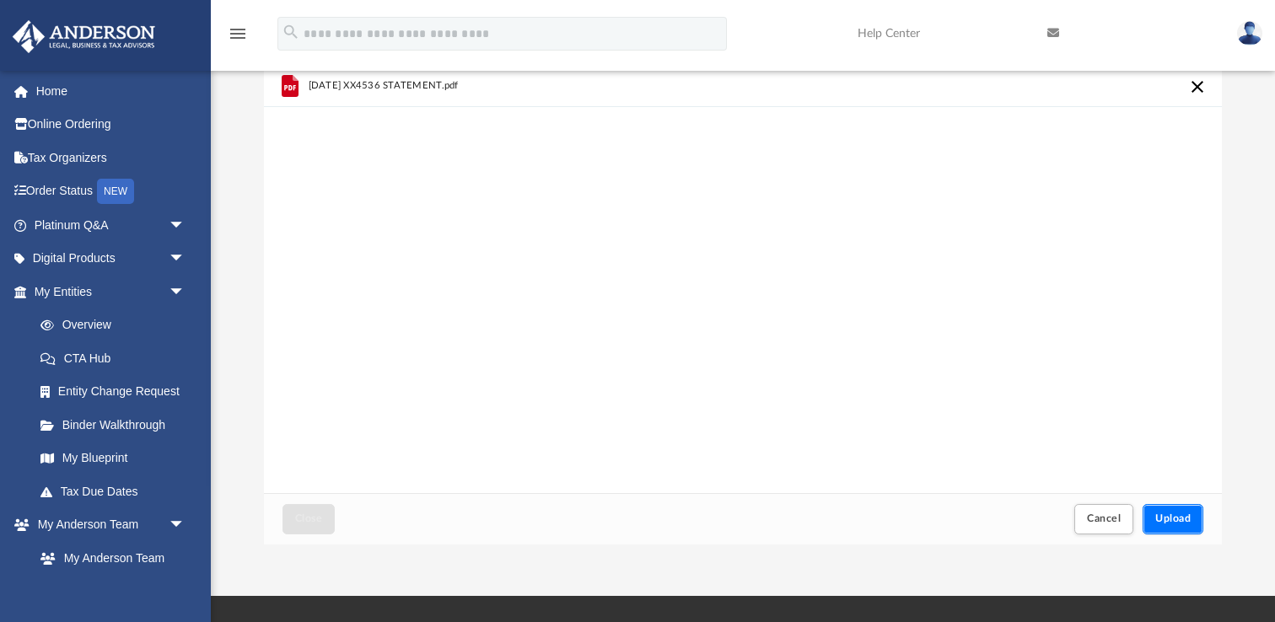
click at [1168, 518] on span "Upload" at bounding box center [1172, 518] width 35 height 10
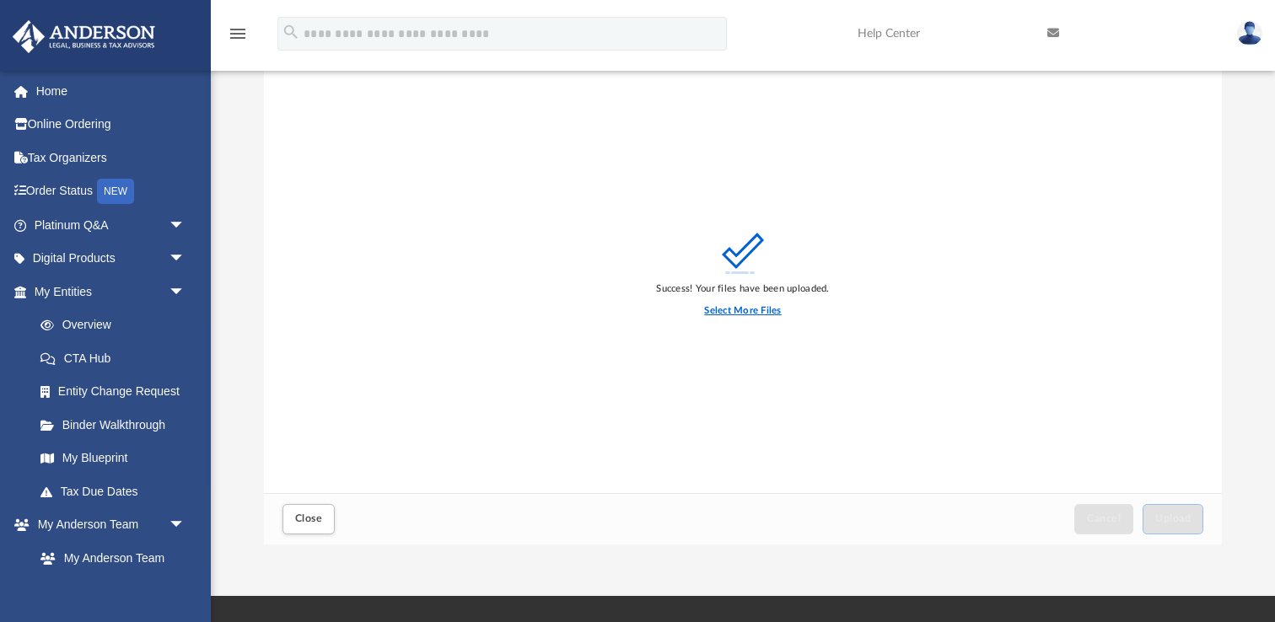
click at [754, 312] on label "Select More Files" at bounding box center [742, 310] width 77 height 15
click at [0, 0] on input "Select More Files" at bounding box center [0, 0] width 0 height 0
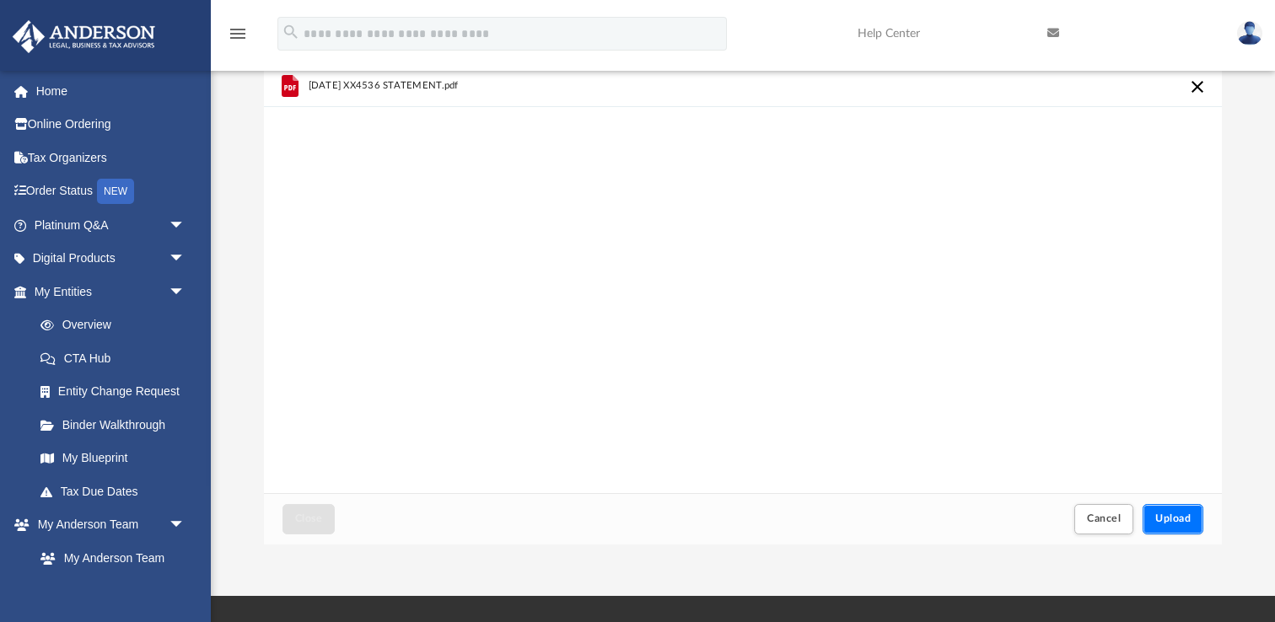
click at [1182, 521] on span "Upload" at bounding box center [1172, 518] width 35 height 10
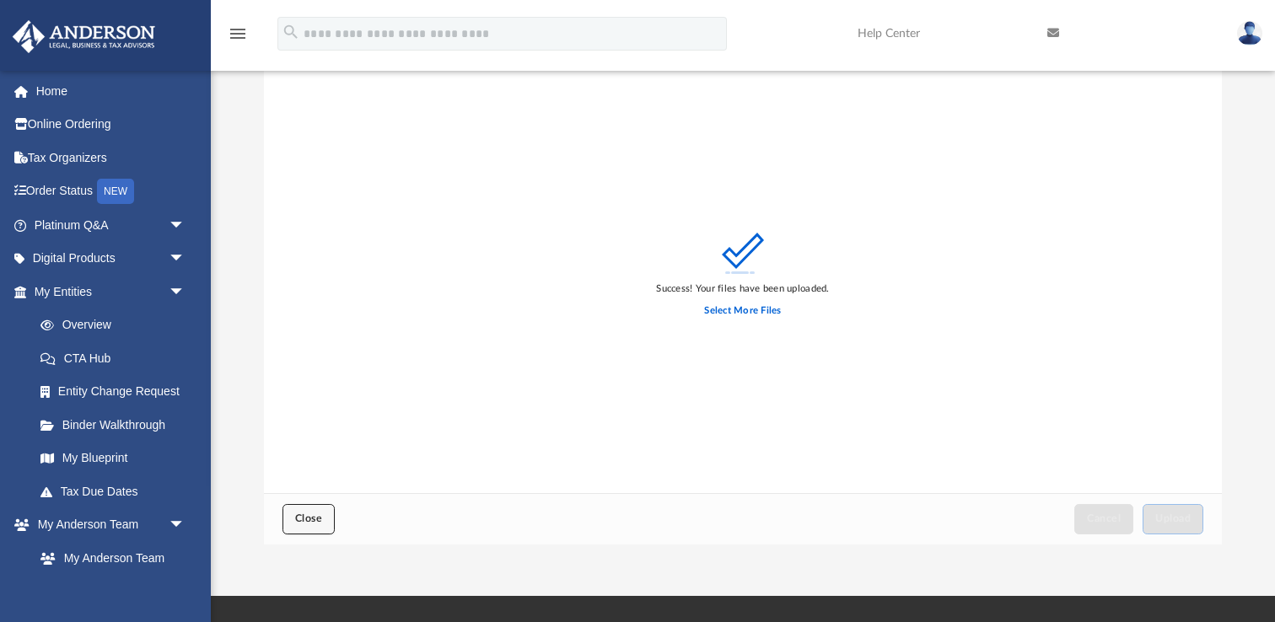
click at [304, 524] on span "Close" at bounding box center [308, 518] width 27 height 10
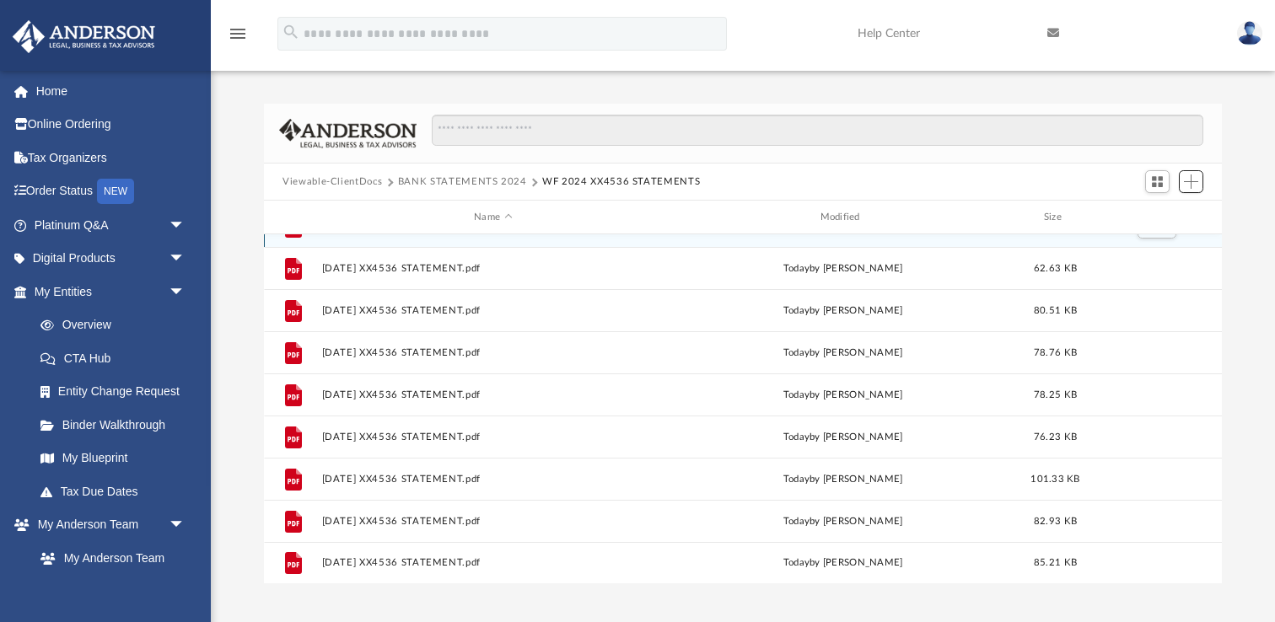
scroll to position [0, 0]
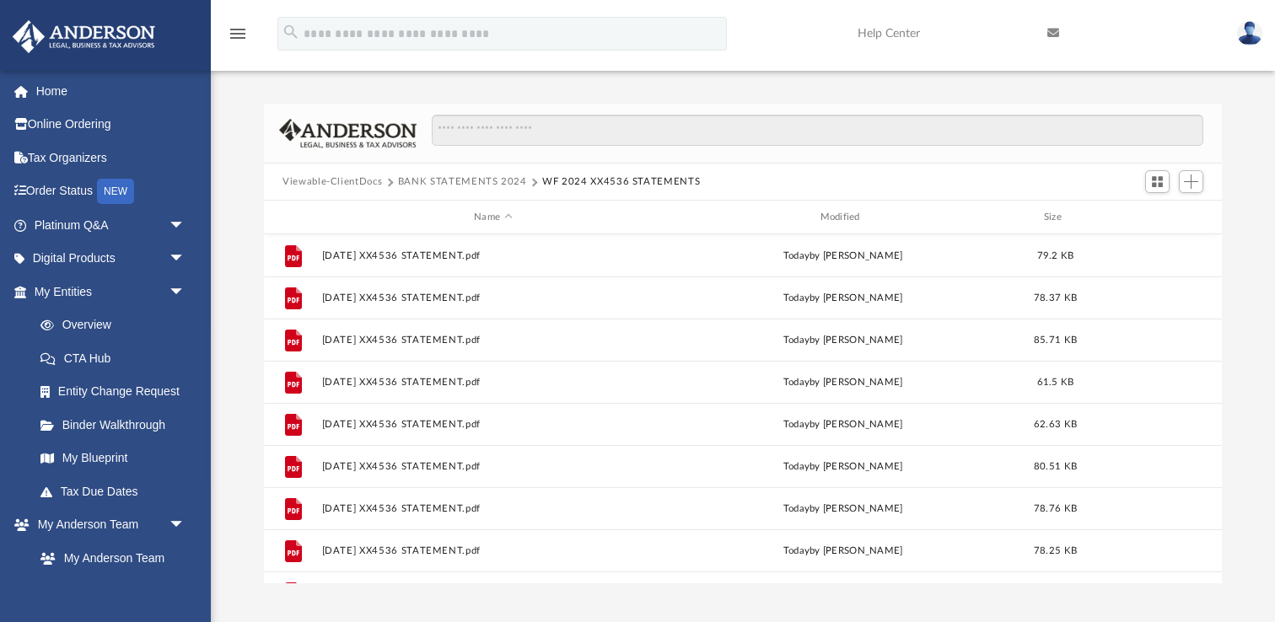
click at [578, 182] on button "WF 2024 XX4536 STATEMENTS" at bounding box center [621, 182] width 158 height 15
click at [470, 182] on button "BANK STATEMENTS 2024" at bounding box center [462, 182] width 129 height 15
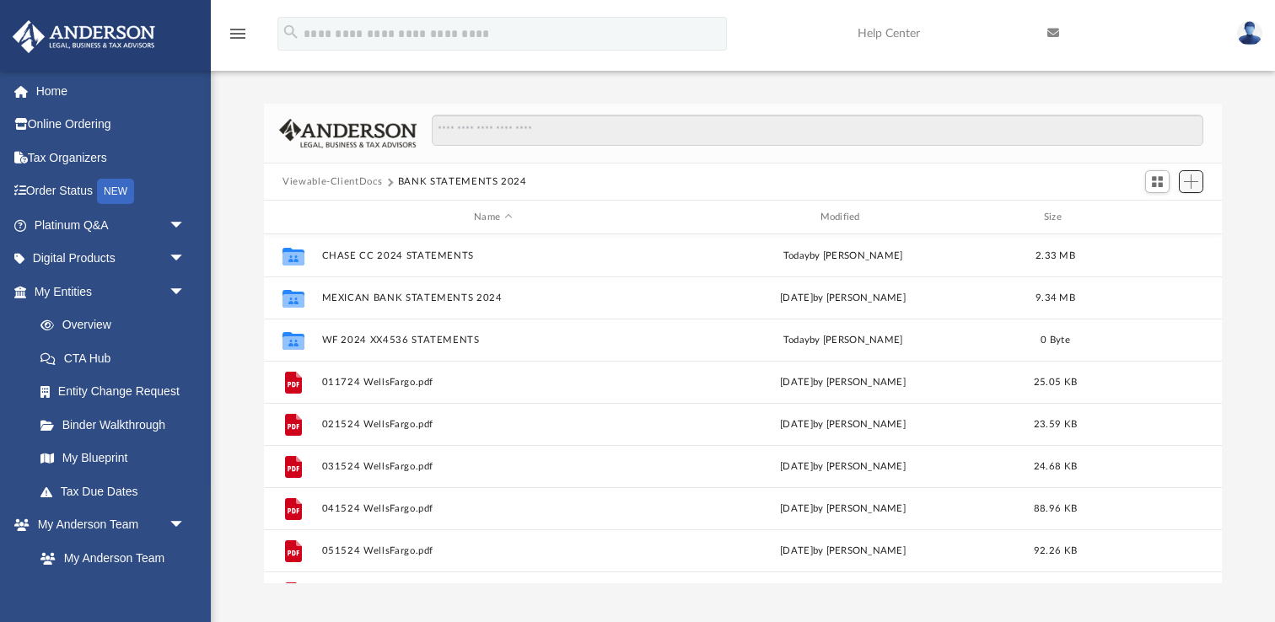
click at [1189, 185] on span "Add" at bounding box center [1191, 182] width 14 height 14
click at [1155, 246] on li "New Folder" at bounding box center [1167, 242] width 54 height 18
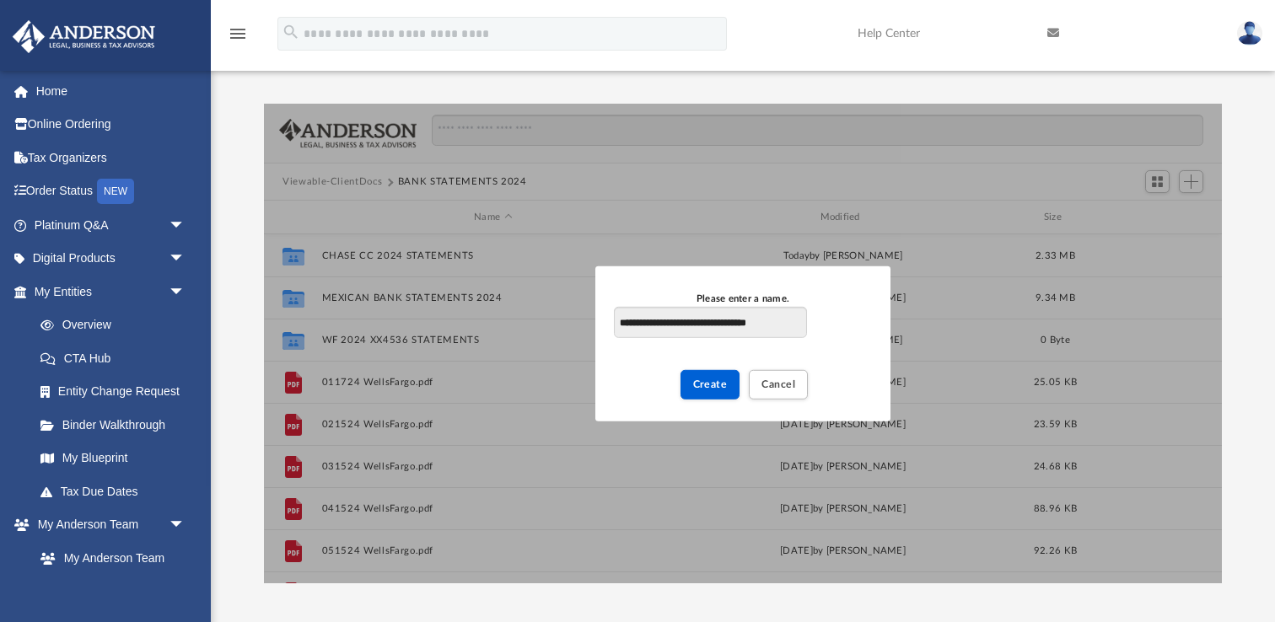
scroll to position [0, 28]
type input "**********"
click at [723, 385] on span "Create" at bounding box center [710, 384] width 35 height 10
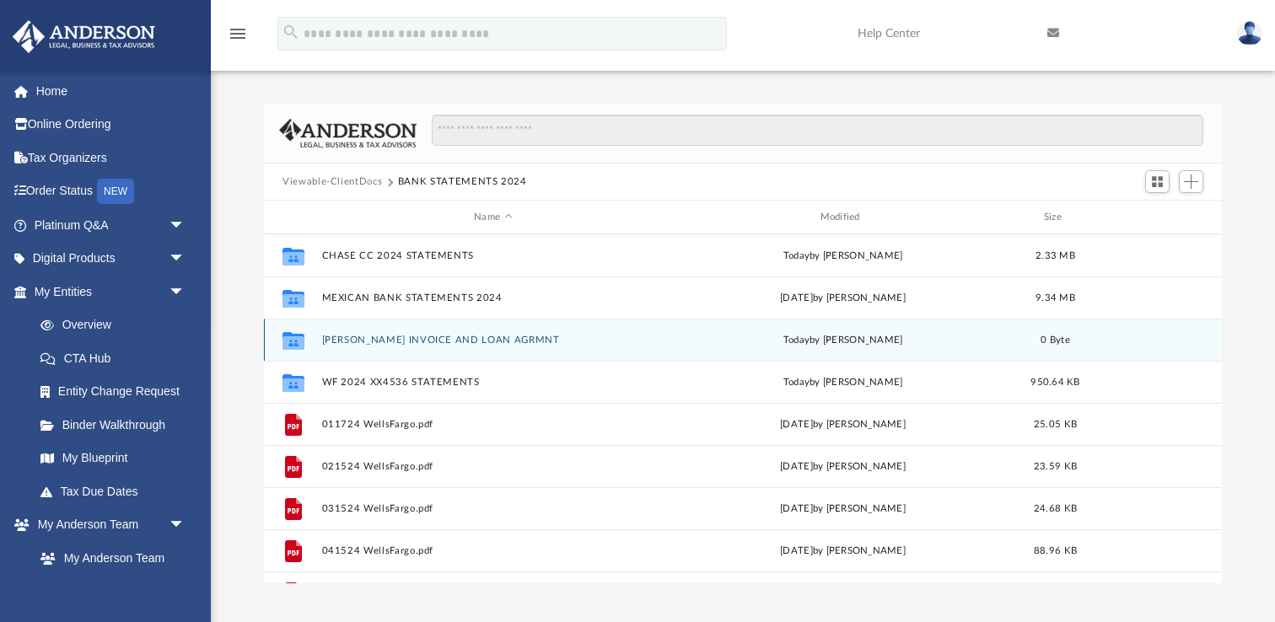
click at [461, 338] on button "[PERSON_NAME] INVOICE AND LOAN AGRMNT" at bounding box center [493, 340] width 342 height 11
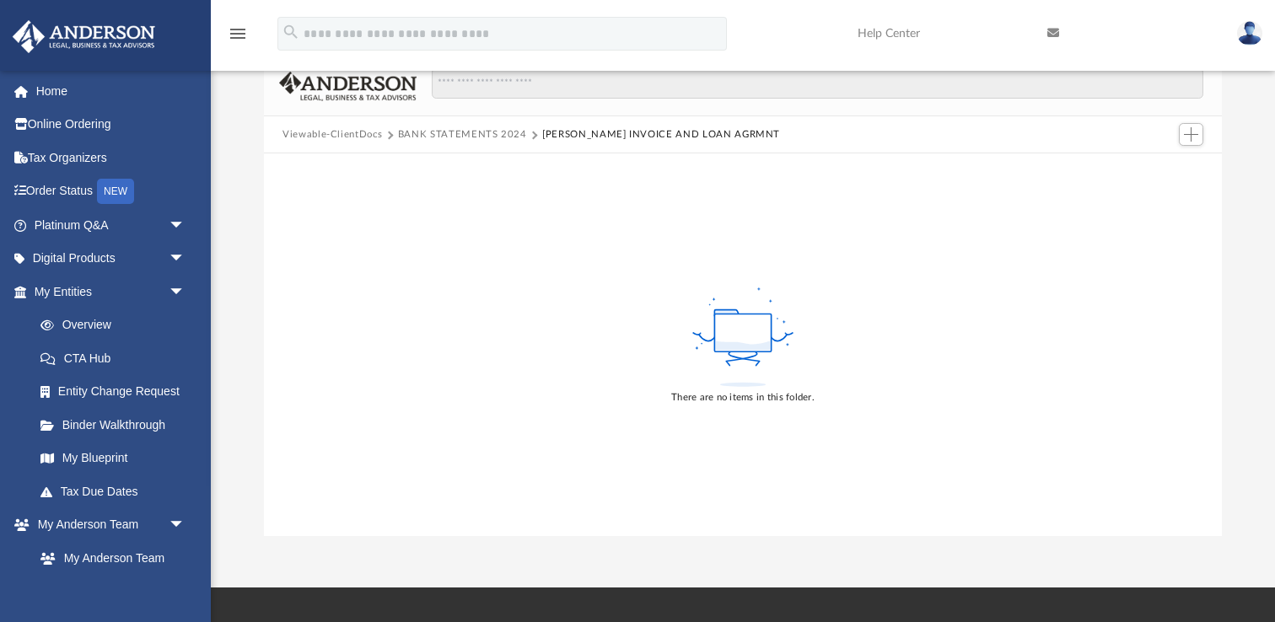
scroll to position [0, 0]
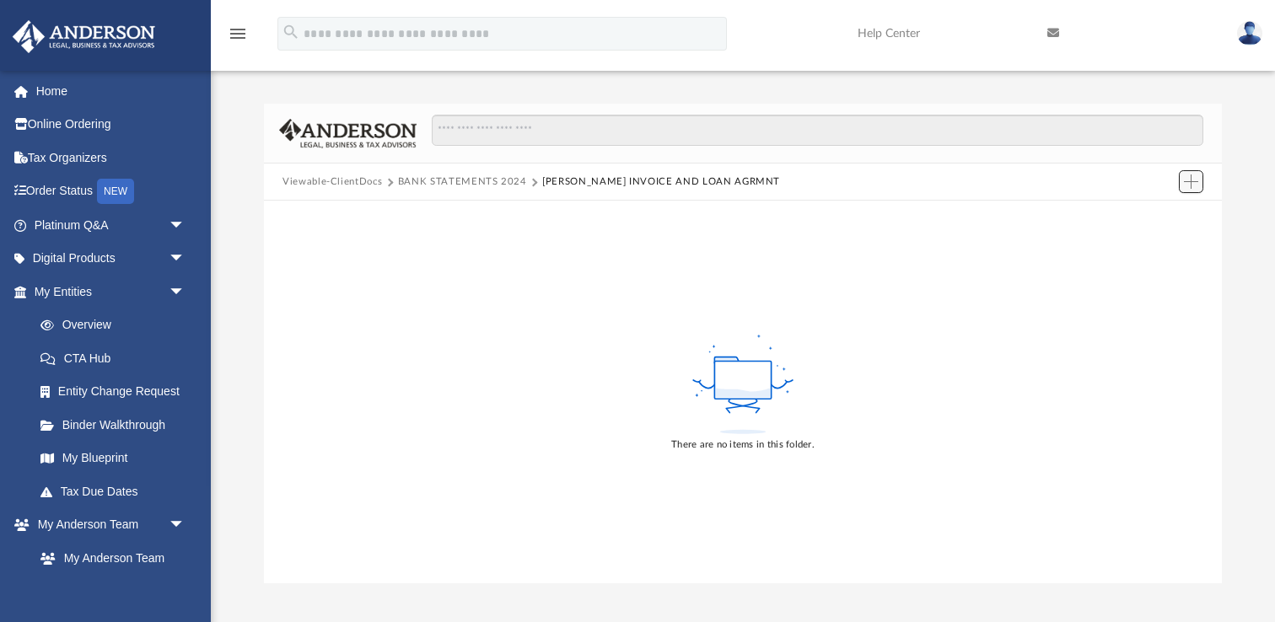
click at [1188, 179] on span "Add" at bounding box center [1191, 182] width 14 height 14
click at [1155, 218] on li "Upload" at bounding box center [1167, 215] width 54 height 18
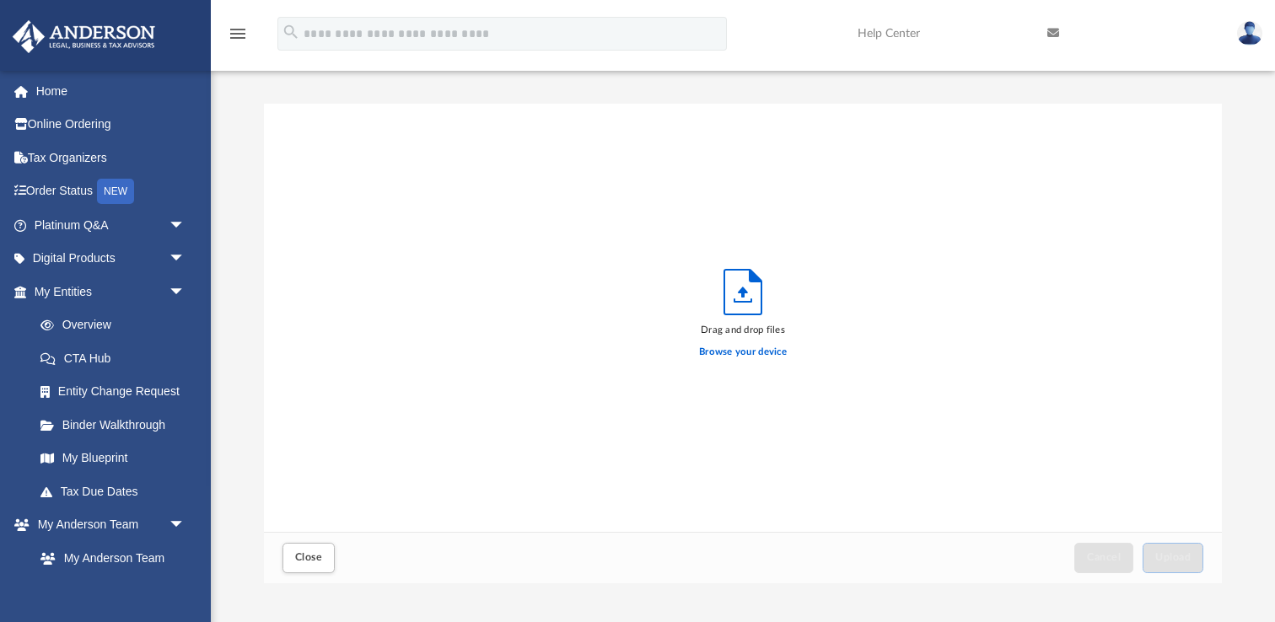
scroll to position [427, 957]
click at [745, 352] on label "Browse your device" at bounding box center [743, 352] width 88 height 15
click at [0, 0] on input "Browse your device" at bounding box center [0, 0] width 0 height 0
click at [753, 352] on label "Browse your device" at bounding box center [743, 352] width 88 height 15
click at [0, 0] on input "Browse your device" at bounding box center [0, 0] width 0 height 0
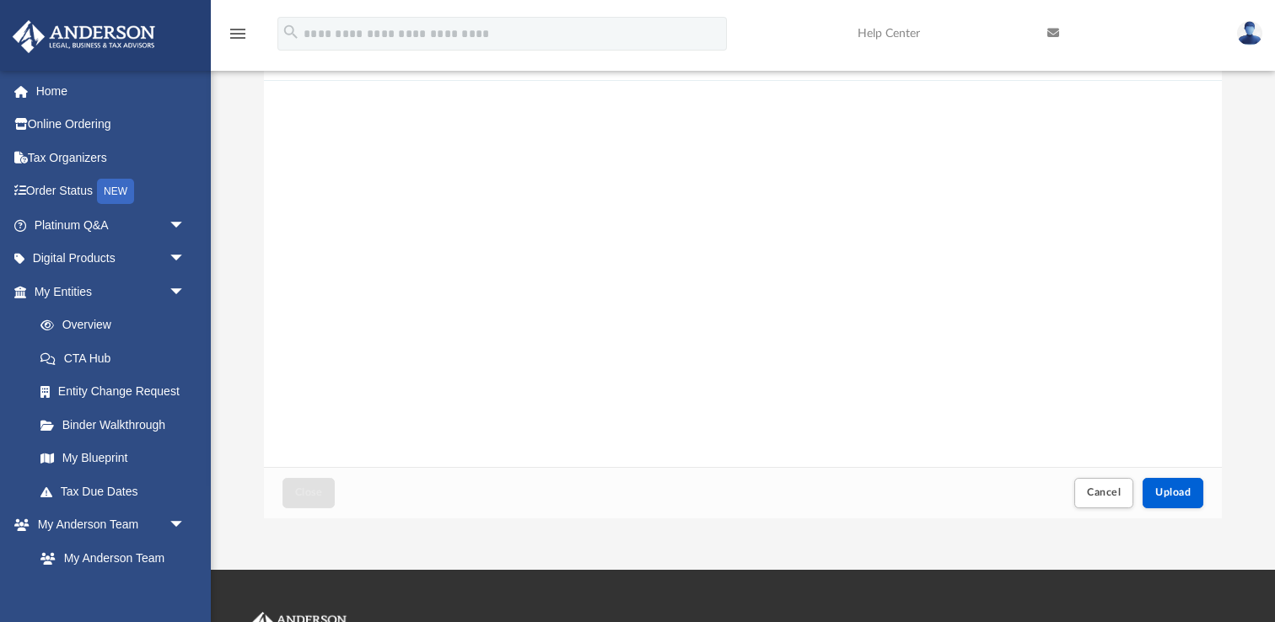
scroll to position [58, 0]
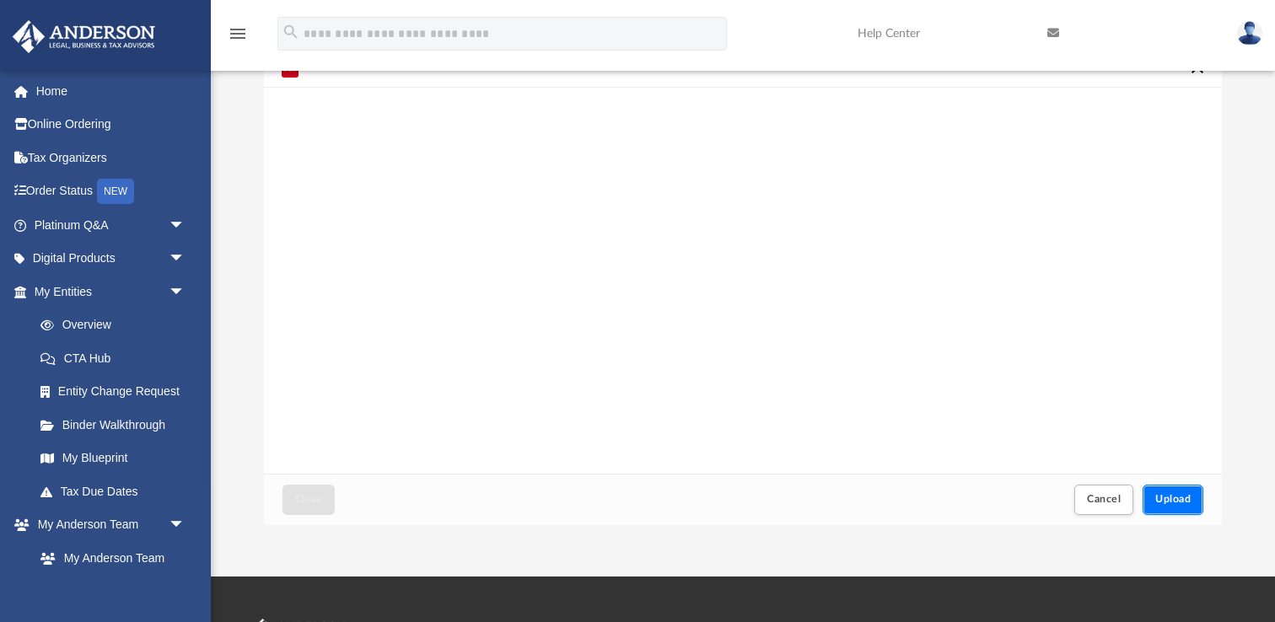
click at [1179, 494] on span "Upload" at bounding box center [1172, 499] width 35 height 10
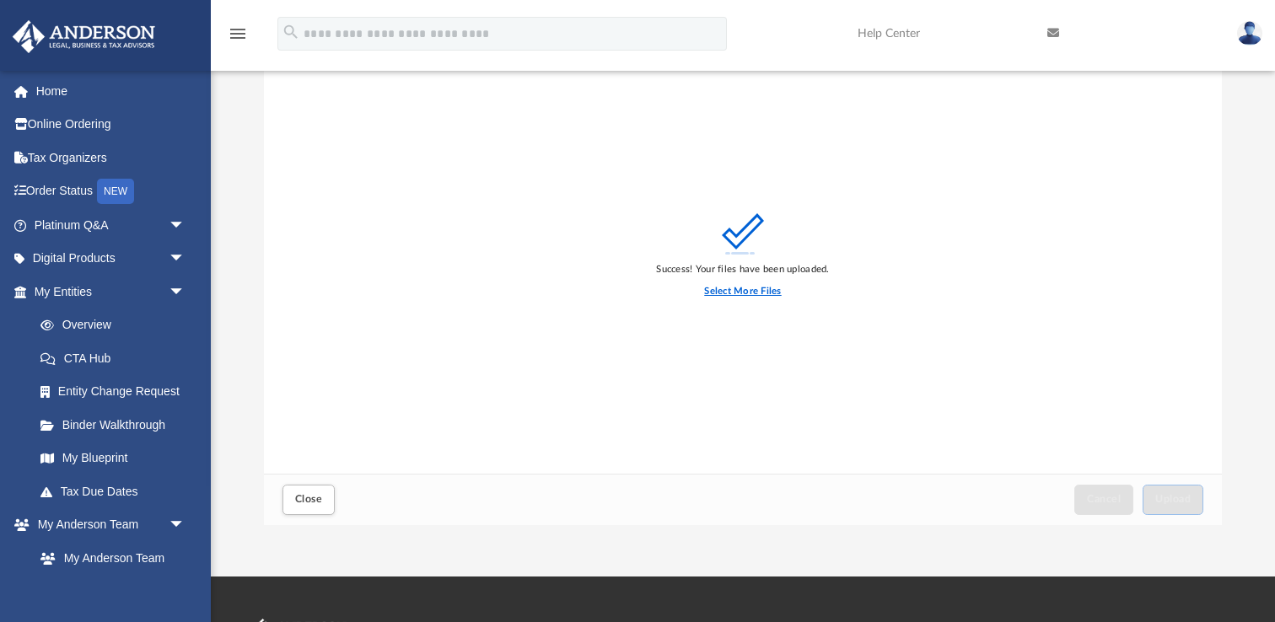
click at [754, 291] on label "Select More Files" at bounding box center [742, 291] width 77 height 15
click at [0, 0] on input "Select More Files" at bounding box center [0, 0] width 0 height 0
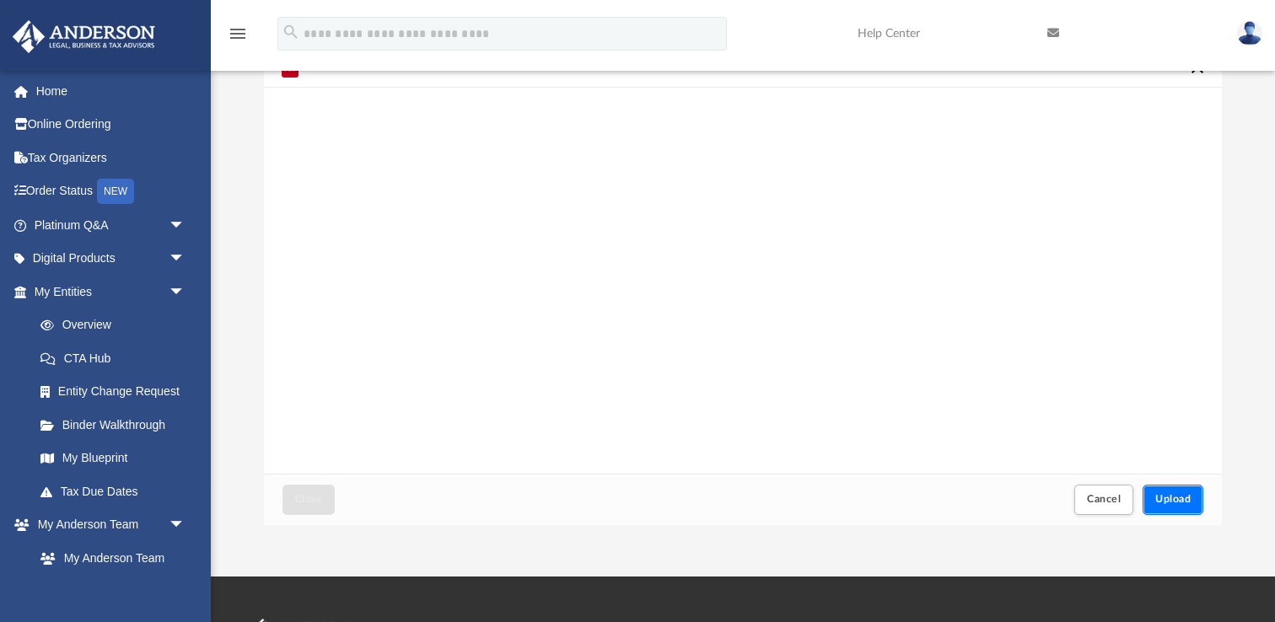
click at [1189, 501] on span "Upload" at bounding box center [1172, 499] width 35 height 10
click at [297, 502] on span "Close" at bounding box center [308, 499] width 27 height 10
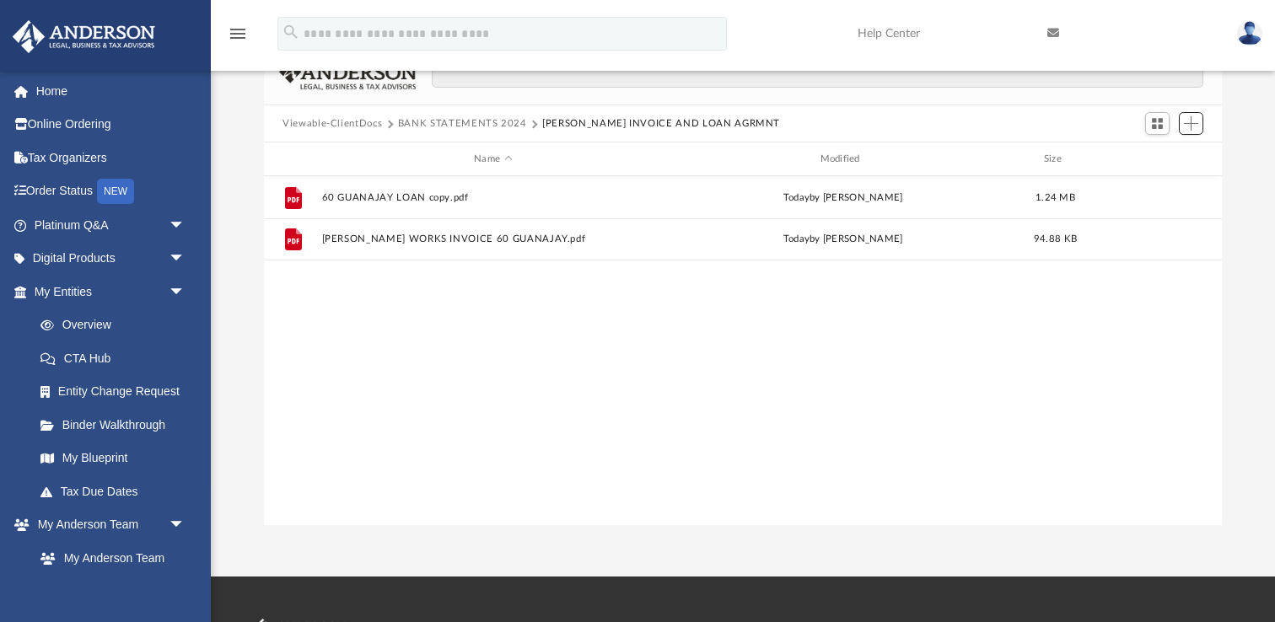
scroll to position [383, 957]
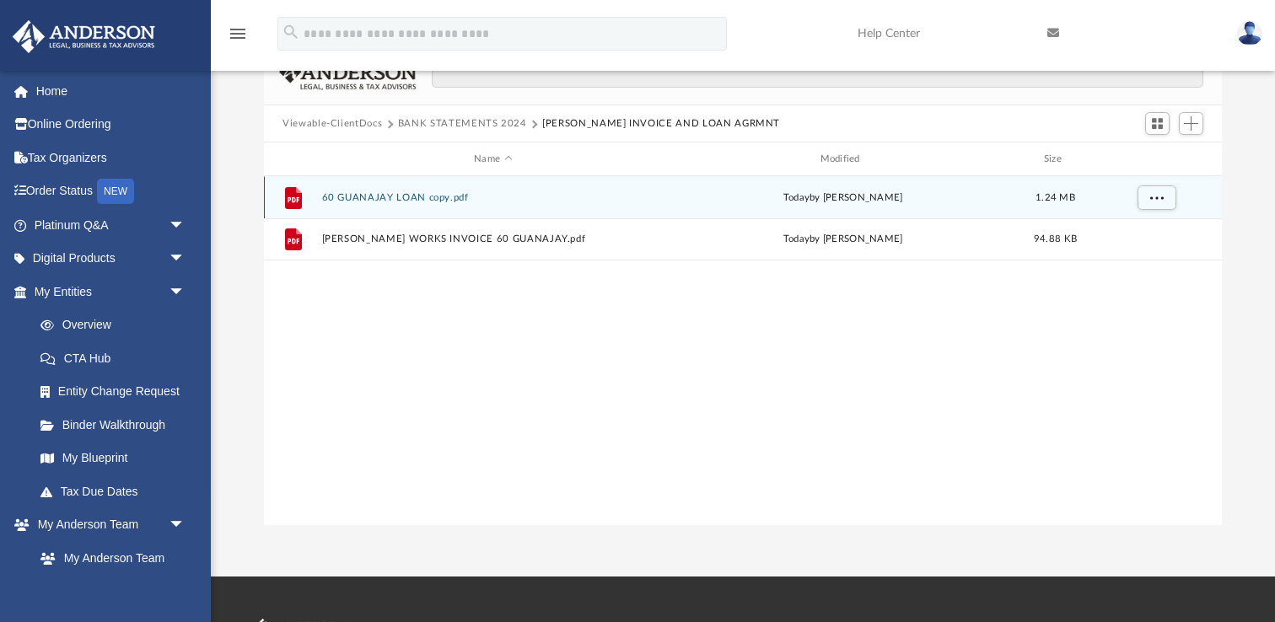
click at [442, 194] on button "60 GUANAJAY LOAN copy.pdf" at bounding box center [493, 197] width 342 height 11
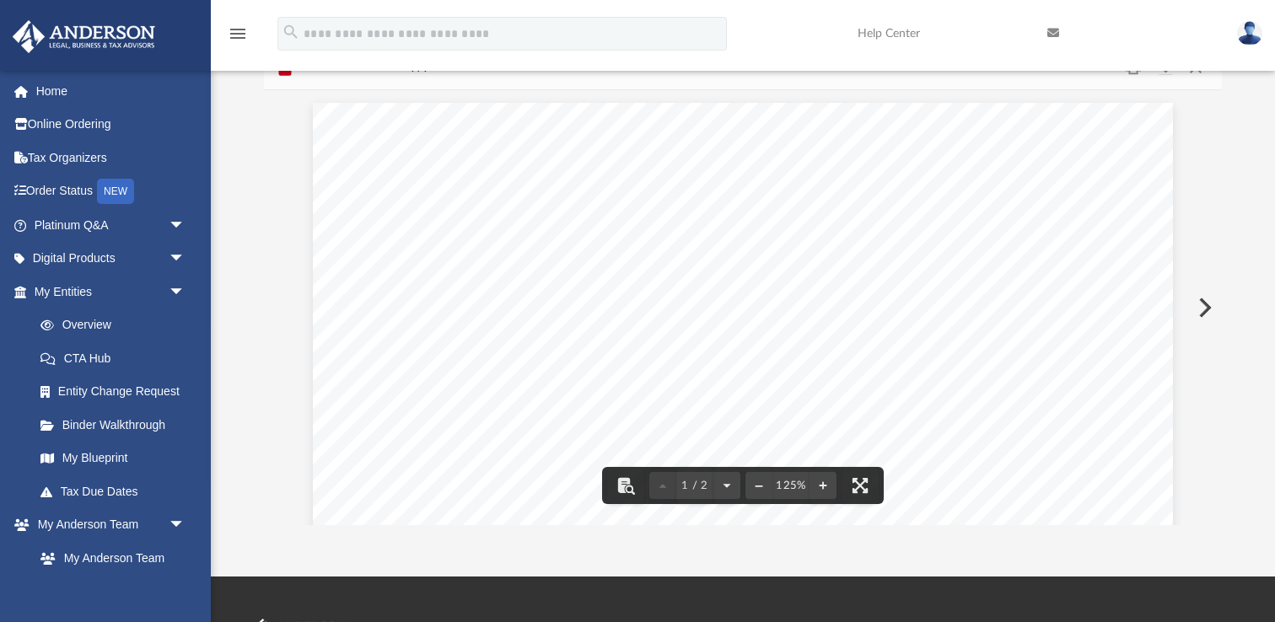
scroll to position [0, 0]
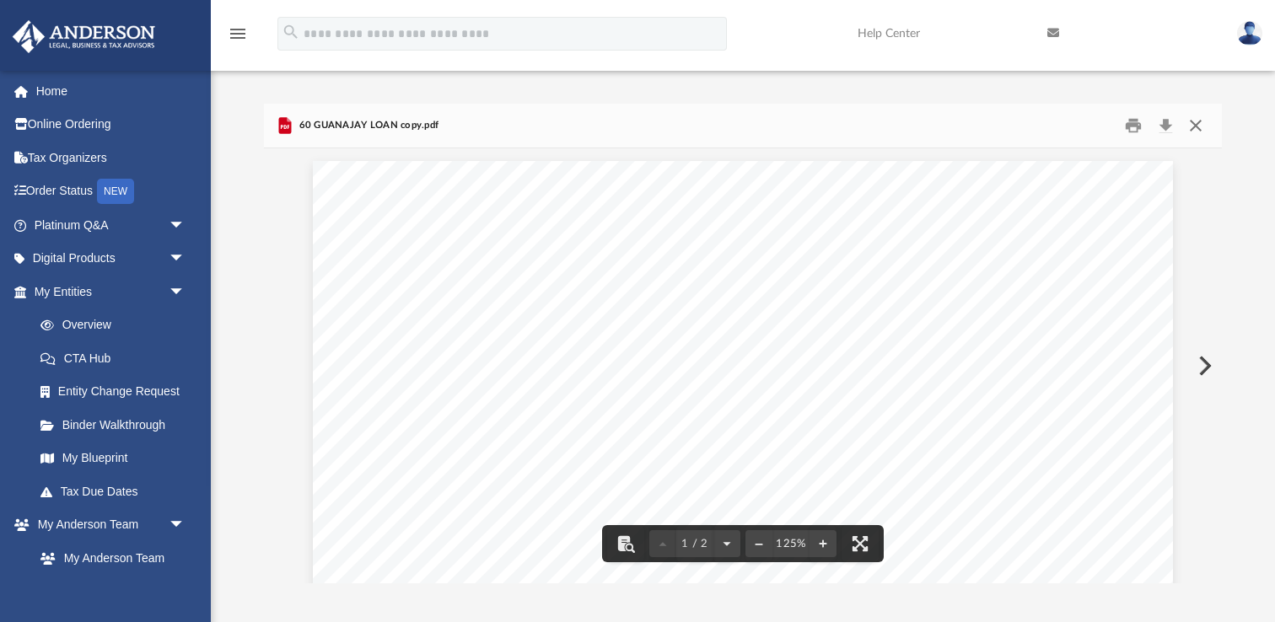
click at [1196, 124] on button "Close" at bounding box center [1195, 126] width 30 height 26
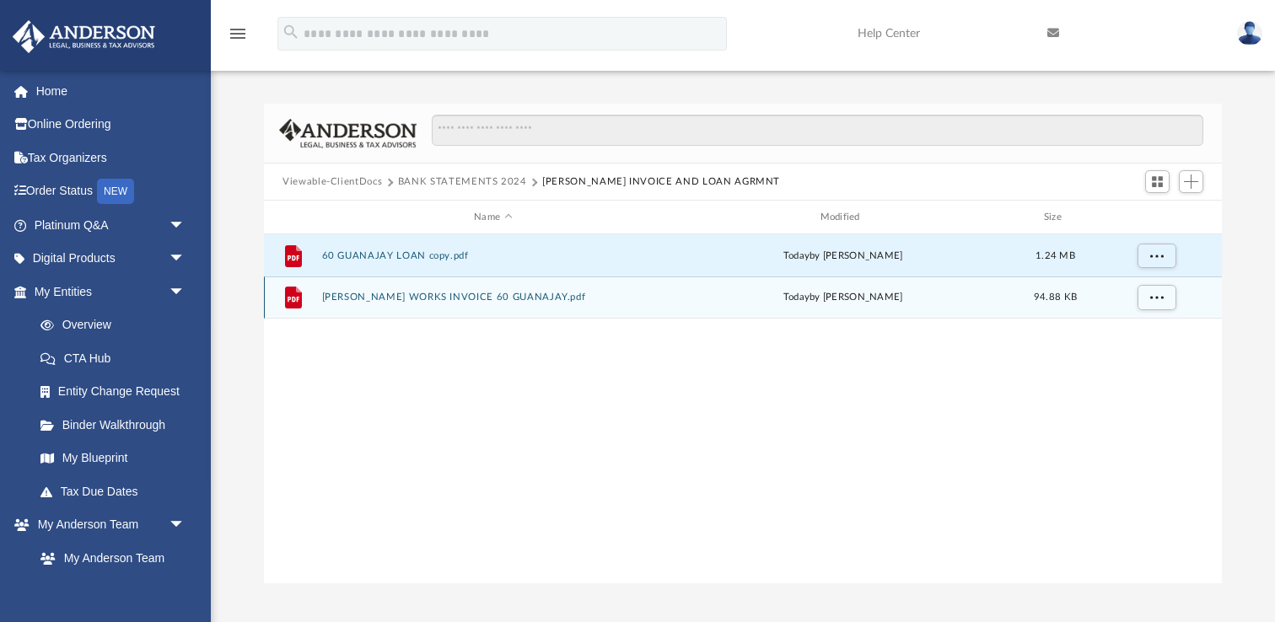
click at [475, 296] on button "[PERSON_NAME] WORKS INVOICE 60 GUANAJAY.pdf" at bounding box center [493, 297] width 342 height 11
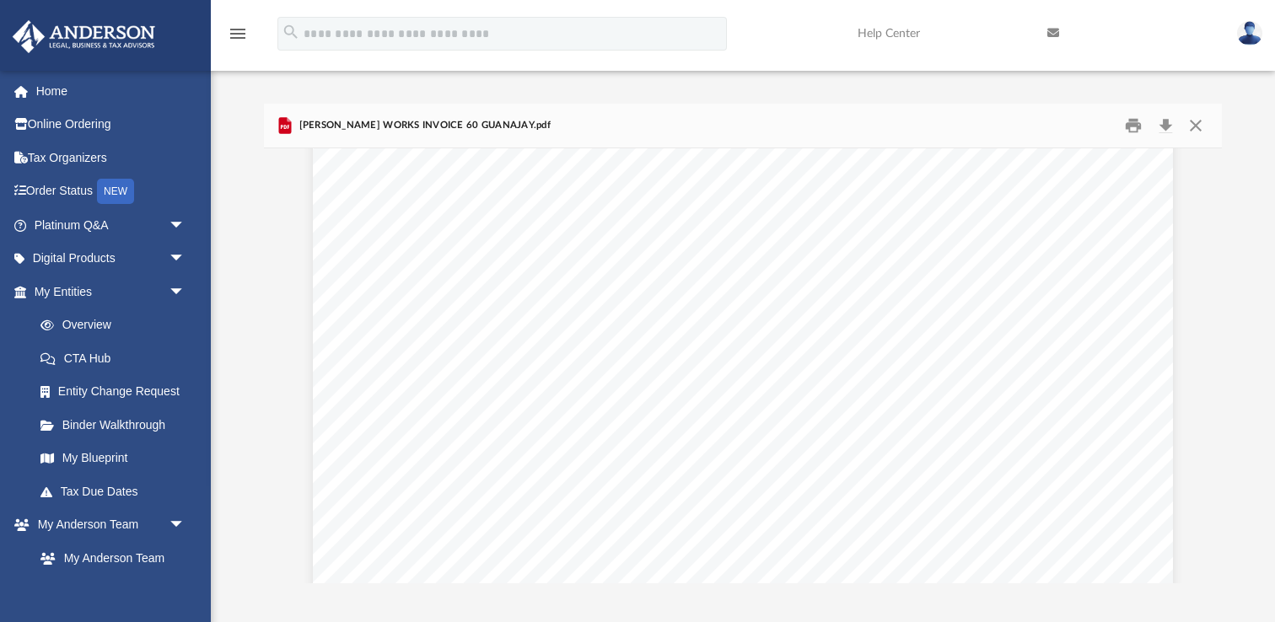
scroll to position [4116, 0]
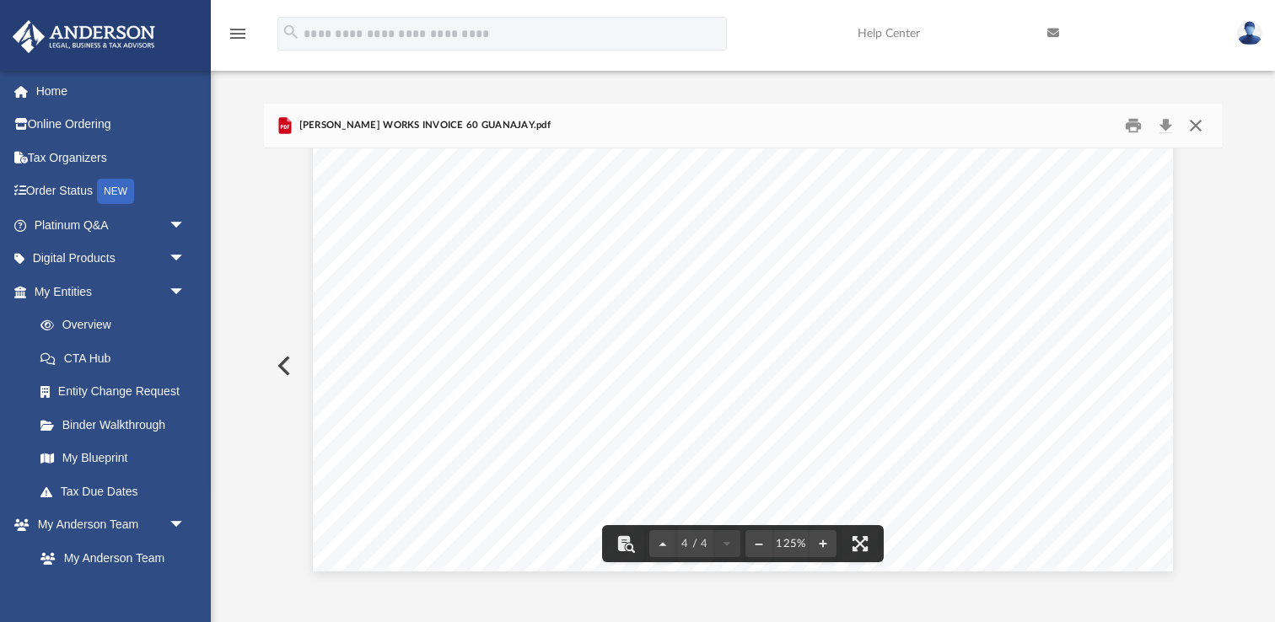
click at [1195, 123] on button "Close" at bounding box center [1195, 126] width 30 height 26
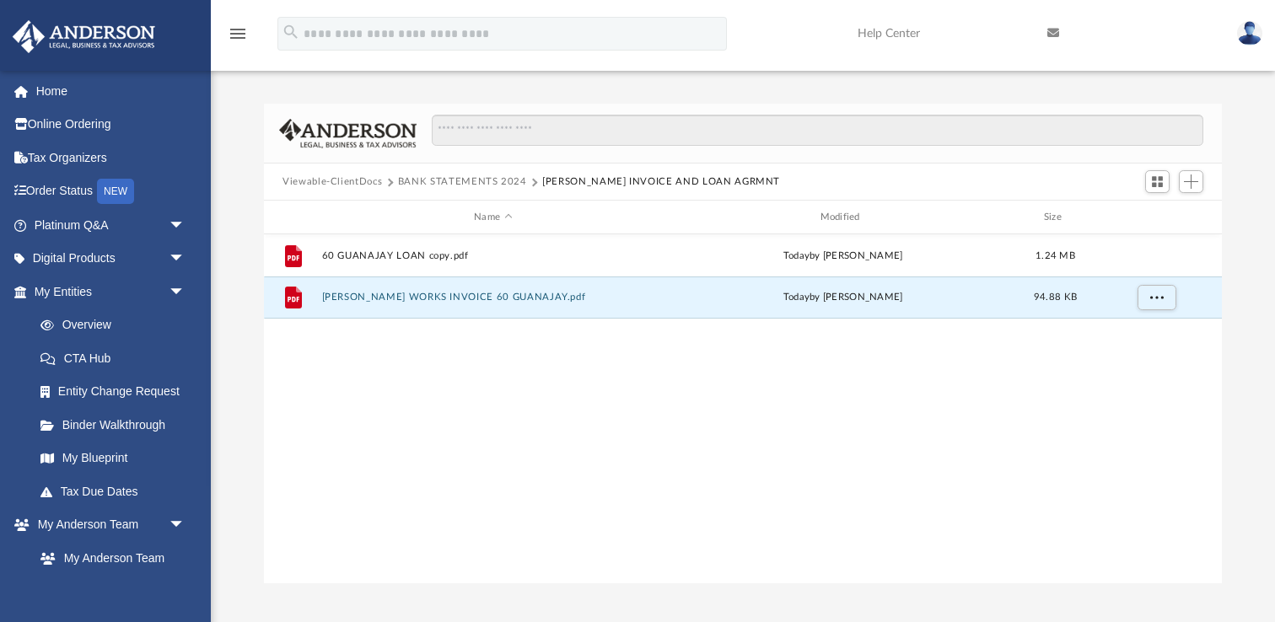
click at [442, 182] on button "BANK STATEMENTS 2024" at bounding box center [462, 182] width 129 height 15
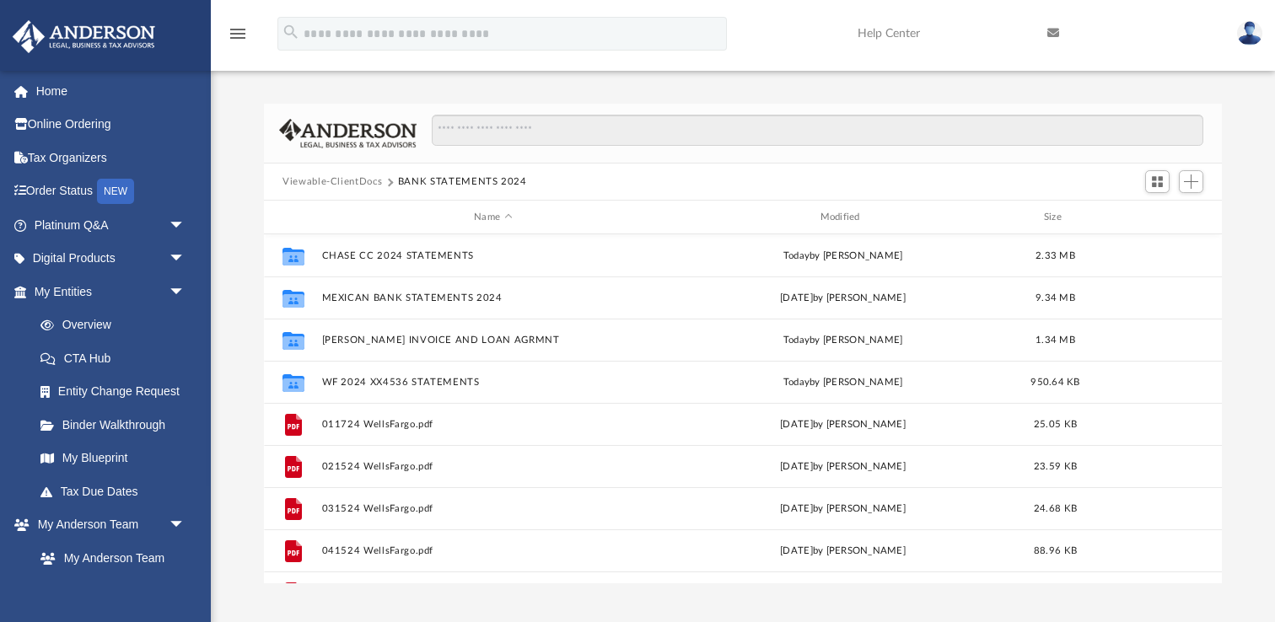
click at [578, 89] on div "Difficulty viewing your box folder? You can also access your account directly o…" at bounding box center [743, 325] width 1064 height 515
